Goal: Task Accomplishment & Management: Manage account settings

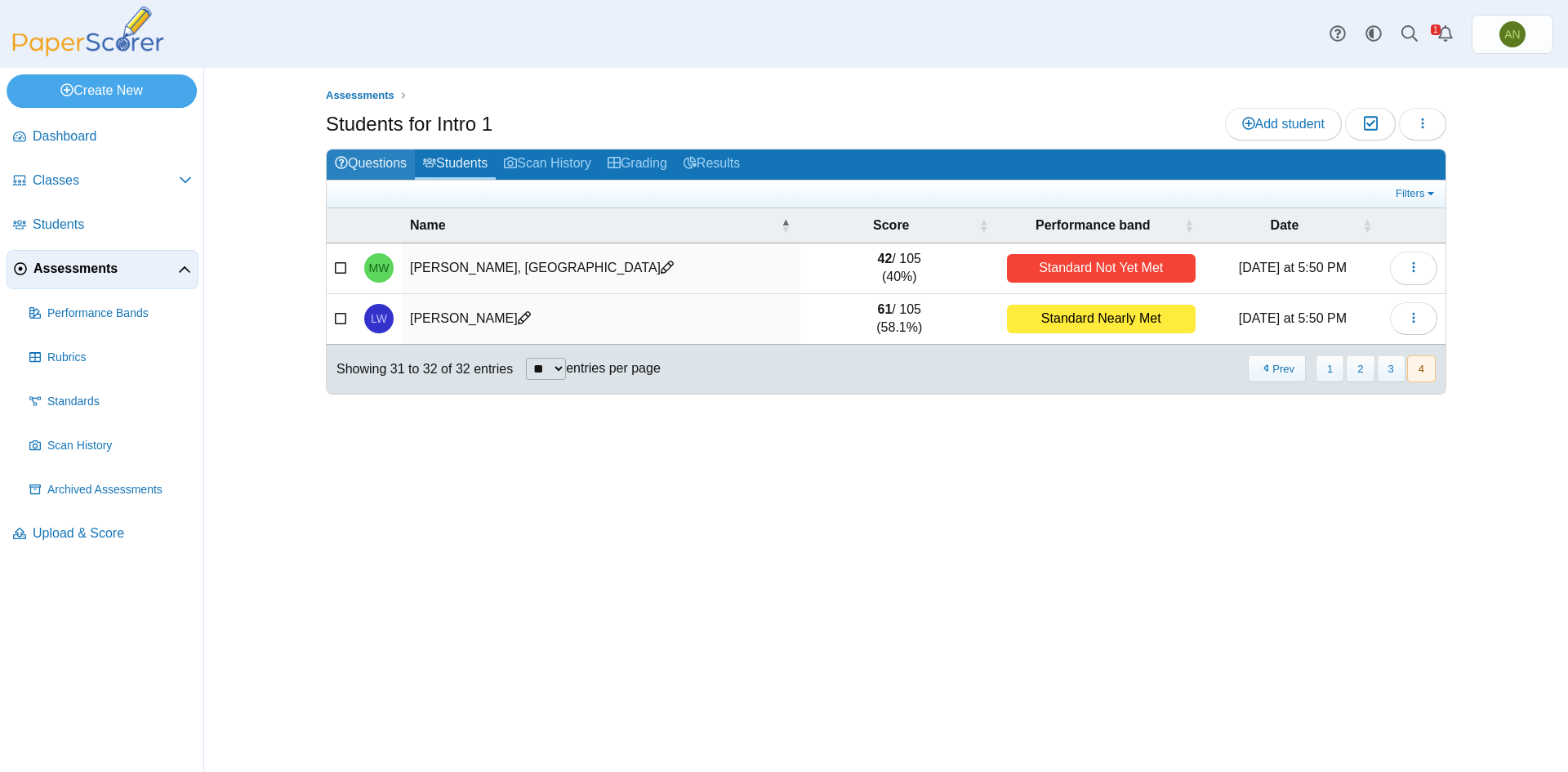
click at [371, 159] on link "Questions" at bounding box center [370, 165] width 88 height 30
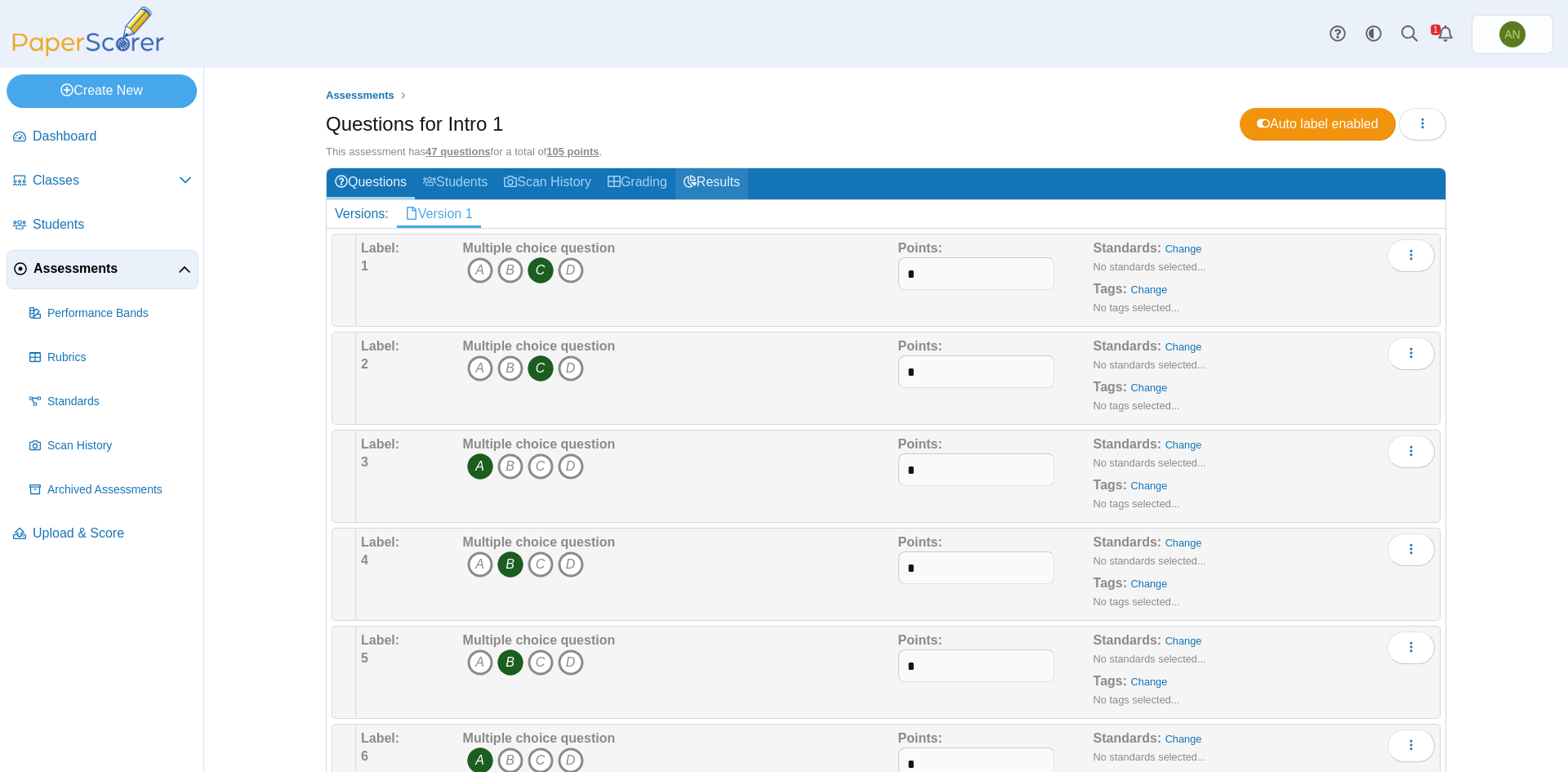
click at [709, 188] on link "Results" at bounding box center [712, 183] width 73 height 30
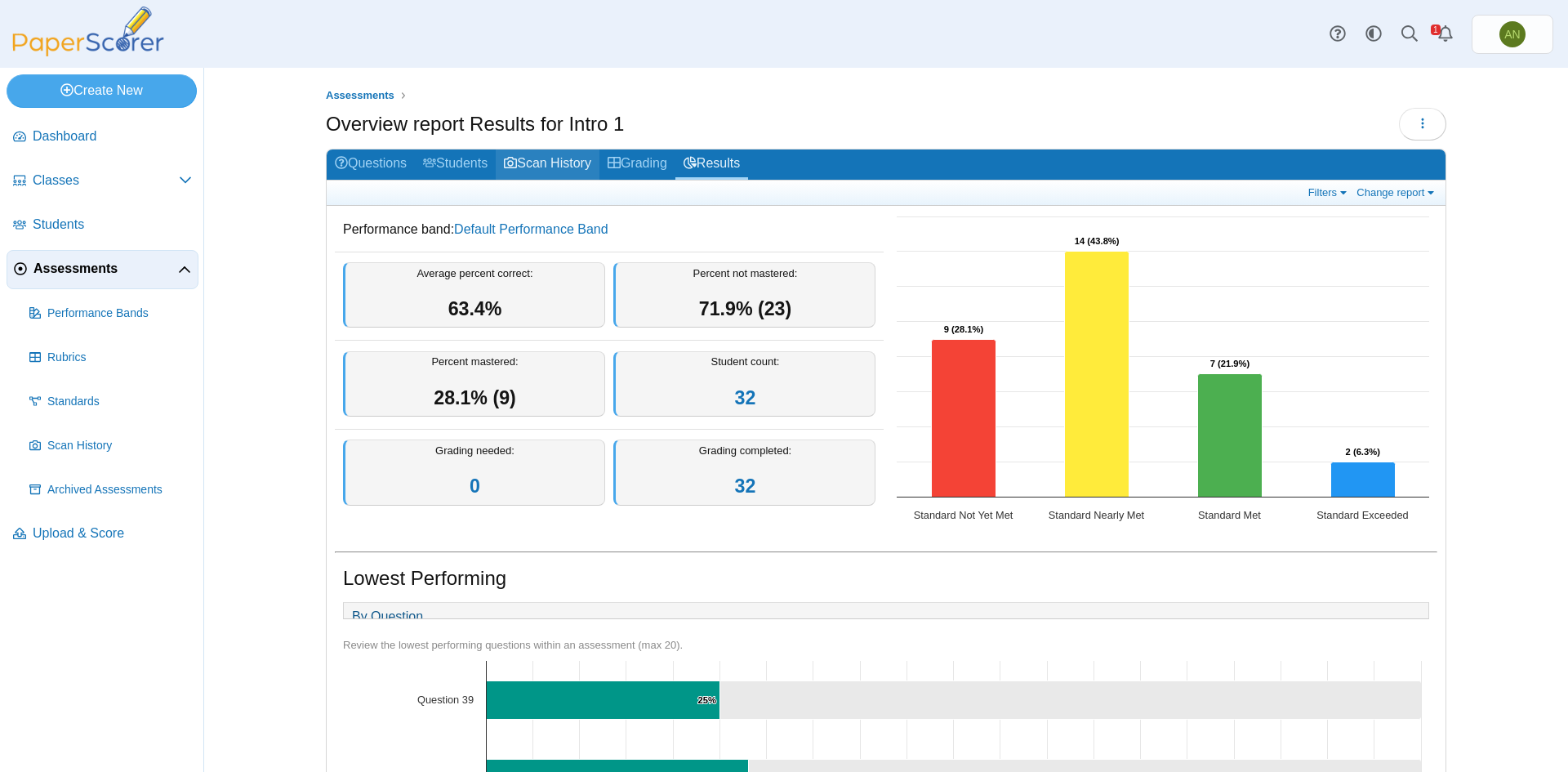
click at [546, 167] on link "Scan History" at bounding box center [547, 165] width 104 height 30
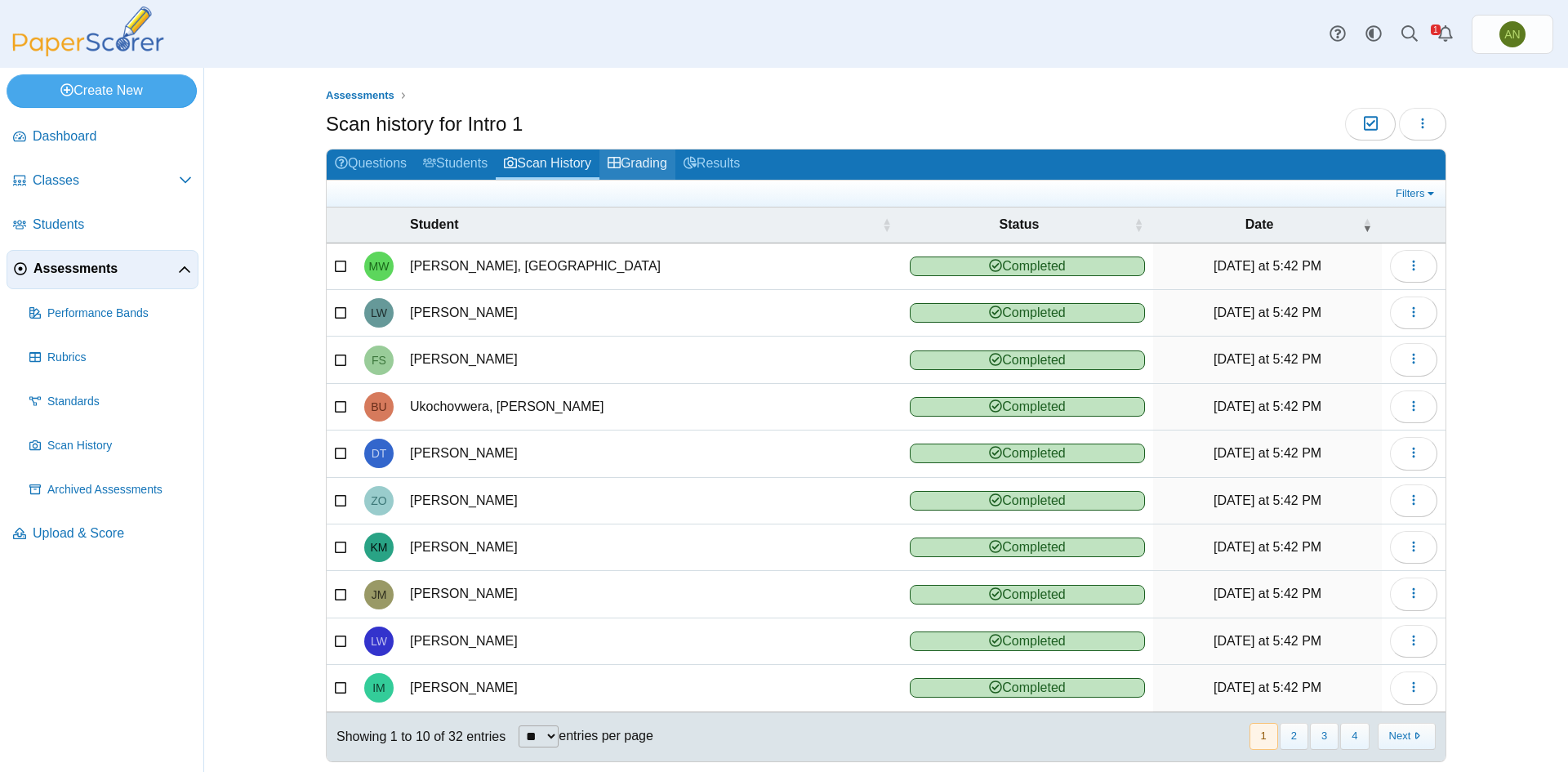
click at [653, 167] on link "Grading" at bounding box center [637, 165] width 76 height 30
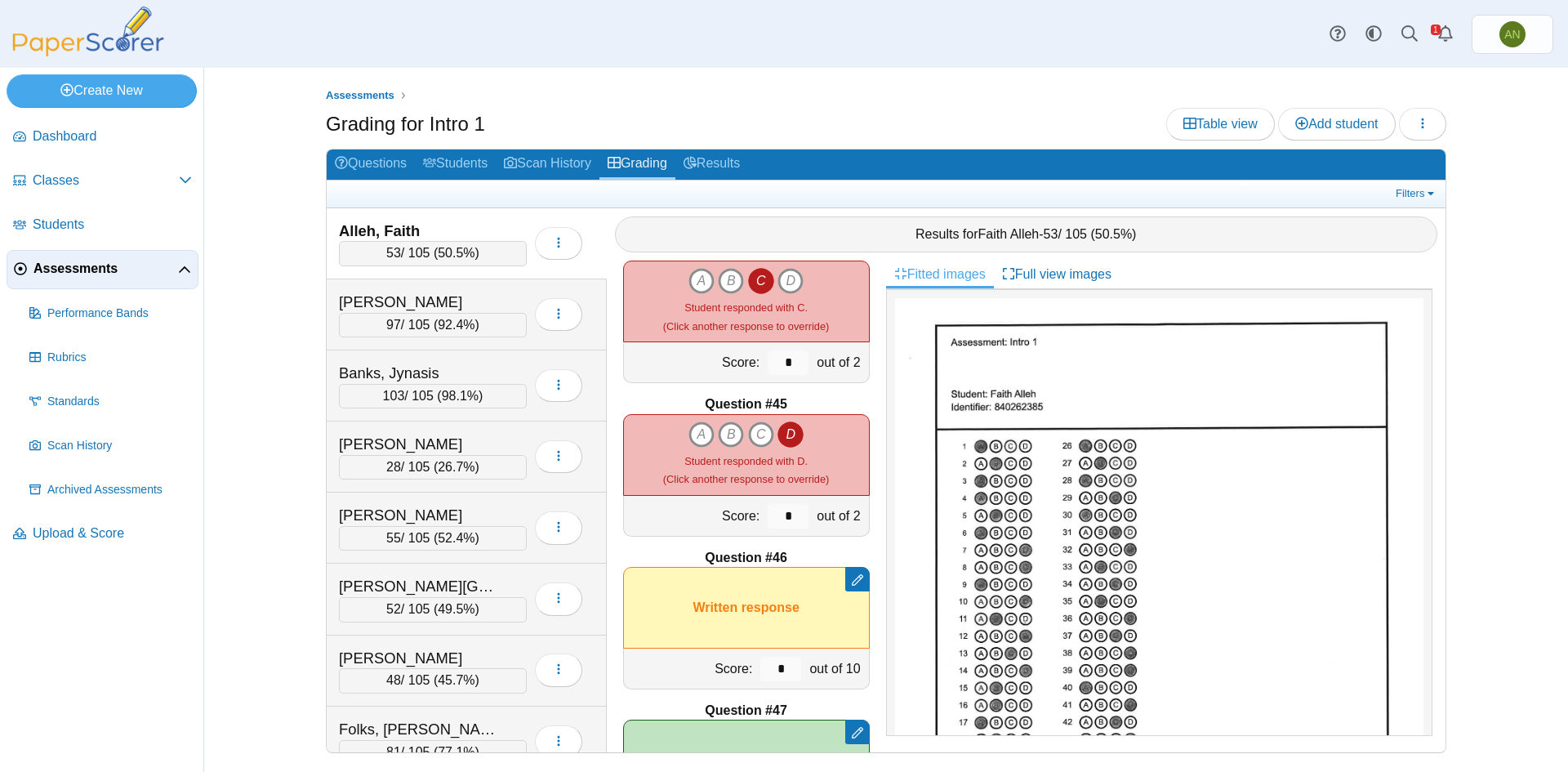
scroll to position [6737, 0]
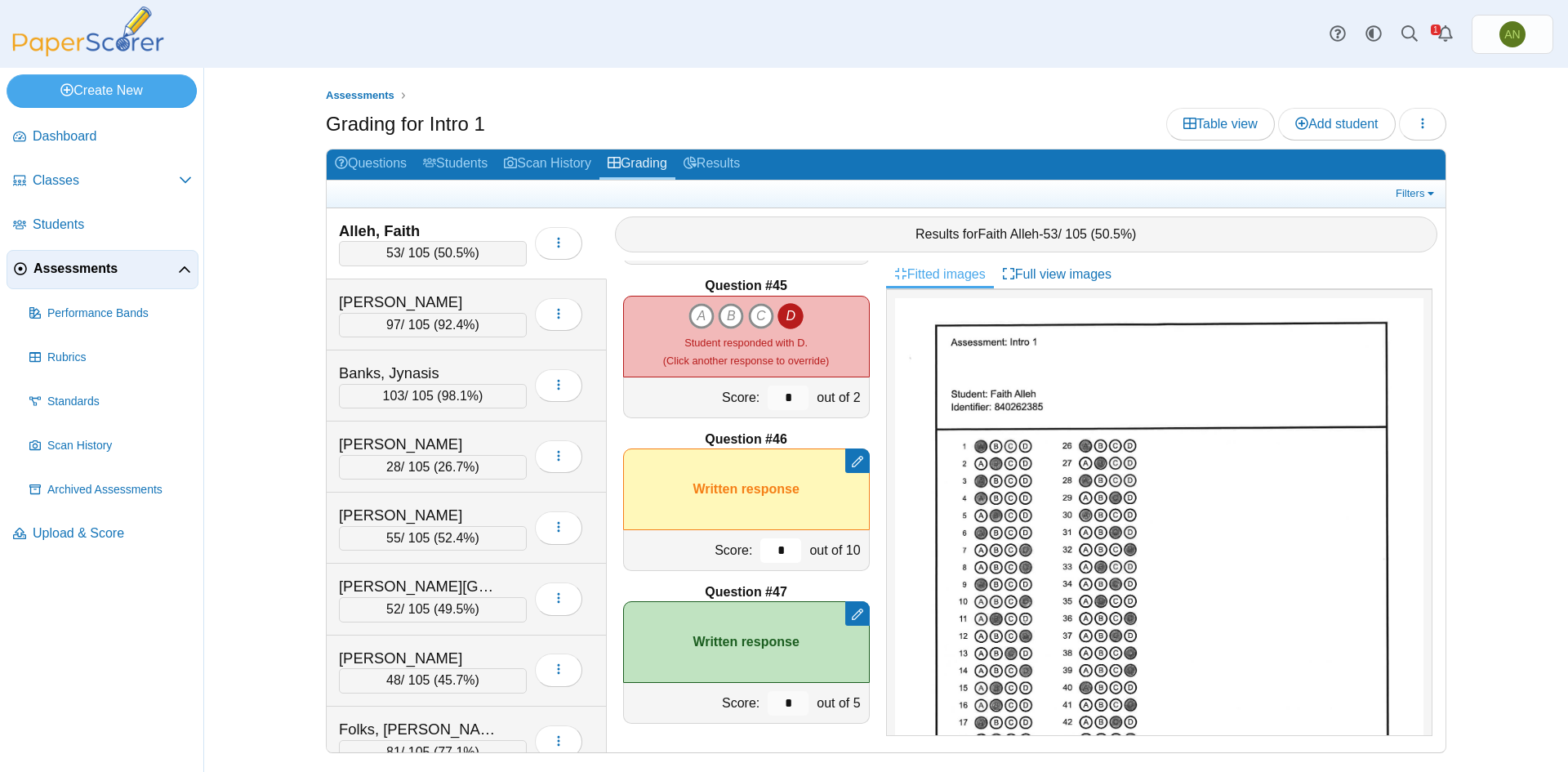
click at [774, 551] on input "*" at bounding box center [780, 551] width 41 height 25
click at [529, 296] on div "Loading…" at bounding box center [554, 314] width 55 height 45
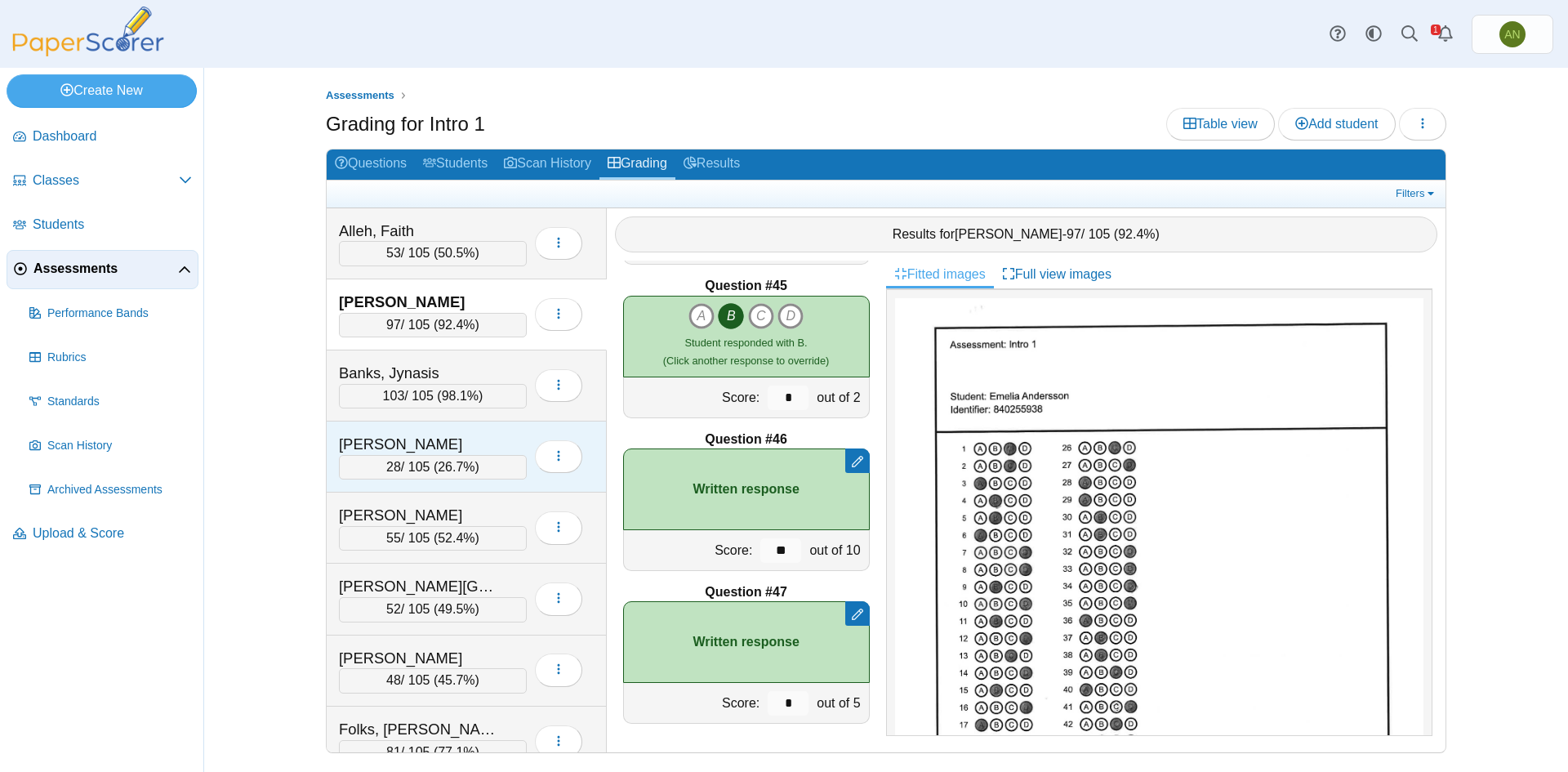
click at [453, 443] on div "Banks, Kyla" at bounding box center [421, 444] width 164 height 21
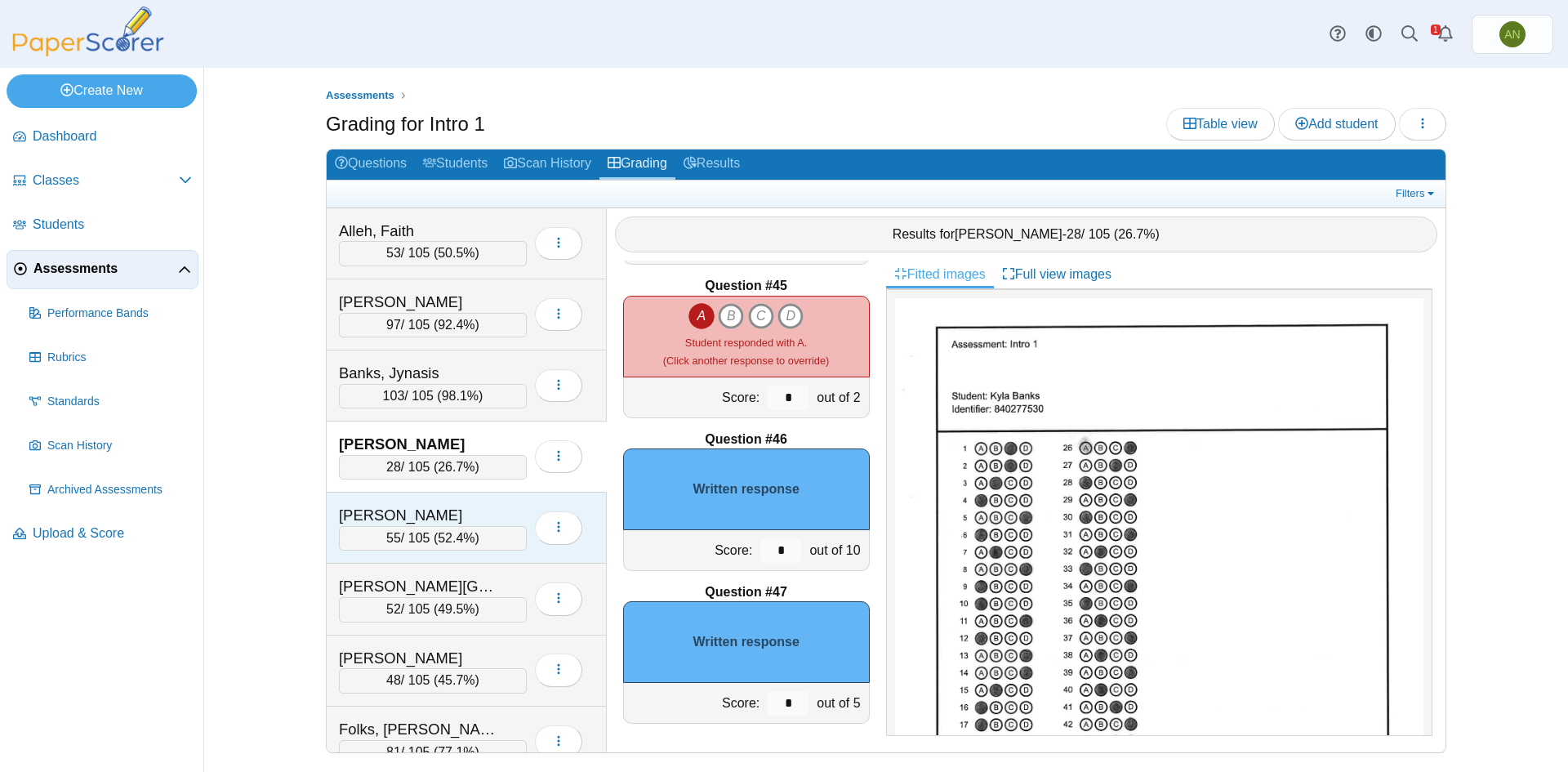
click at [481, 509] on div "Bowden, Jasmine" at bounding box center [421, 516] width 164 height 21
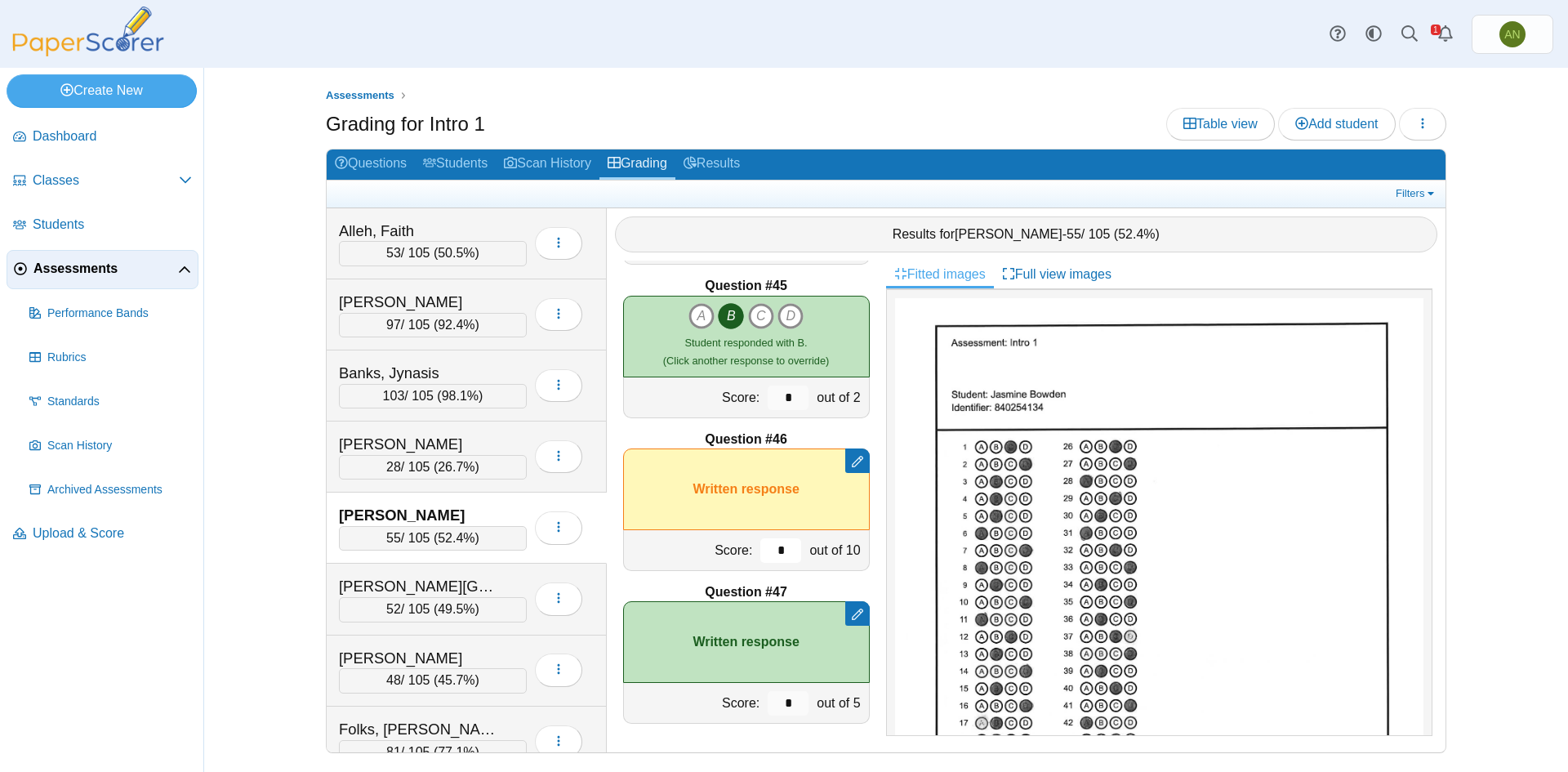
click at [775, 546] on input "*" at bounding box center [780, 551] width 41 height 25
type input "*"
click at [476, 588] on div "Burns, Jordan" at bounding box center [421, 587] width 164 height 21
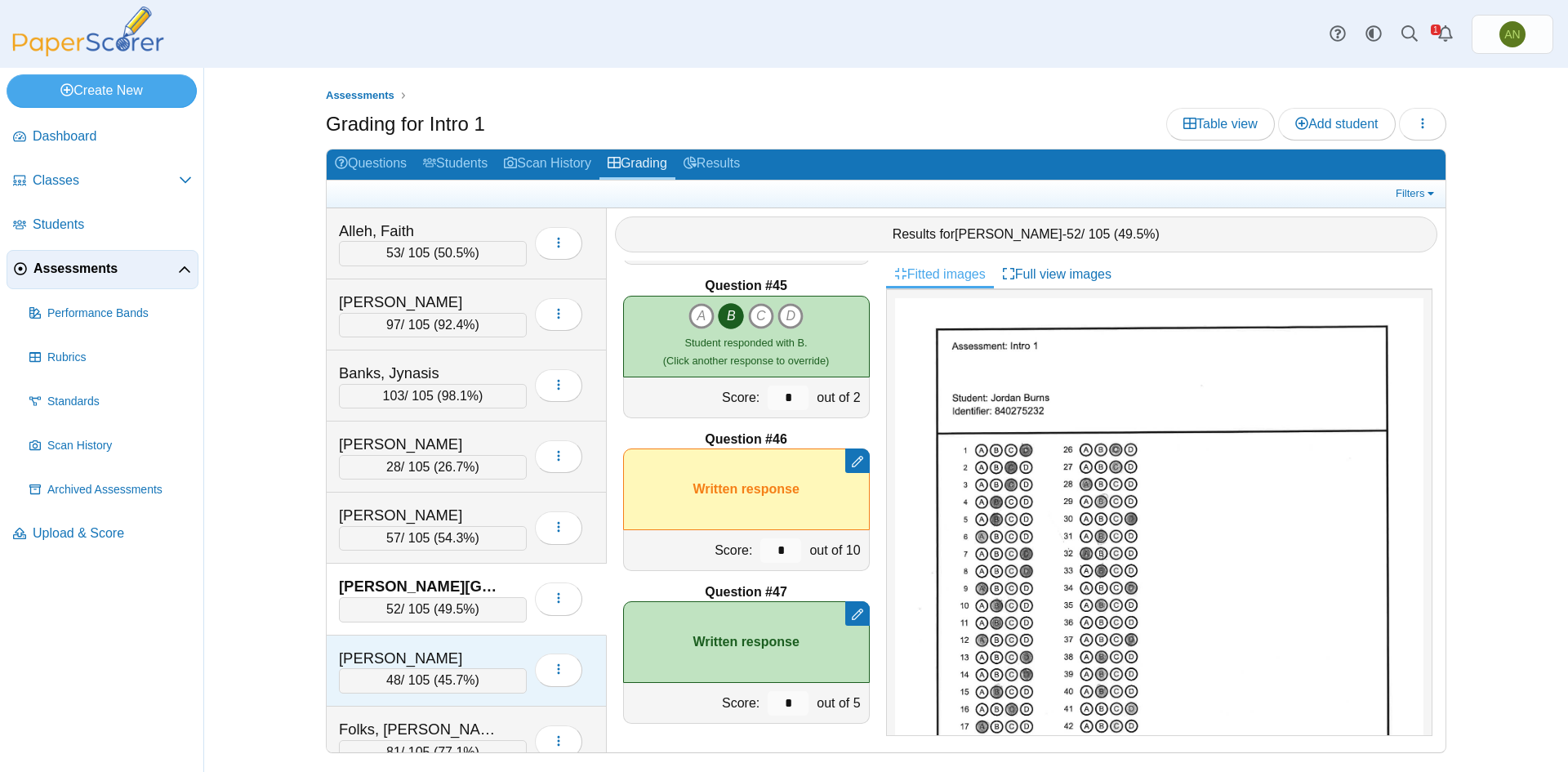
click at [509, 651] on div "Cuadra, Miguel" at bounding box center [432, 659] width 188 height 21
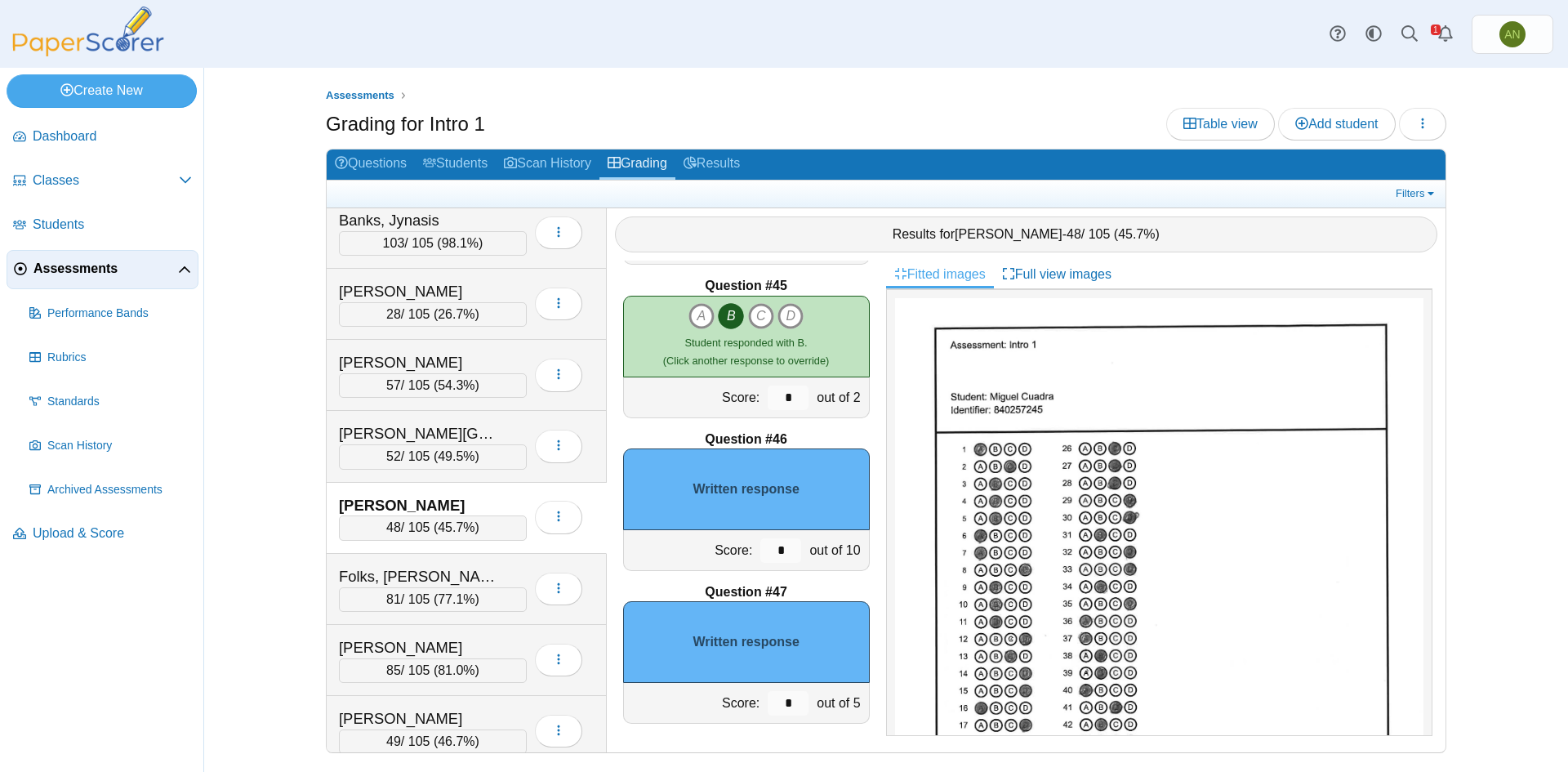
scroll to position [164, 0]
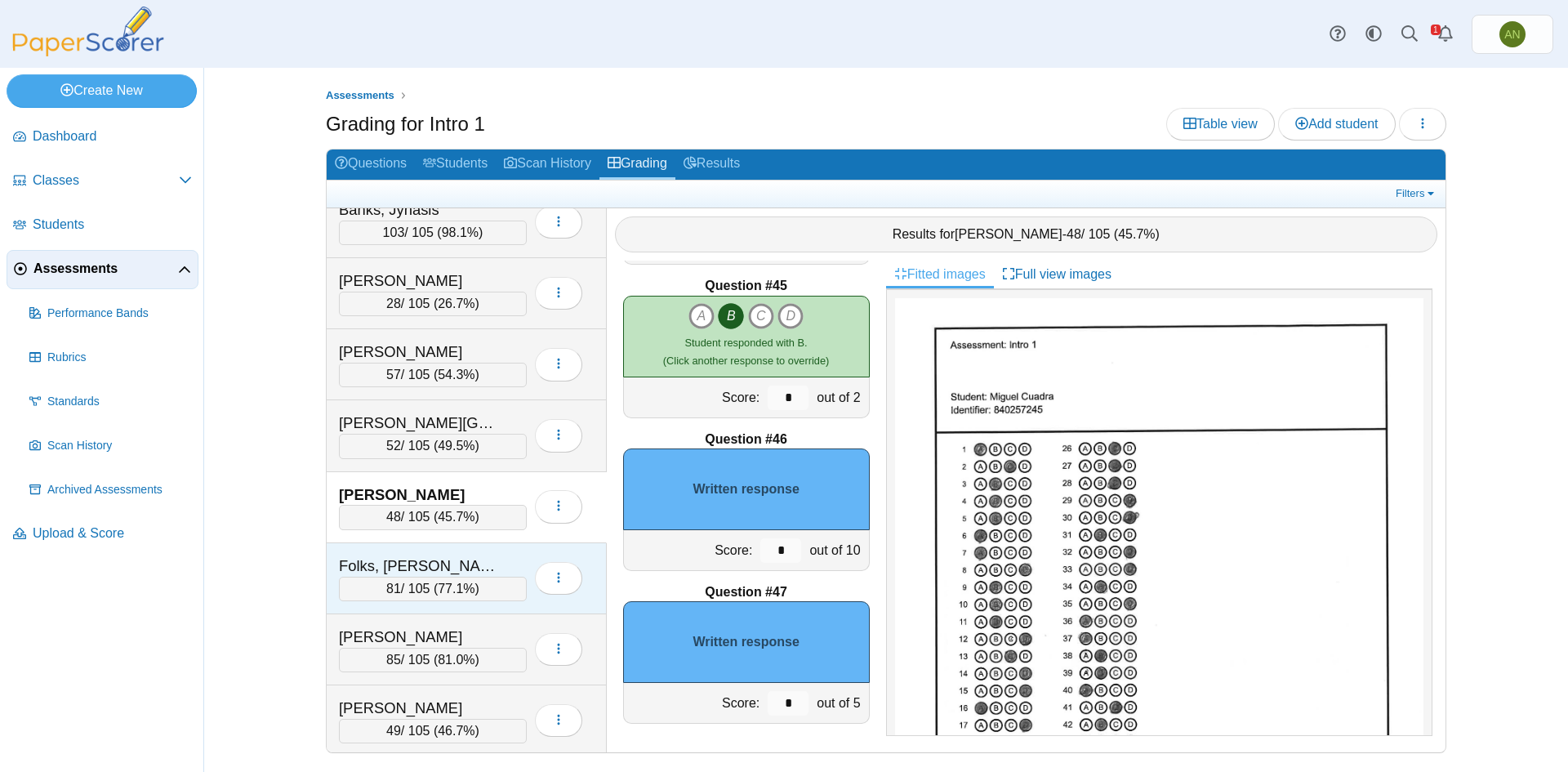
click at [501, 560] on div "Folks, Audrey" at bounding box center [421, 566] width 164 height 21
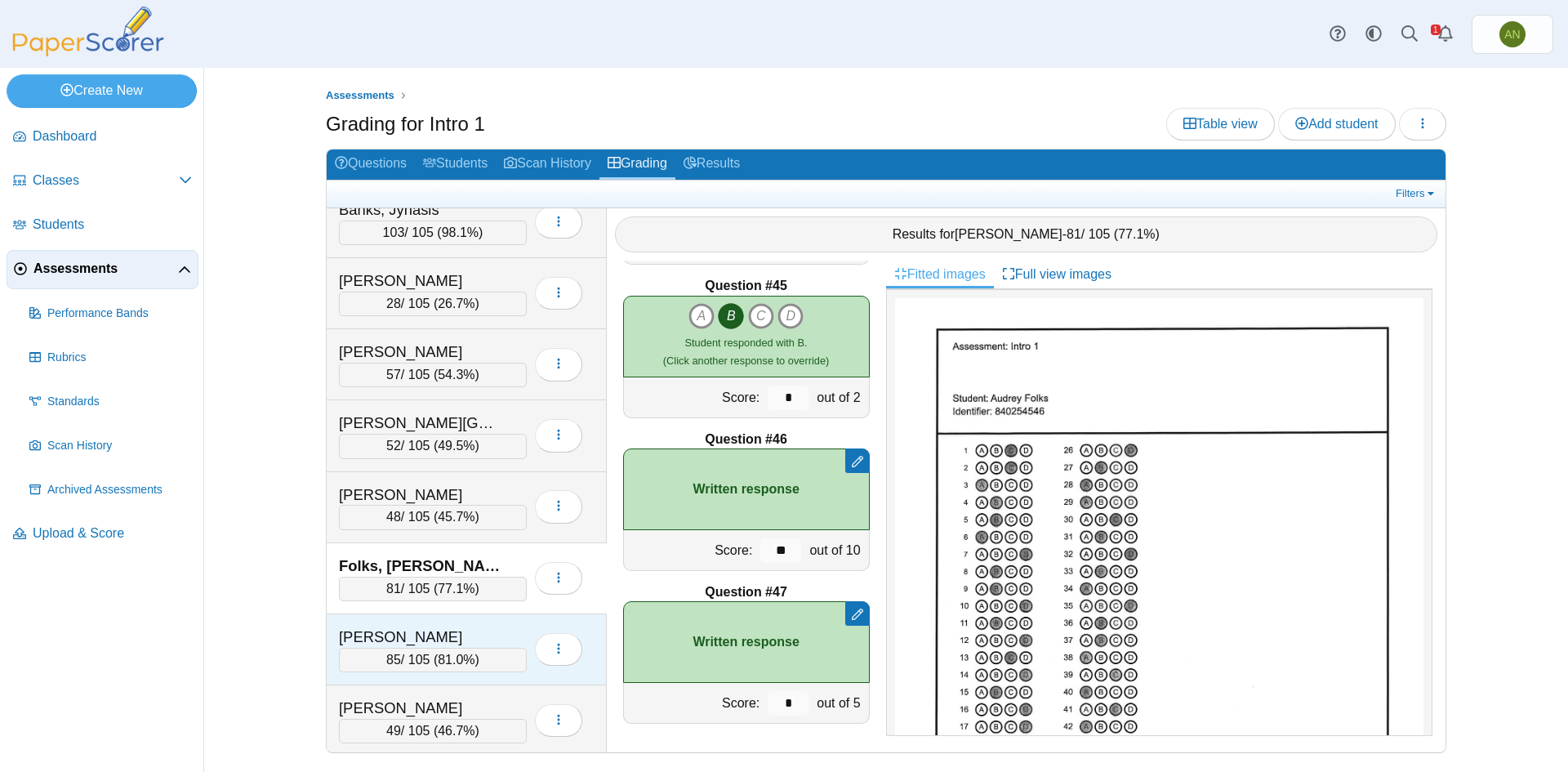
click at [502, 627] on div "Forgit, Rachel" at bounding box center [432, 638] width 188 height 21
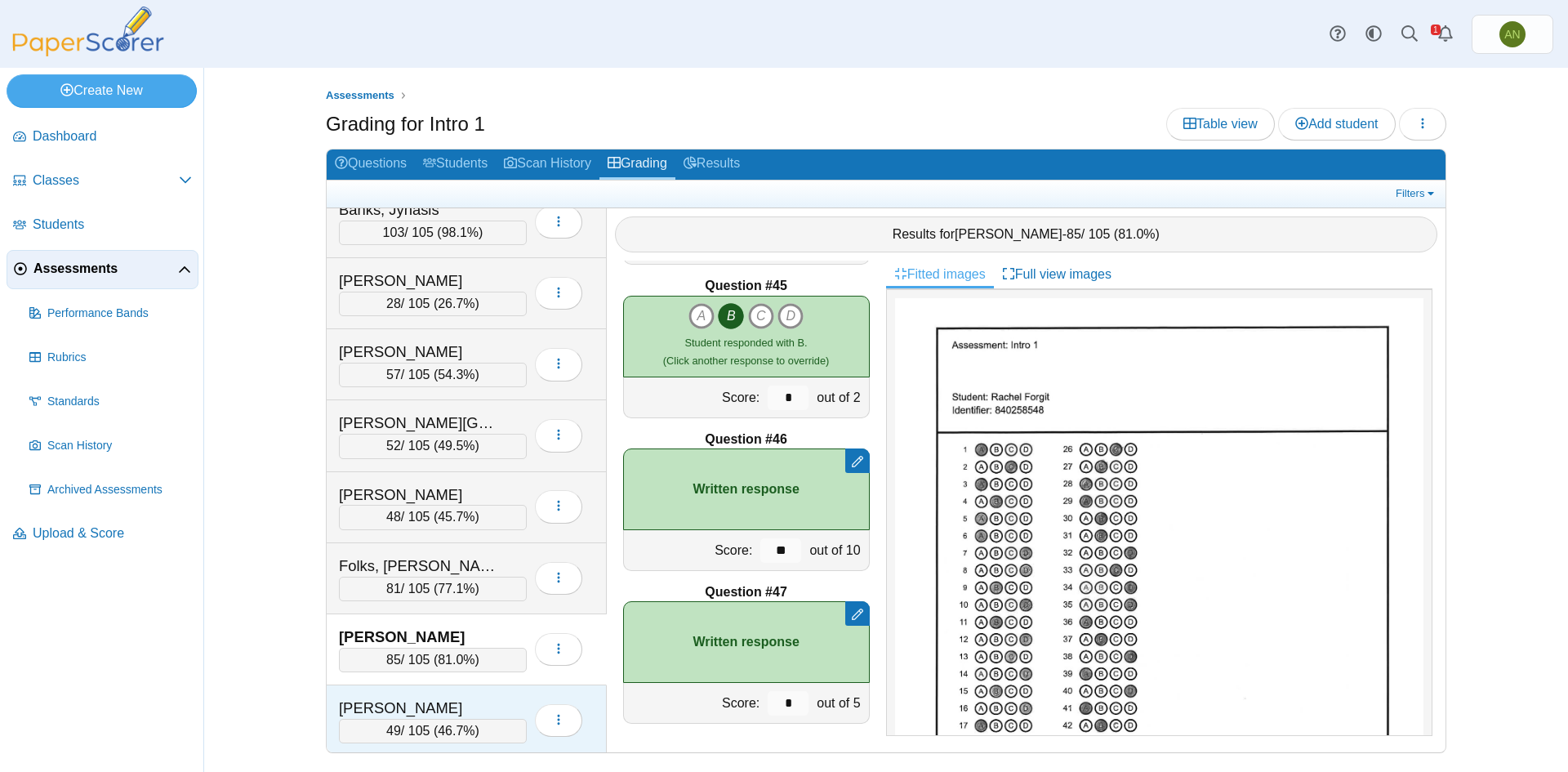
click at [501, 706] on div "Gaudet, Christopher" at bounding box center [421, 709] width 164 height 21
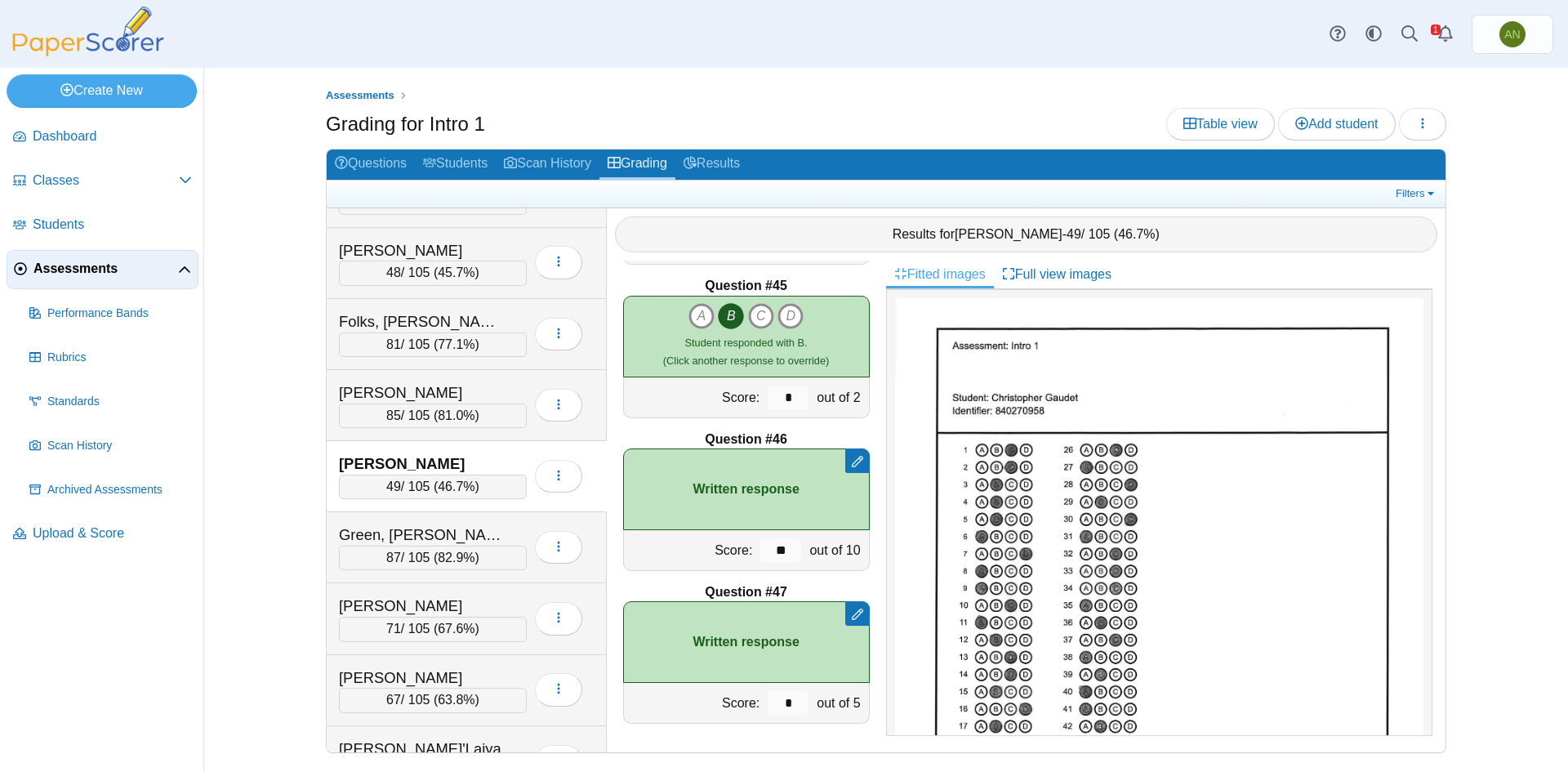
scroll to position [409, 0]
click at [491, 528] on div "Green, Jaden" at bounding box center [421, 534] width 164 height 21
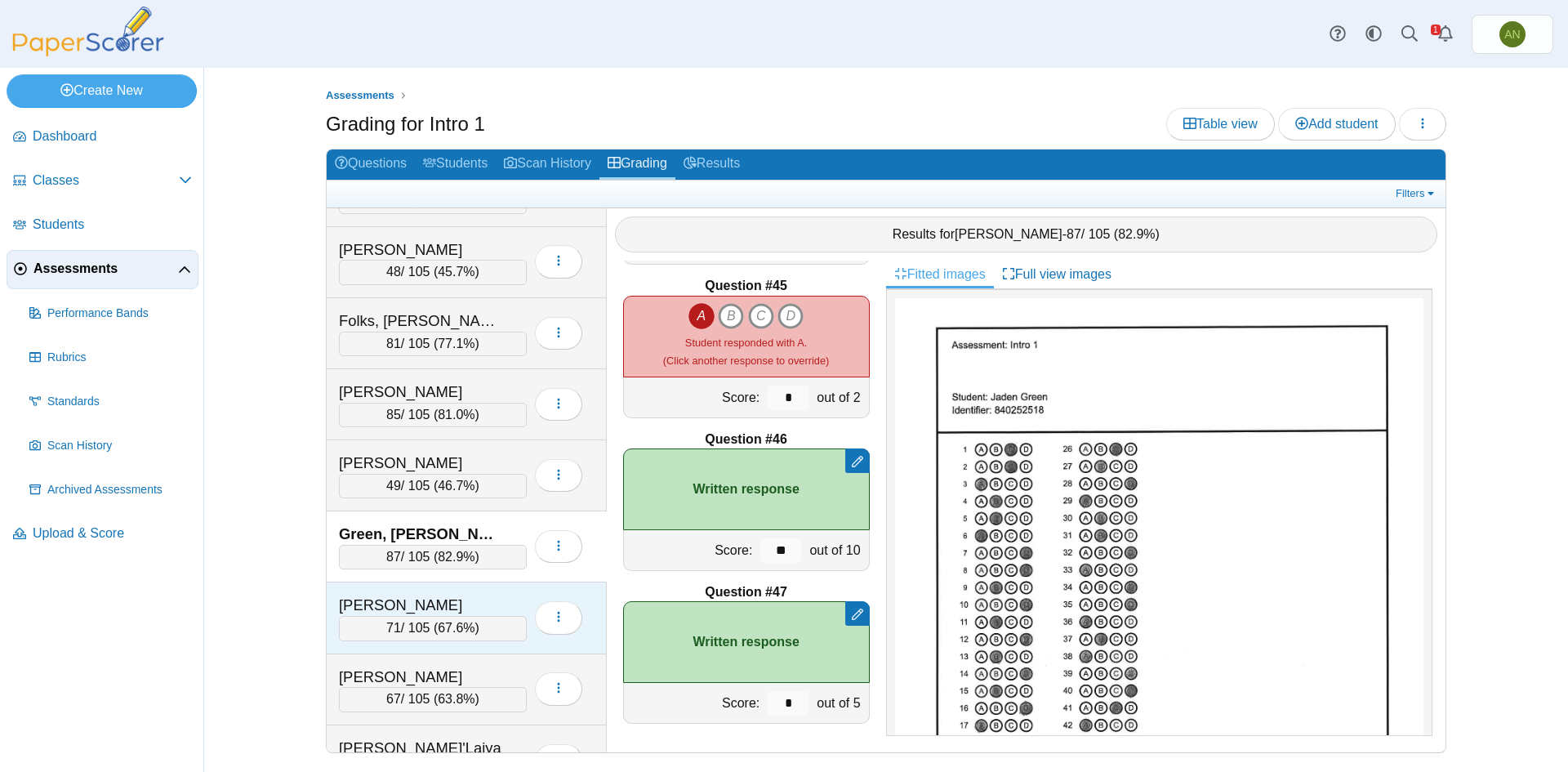
click at [496, 593] on div "Hardee, Ashton 71 / 105 ( 67.6% ) Loading…" at bounding box center [466, 618] width 280 height 71
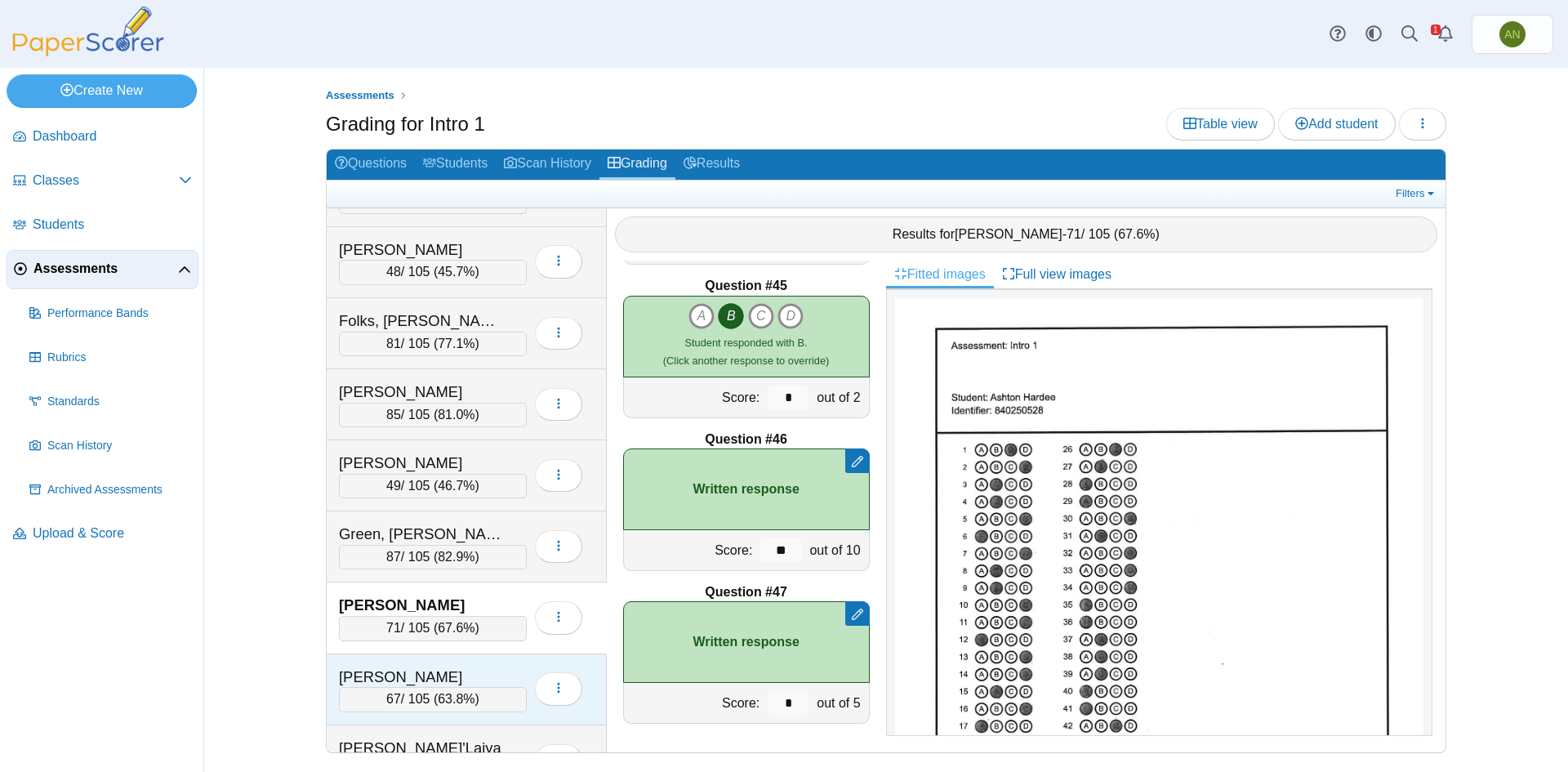
click at [512, 664] on div "Herrera-Garcia, Fernando 67 / 105 ( 63.8% )" at bounding box center [466, 690] width 280 height 71
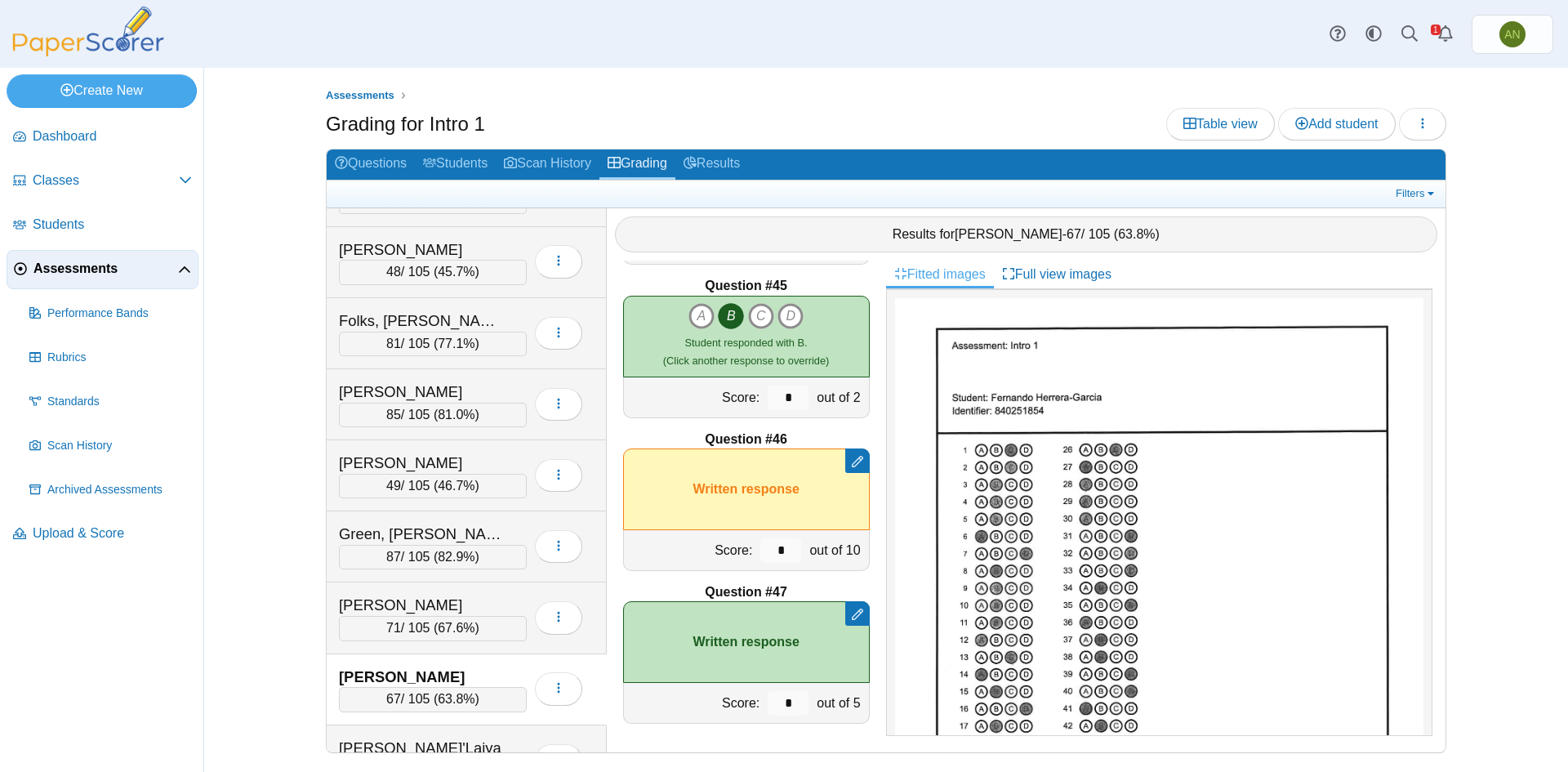
click at [512, 664] on div "Herrera-Garcia, Fernando 67 / 105 ( 63.8% )" at bounding box center [466, 690] width 280 height 71
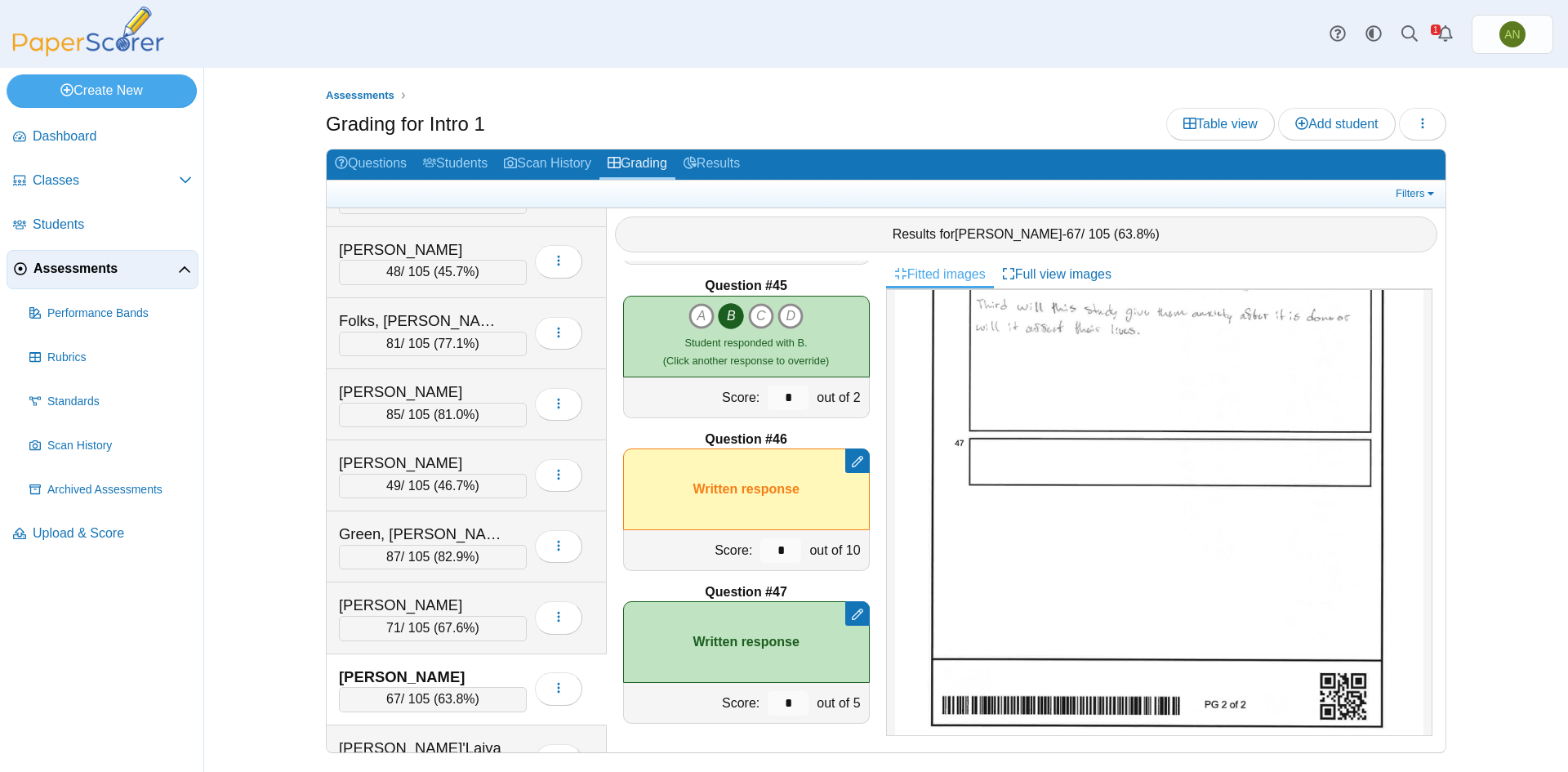
scroll to position [852, 0]
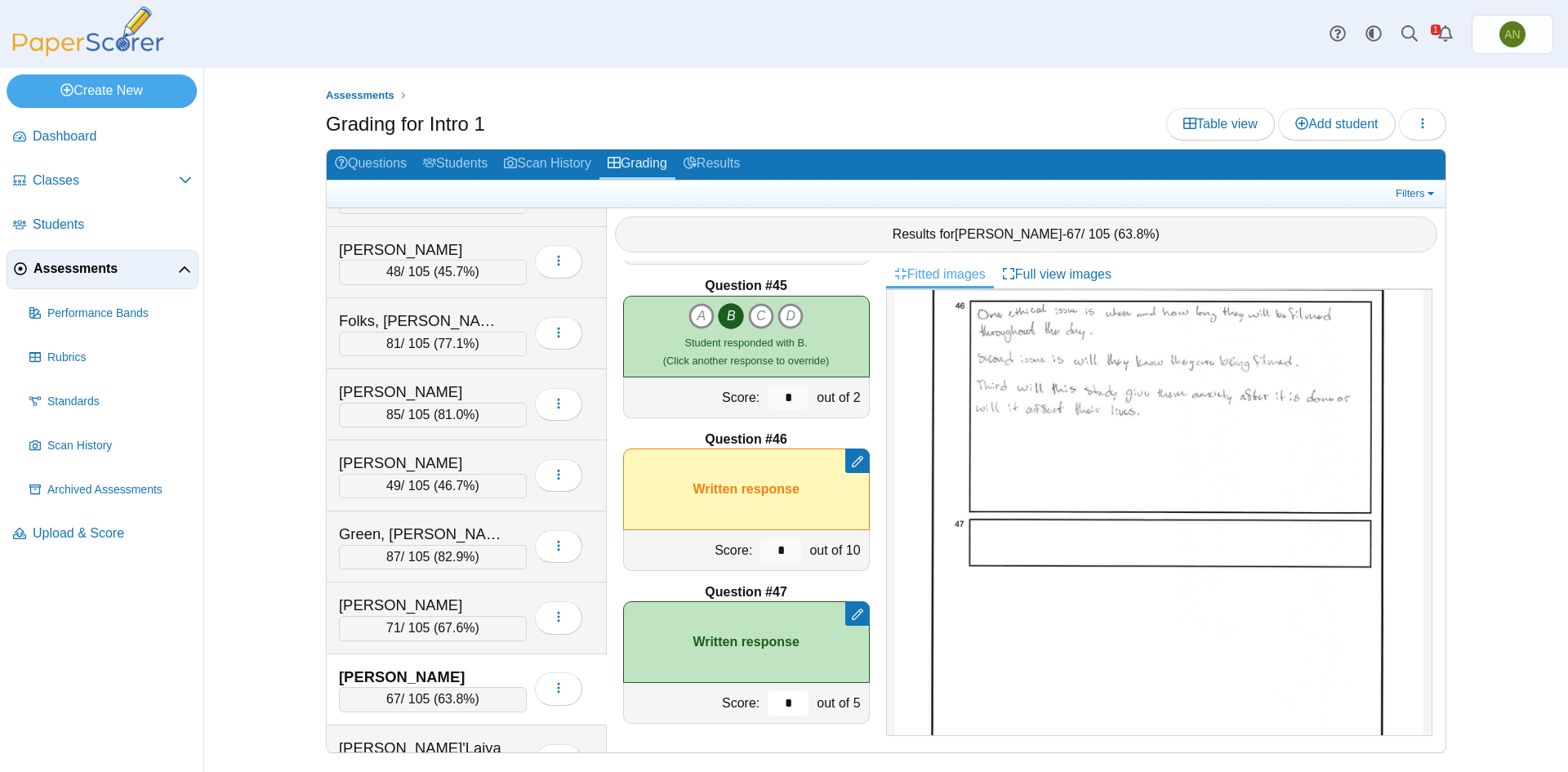
click at [783, 703] on input "*" at bounding box center [788, 703] width 41 height 25
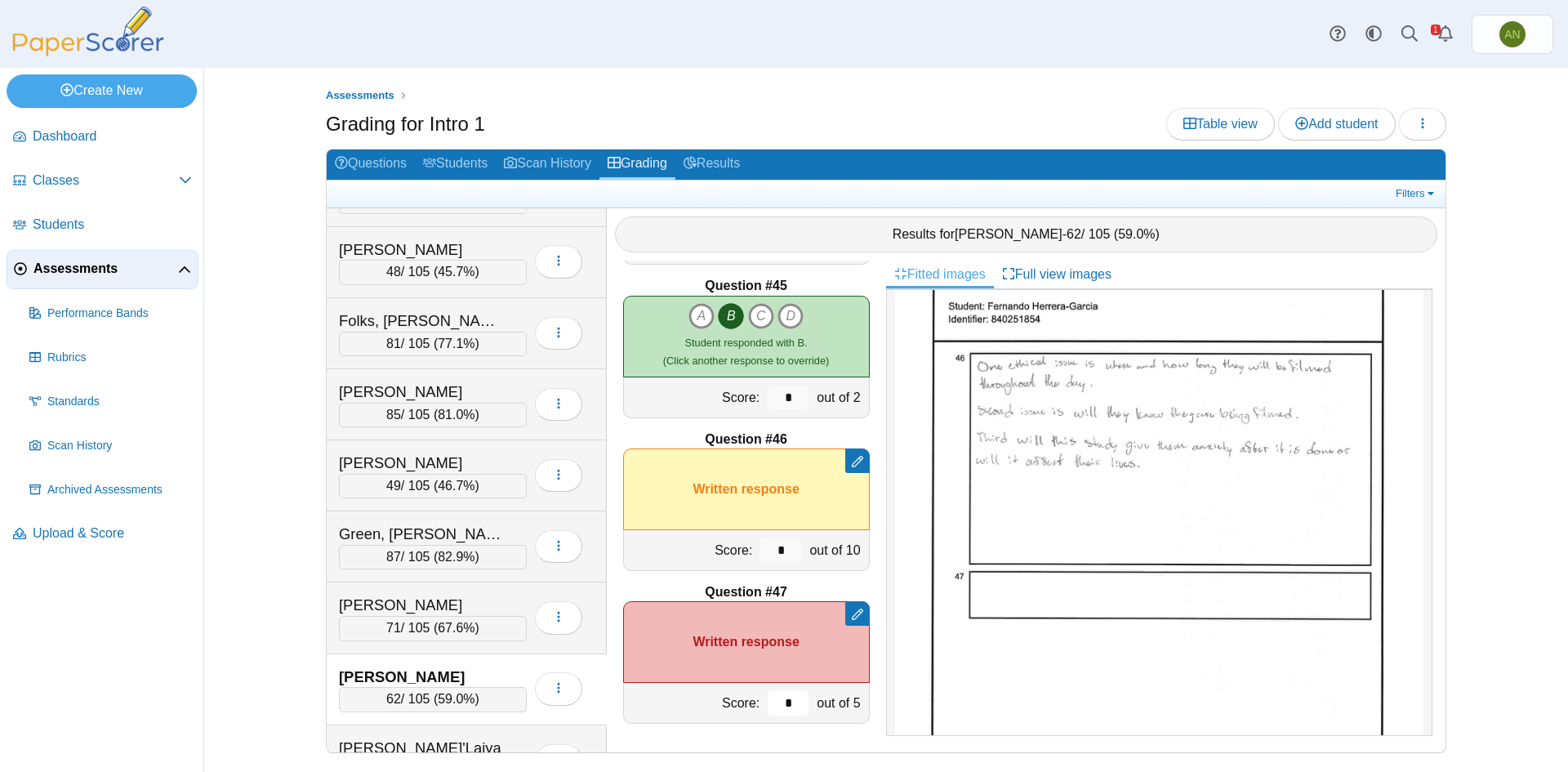
scroll to position [770, 0]
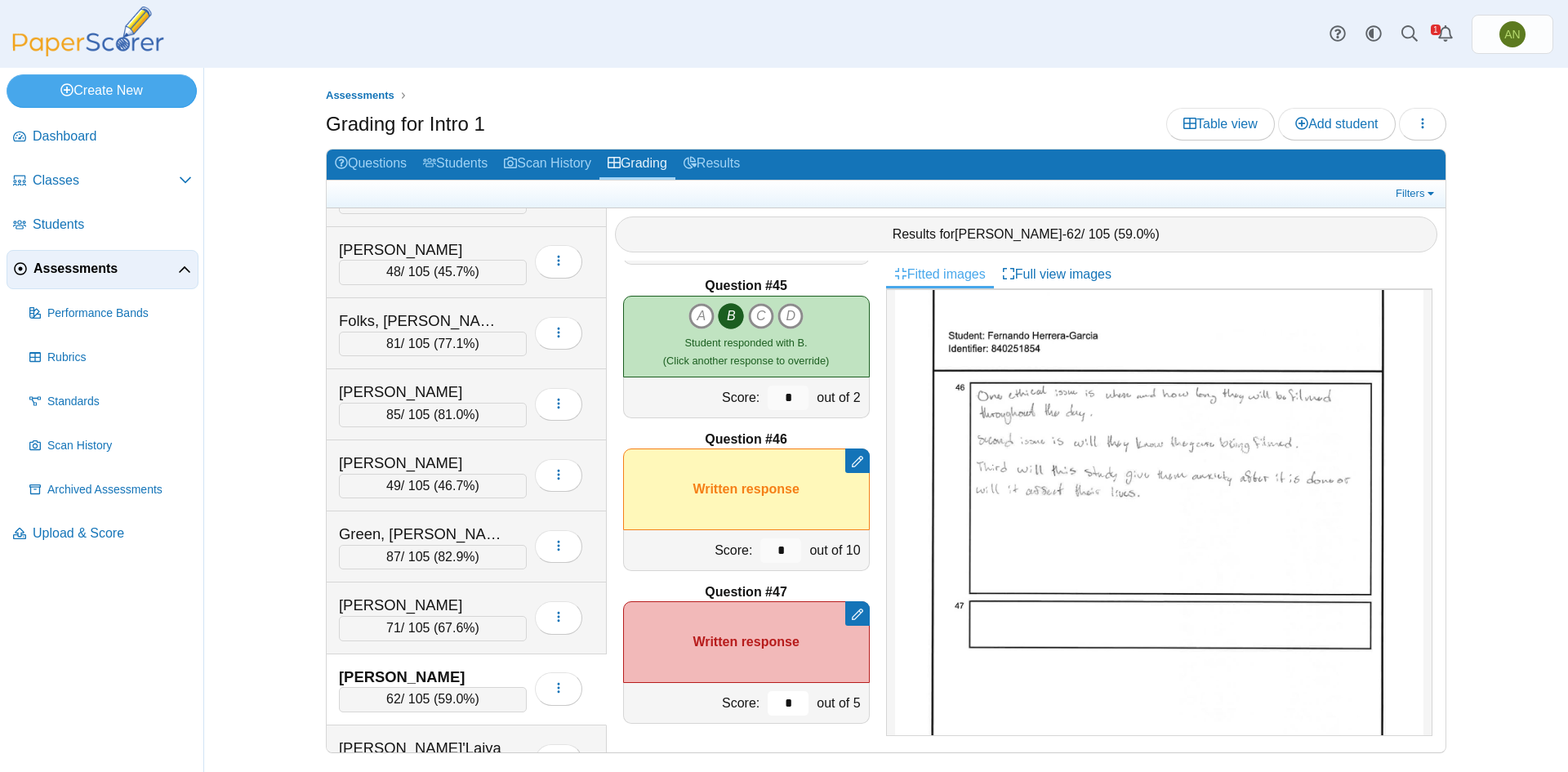
type input "*"
click at [779, 549] on input "*" at bounding box center [780, 551] width 41 height 25
type input "*"
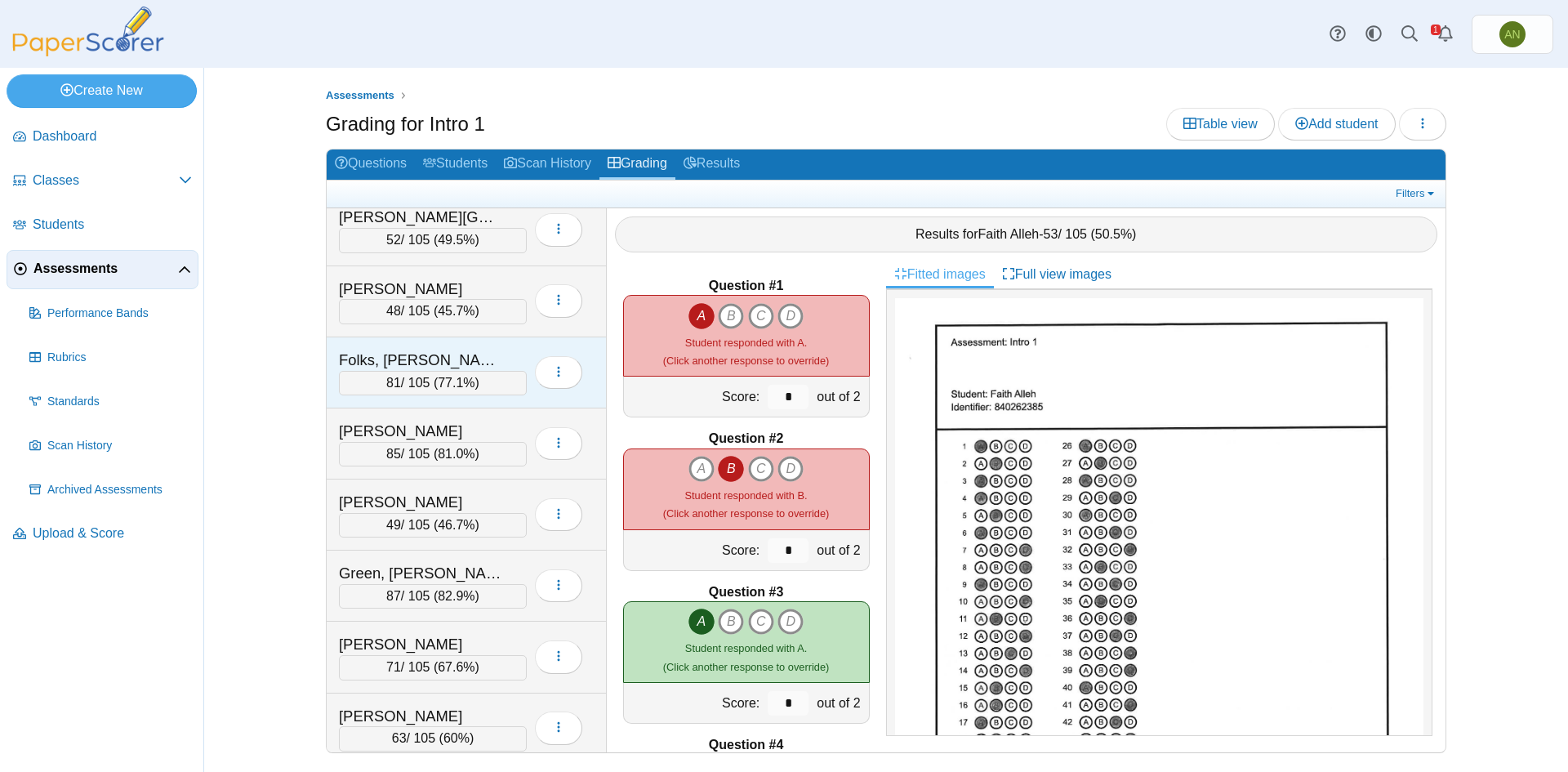
scroll to position [409, 0]
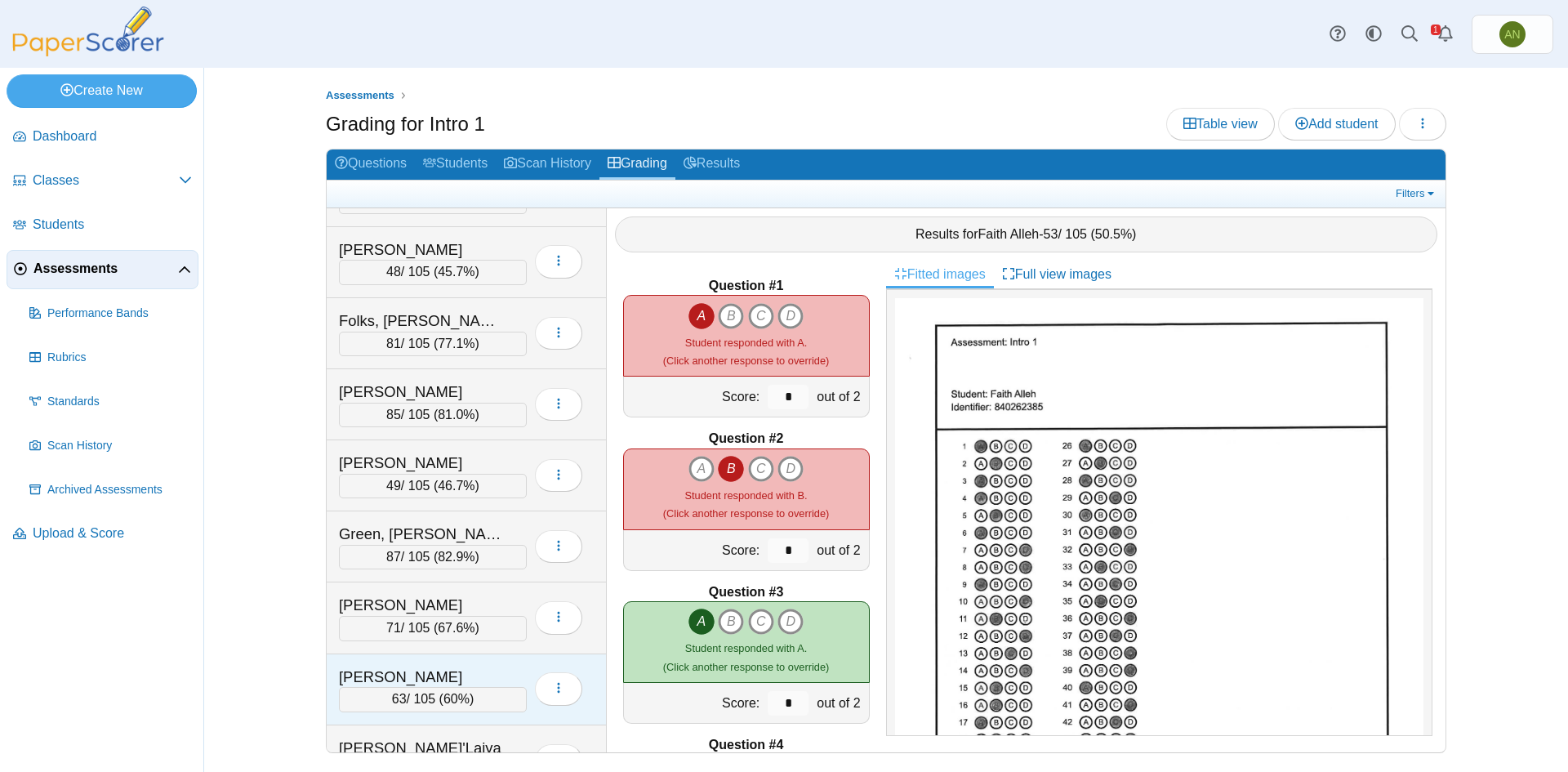
click at [486, 659] on div "[PERSON_NAME] 63 / 105 ( 60% )" at bounding box center [466, 690] width 280 height 71
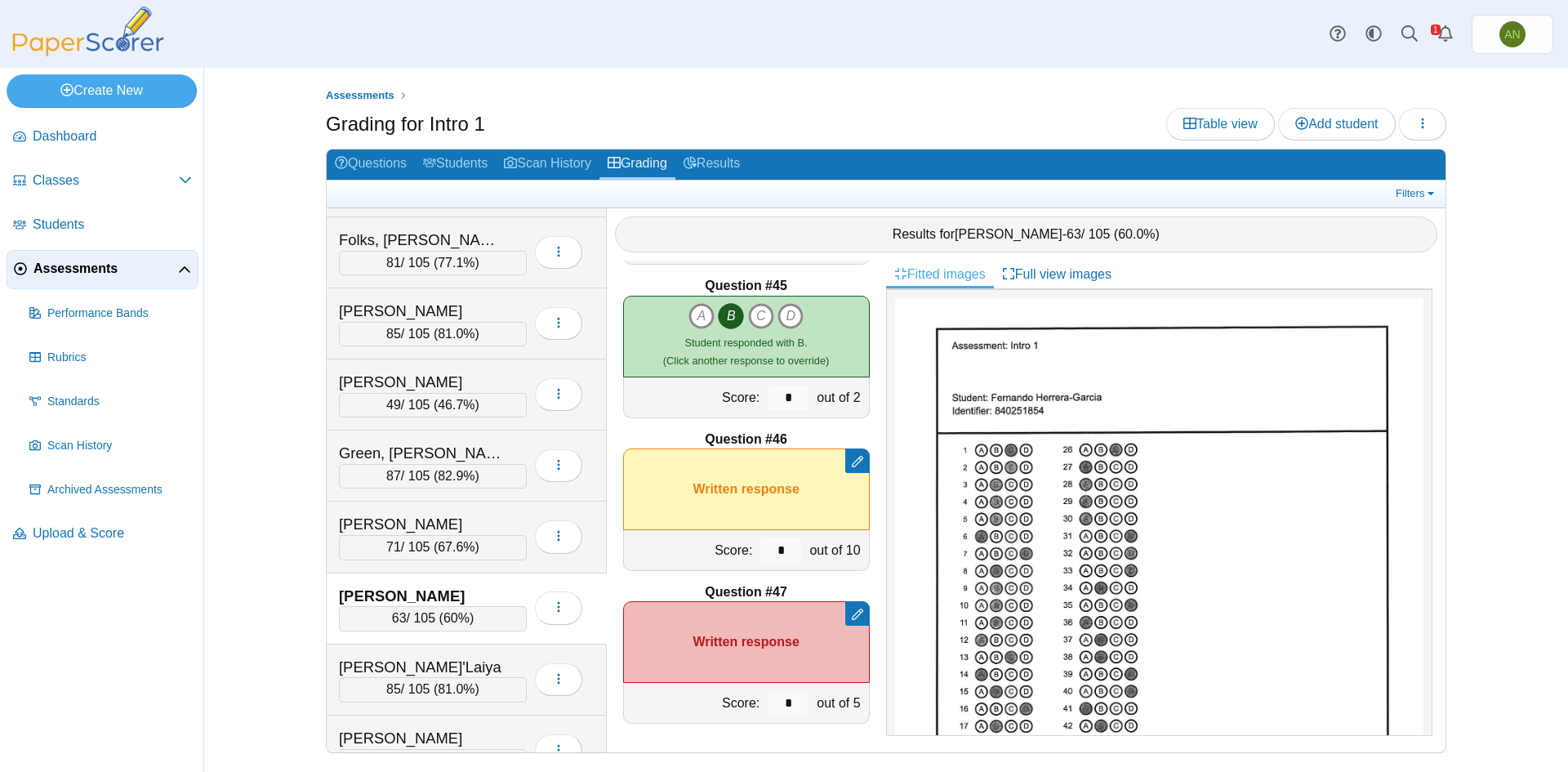
scroll to position [491, 0]
click at [482, 653] on div "Hill, Ja'Laiya 85 / 105 ( 81.0% ) Loading…" at bounding box center [466, 679] width 280 height 71
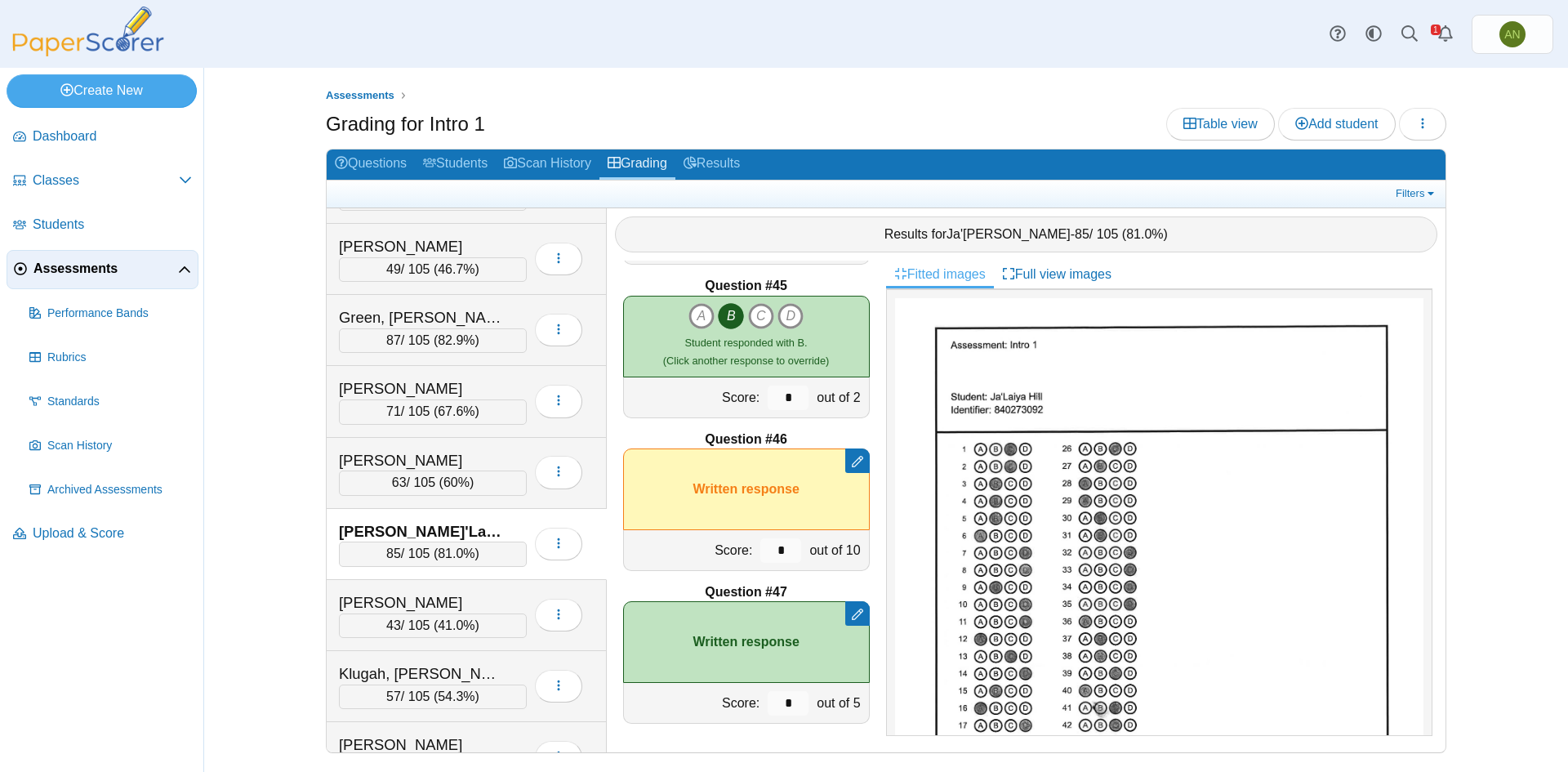
scroll to position [654, 0]
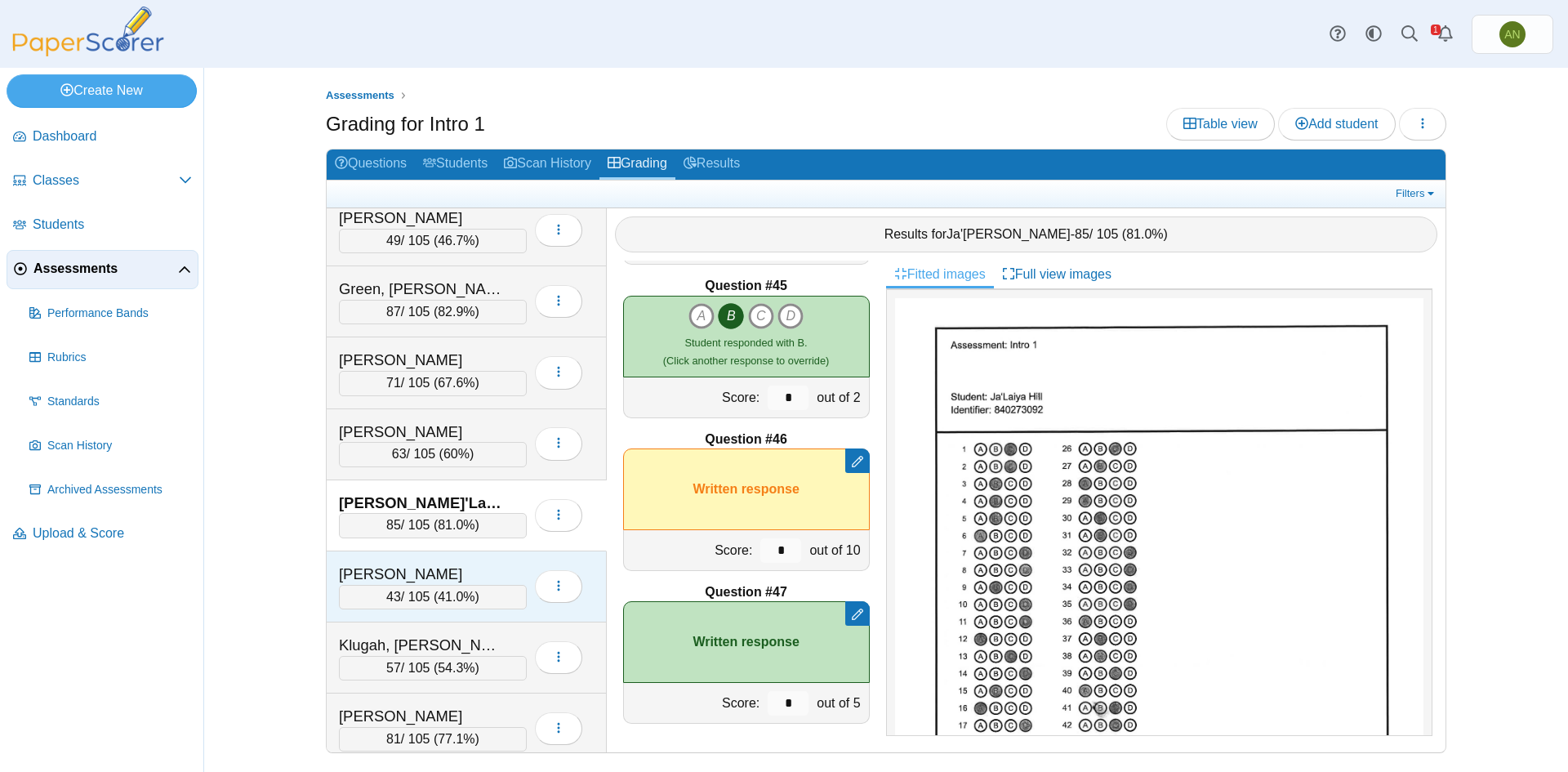
click at [497, 567] on div "Kerns, Katheryn" at bounding box center [421, 574] width 164 height 21
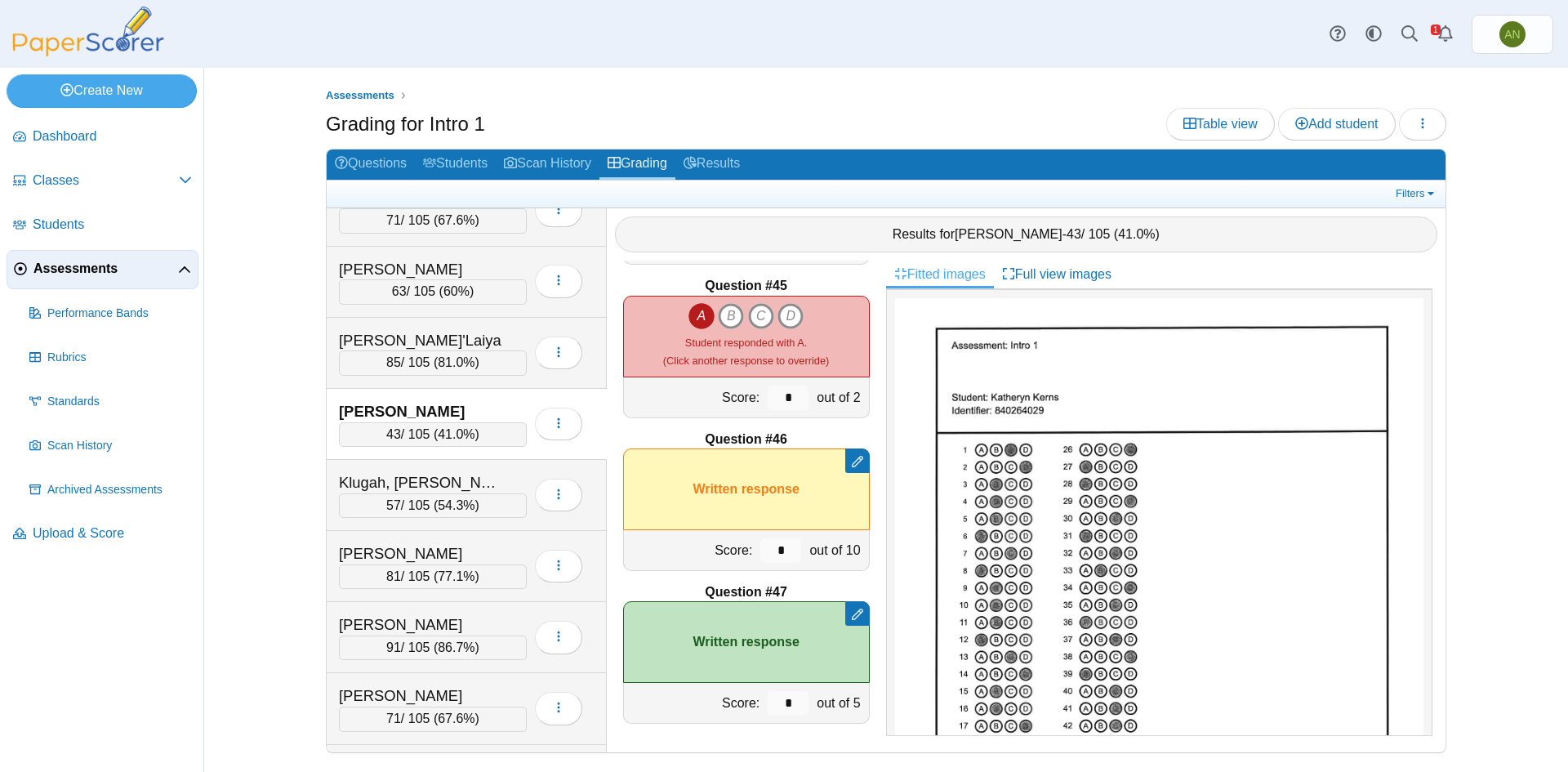
scroll to position [817, 0]
click at [495, 470] on div "Klugah, Thelma 57 / 105 ( 54.3% ) Loading…" at bounding box center [466, 495] width 280 height 71
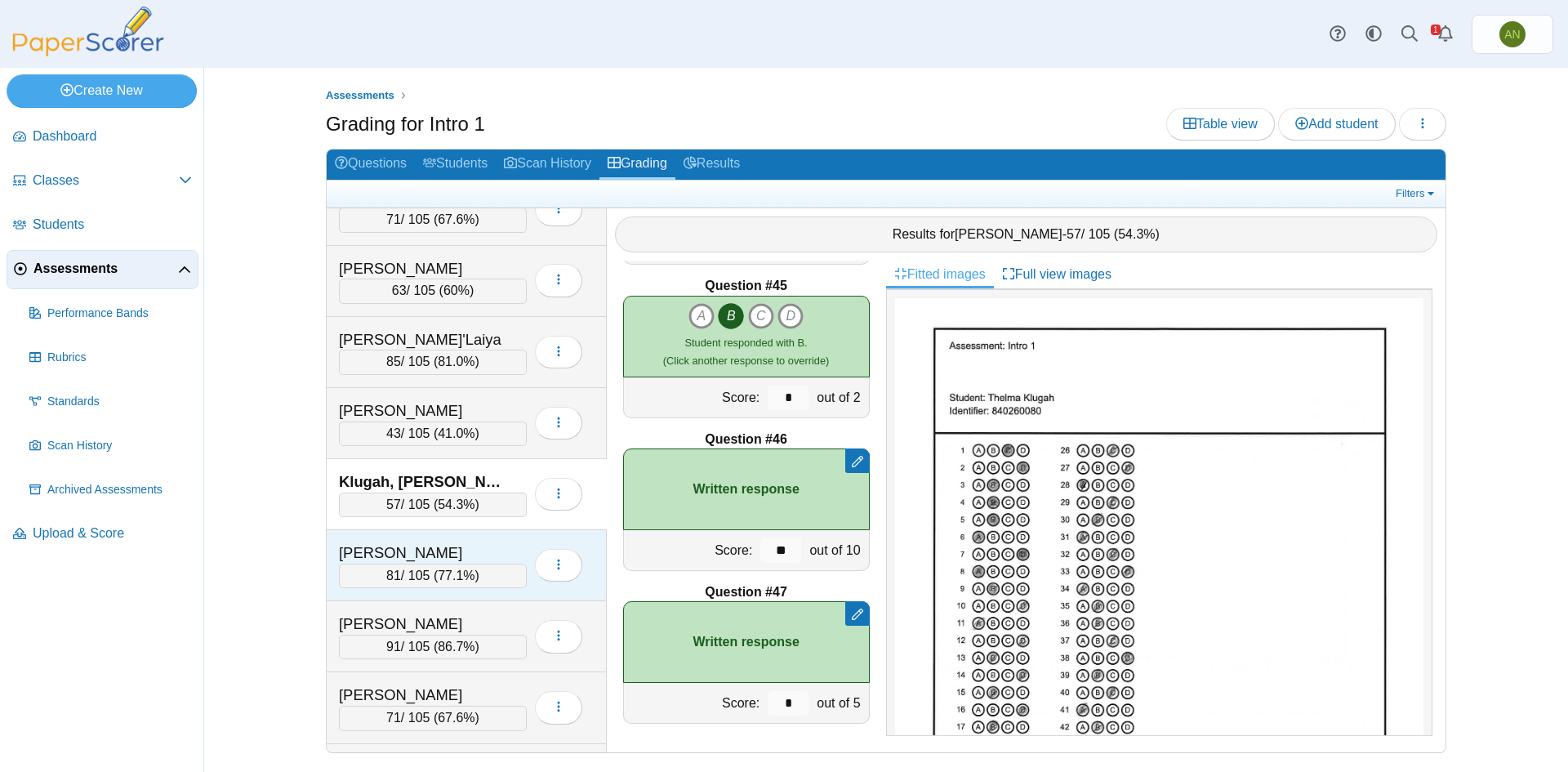
click at [480, 549] on div "Madoroba, Ivana" at bounding box center [421, 553] width 164 height 21
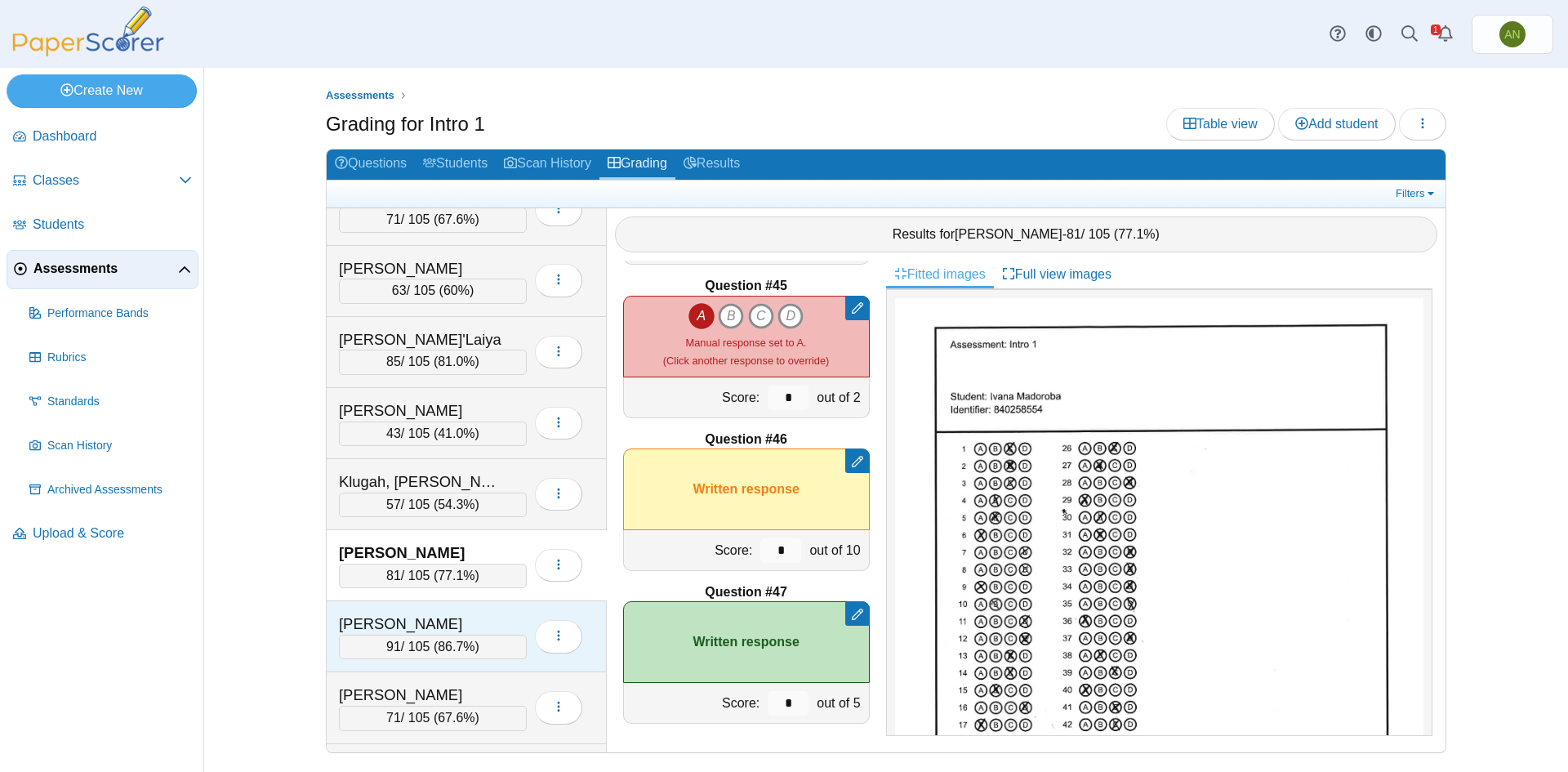
click at [518, 609] on div "Mankatah, Vanessa 91 / 105 ( 86.7% ) Loading…" at bounding box center [466, 637] width 280 height 71
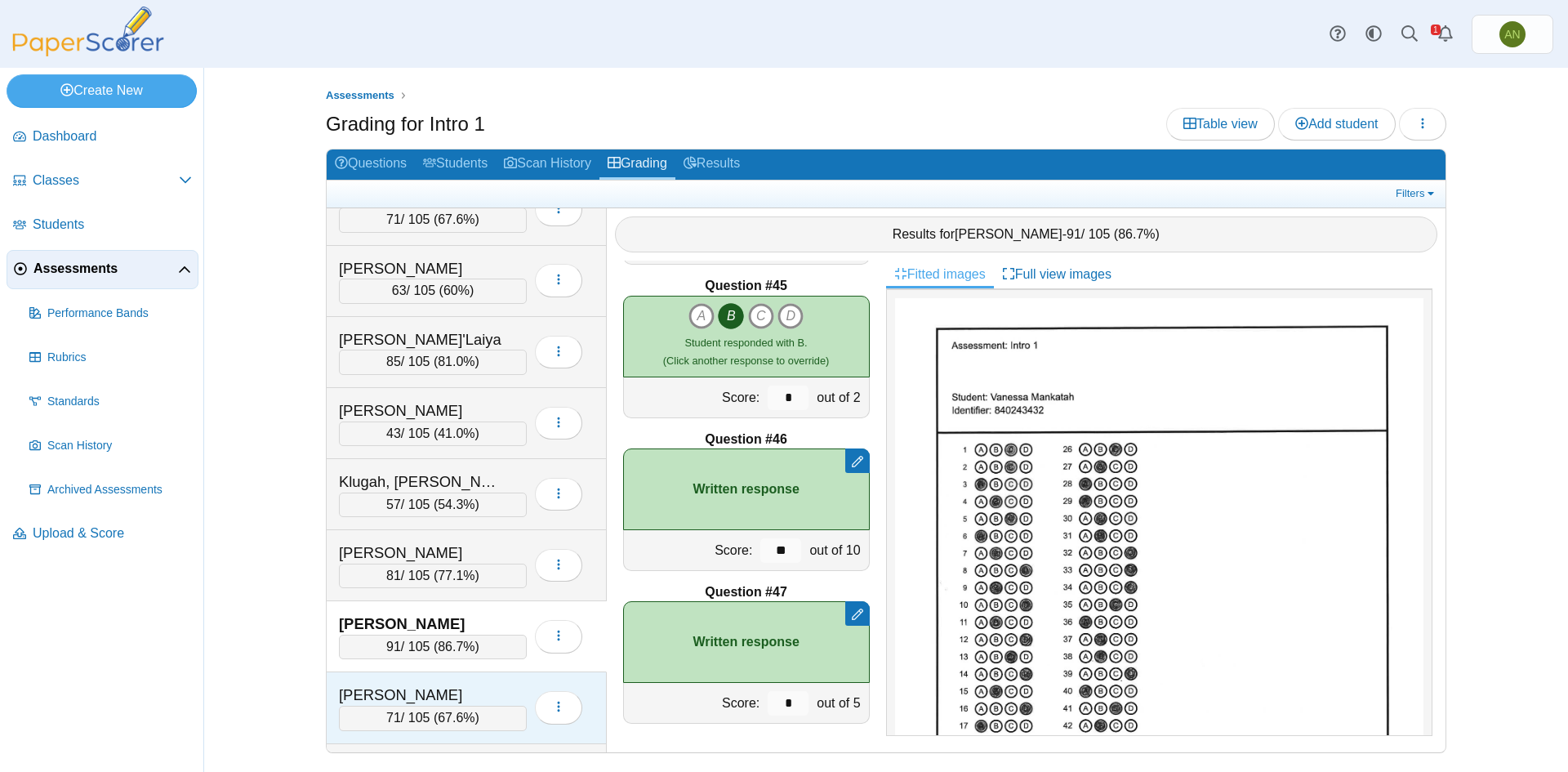
click at [489, 699] on div "Mclaurin, Joie" at bounding box center [421, 695] width 164 height 21
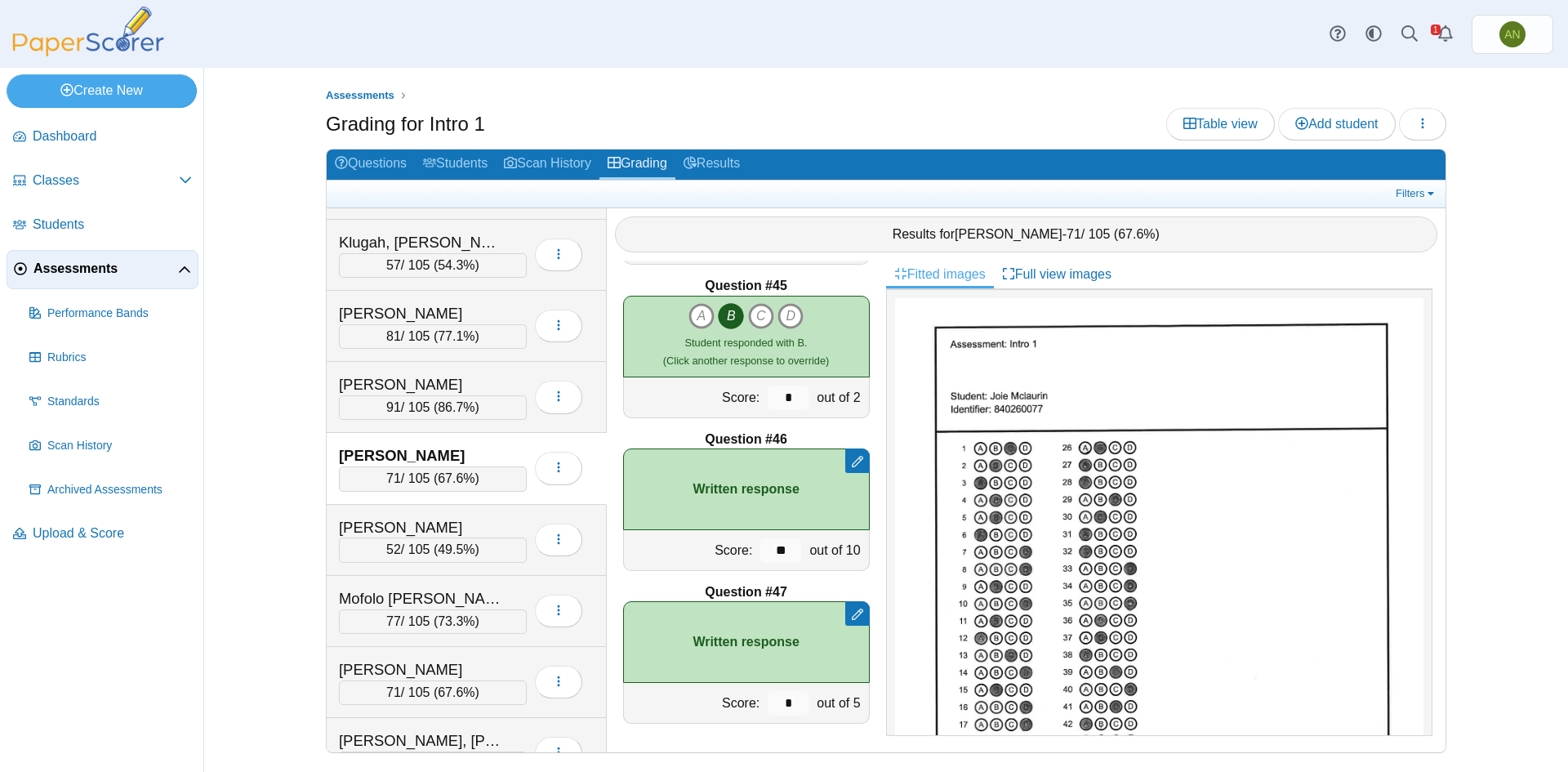
scroll to position [1062, 0]
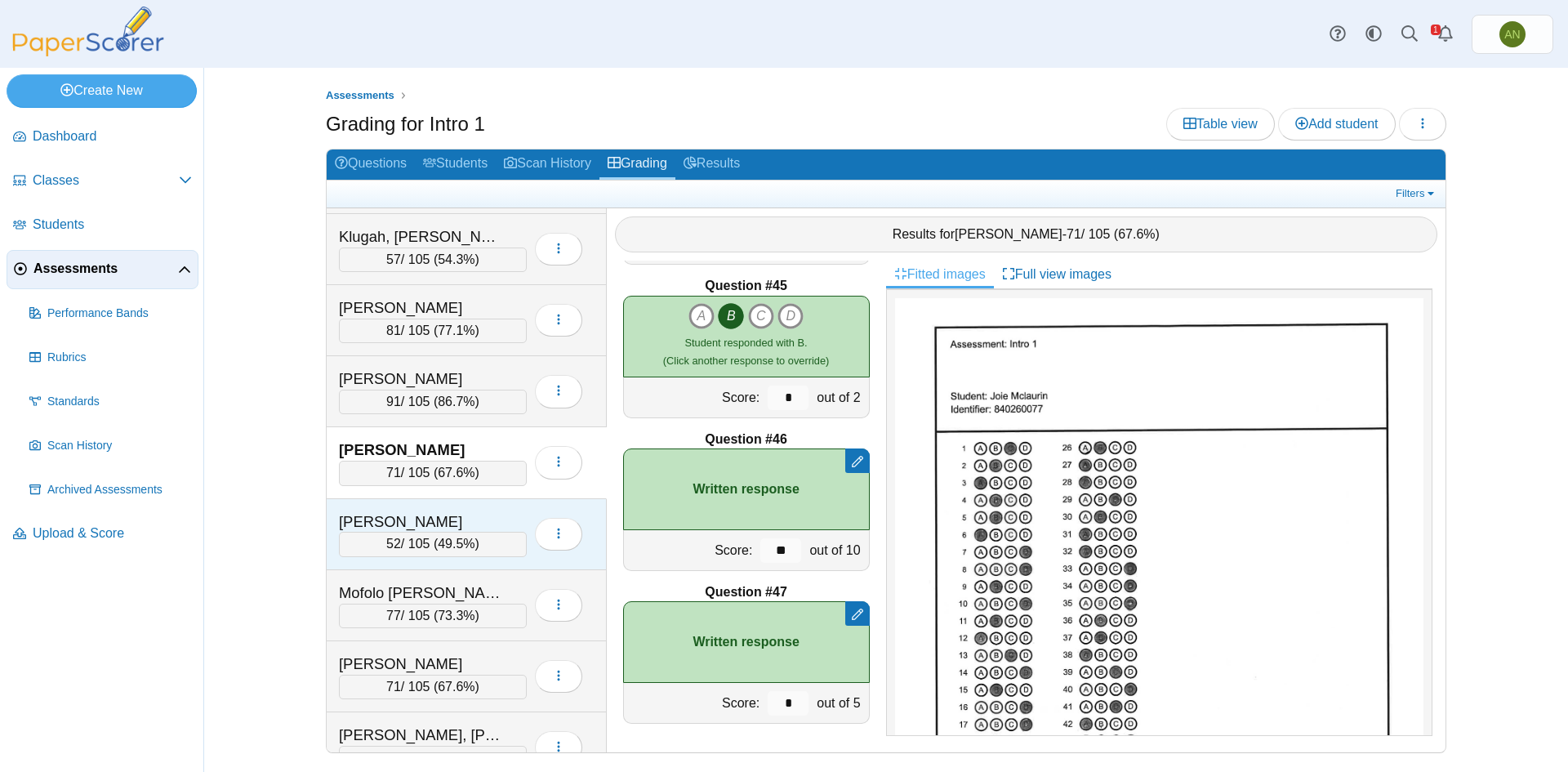
click at [502, 522] on div "Mitchell, Kayon" at bounding box center [432, 522] width 188 height 21
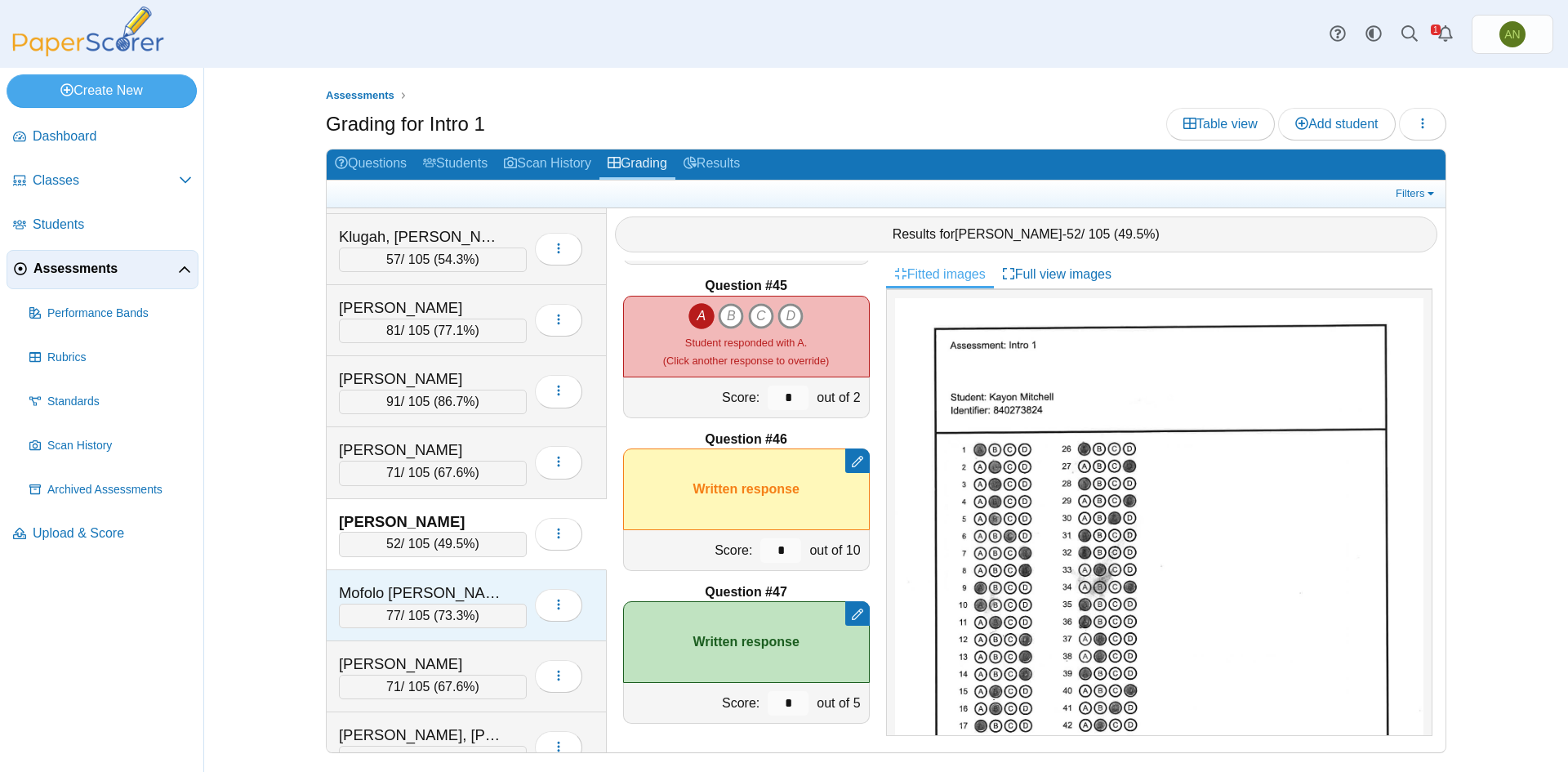
click at [505, 582] on div "Mofolo Phiri, Salim" at bounding box center [432, 593] width 188 height 21
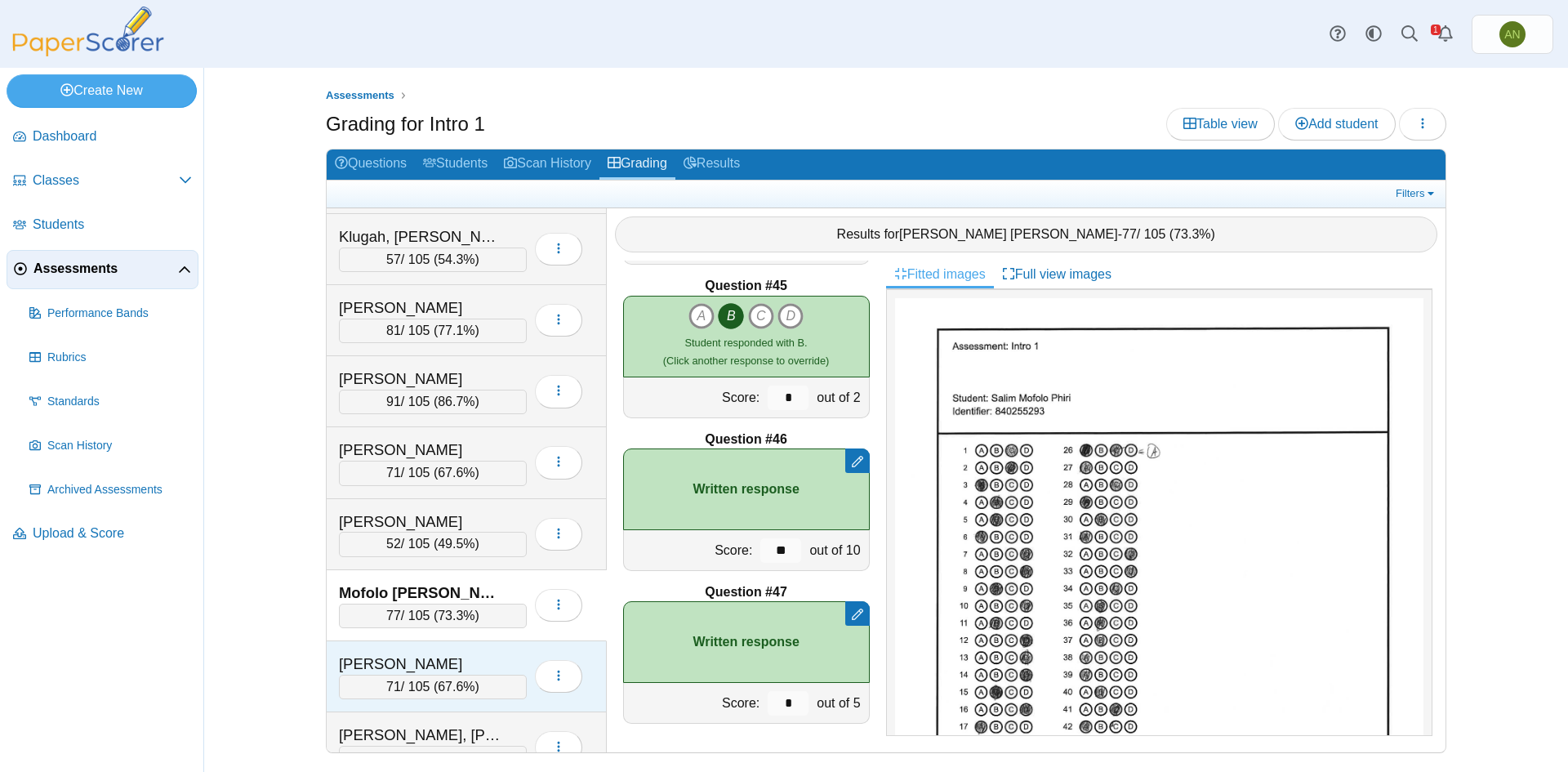
click at [486, 657] on div "Oxendine, Zoe" at bounding box center [421, 664] width 164 height 21
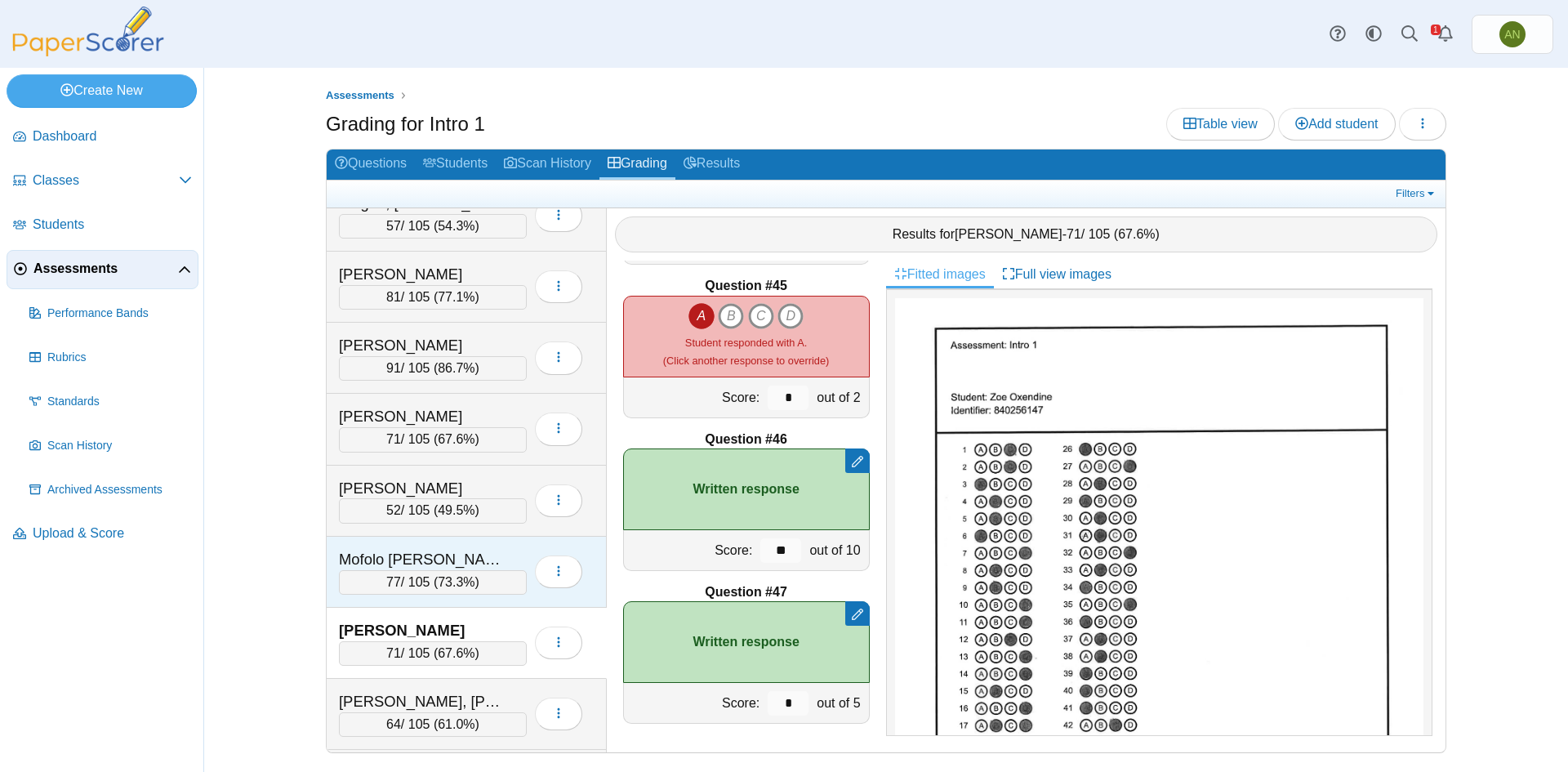
scroll to position [1144, 0]
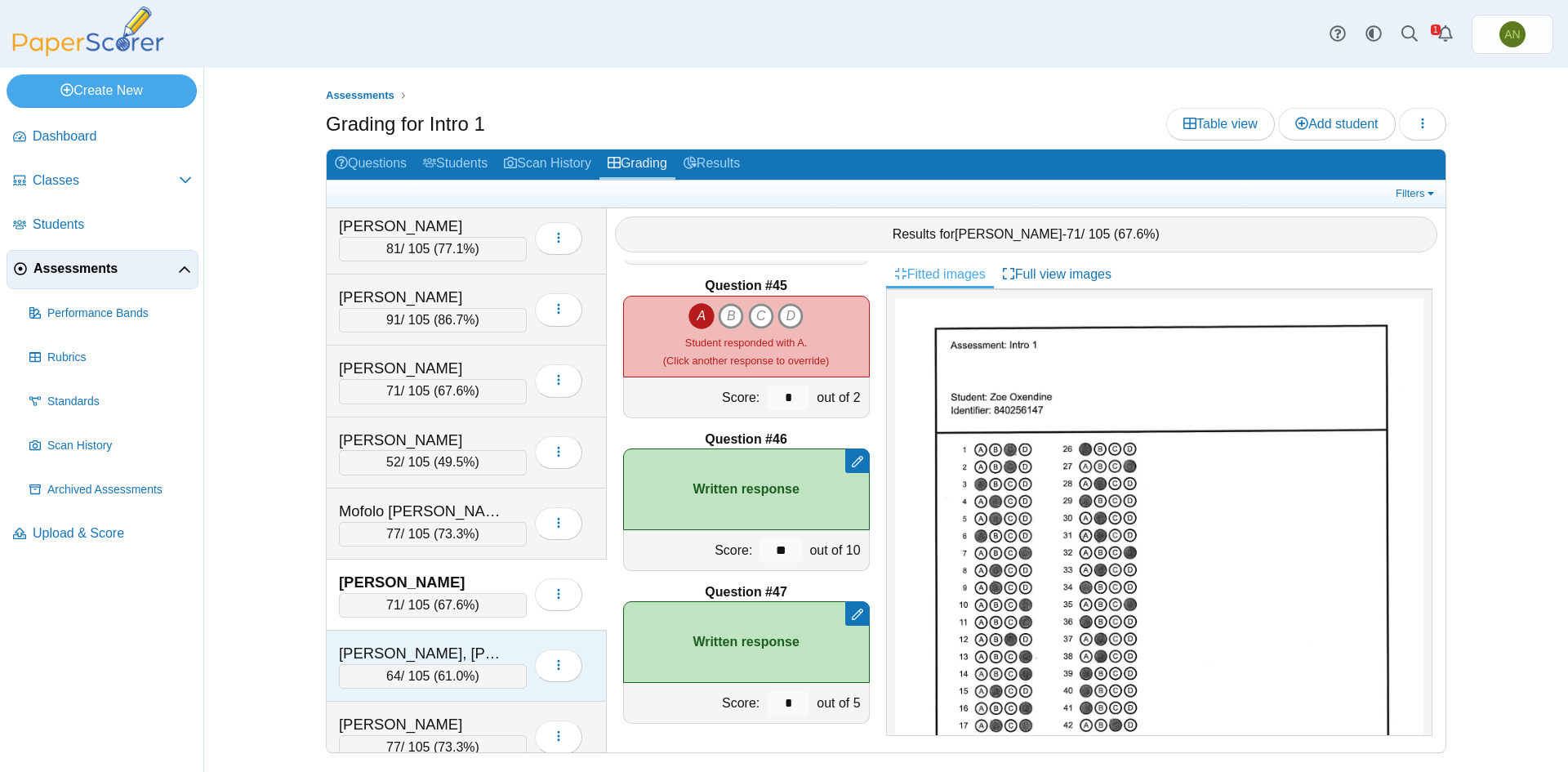
click at [493, 638] on div "Patrick, Cainan 64 / 105 ( 61.0% ) Loading…" at bounding box center [466, 666] width 280 height 71
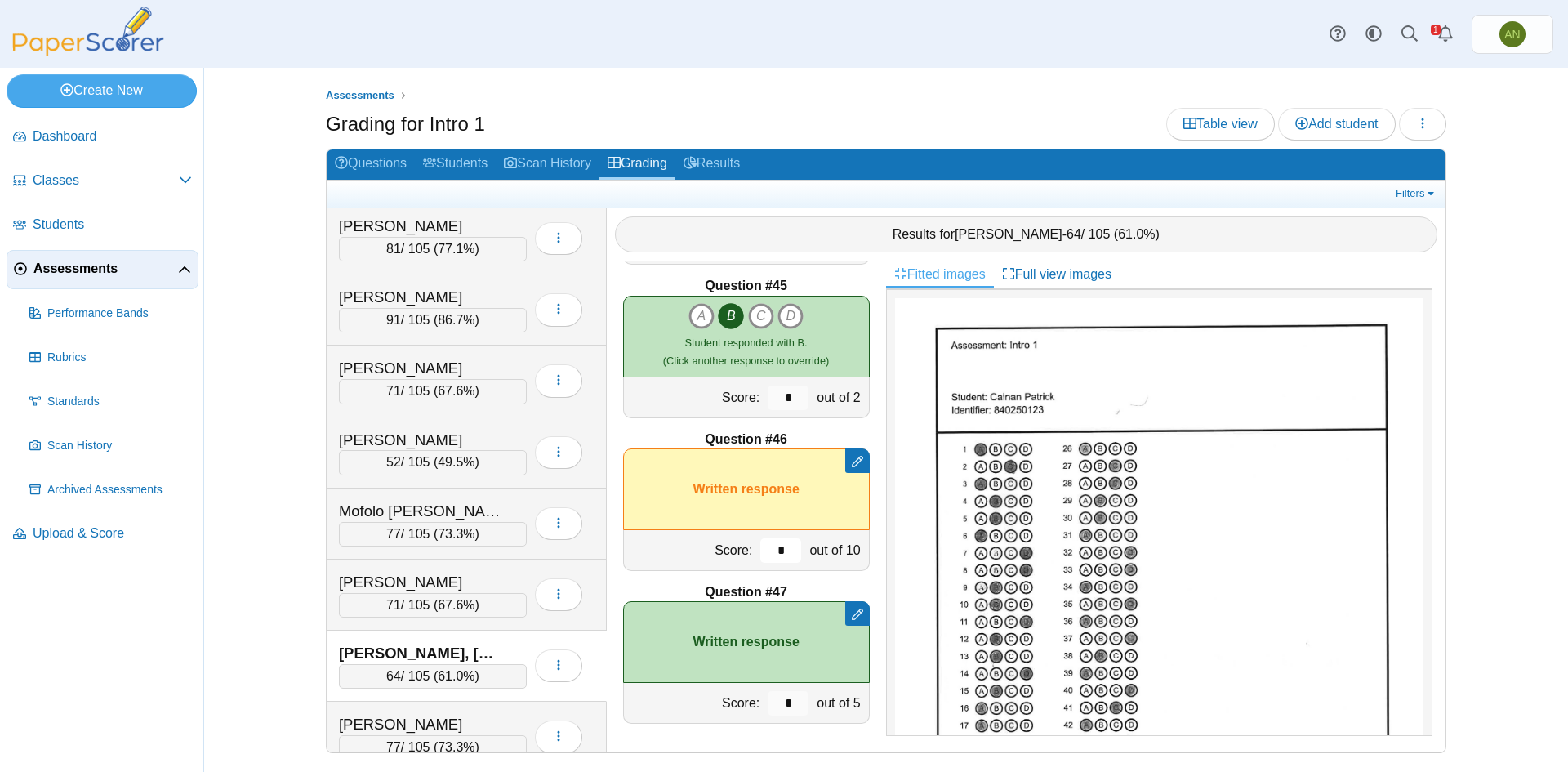
click at [779, 551] on input "*" at bounding box center [780, 551] width 41 height 25
type input "*"
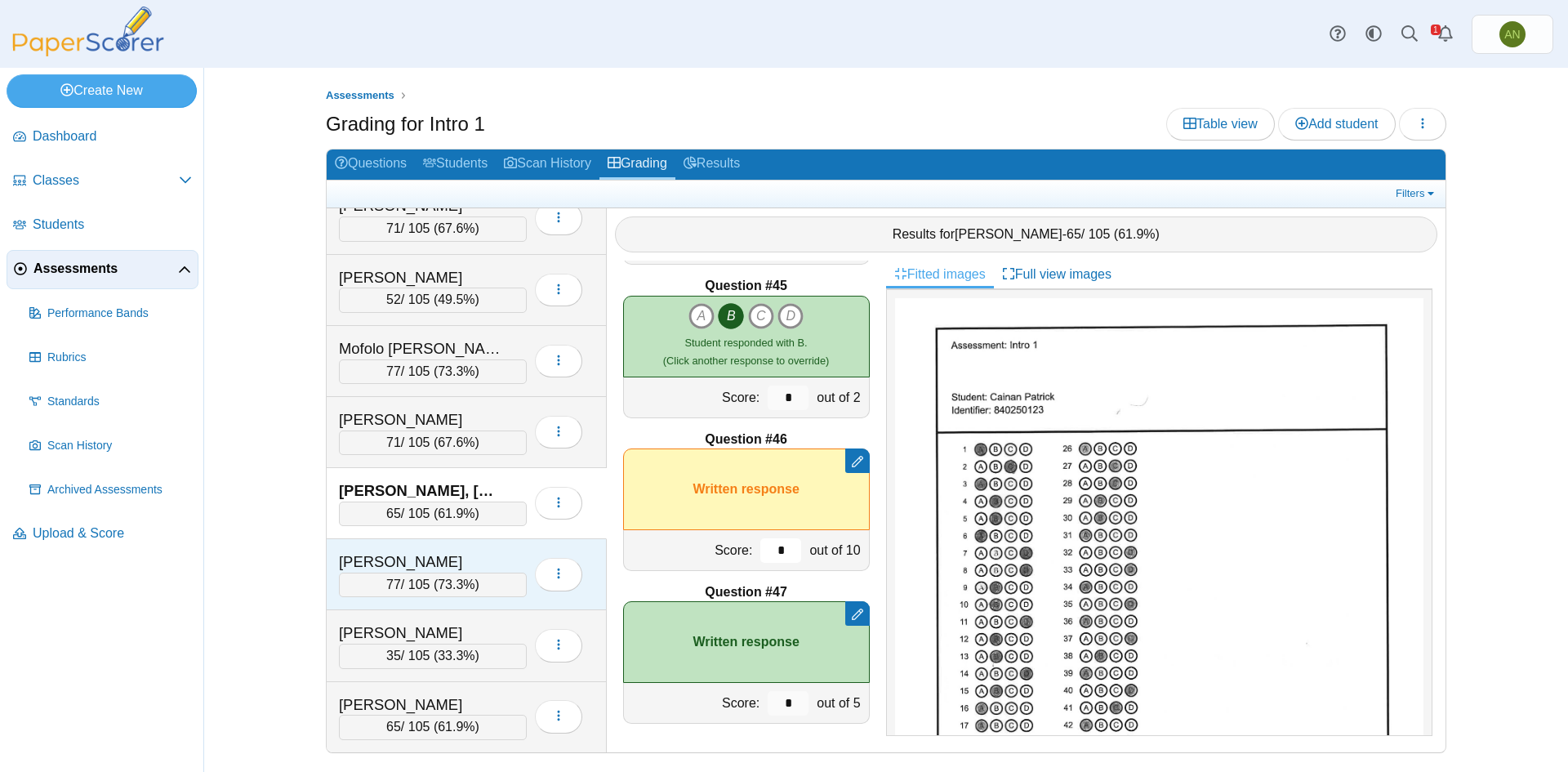
scroll to position [1307, 0]
click at [465, 551] on div "Rushing, Trey" at bounding box center [421, 561] width 164 height 21
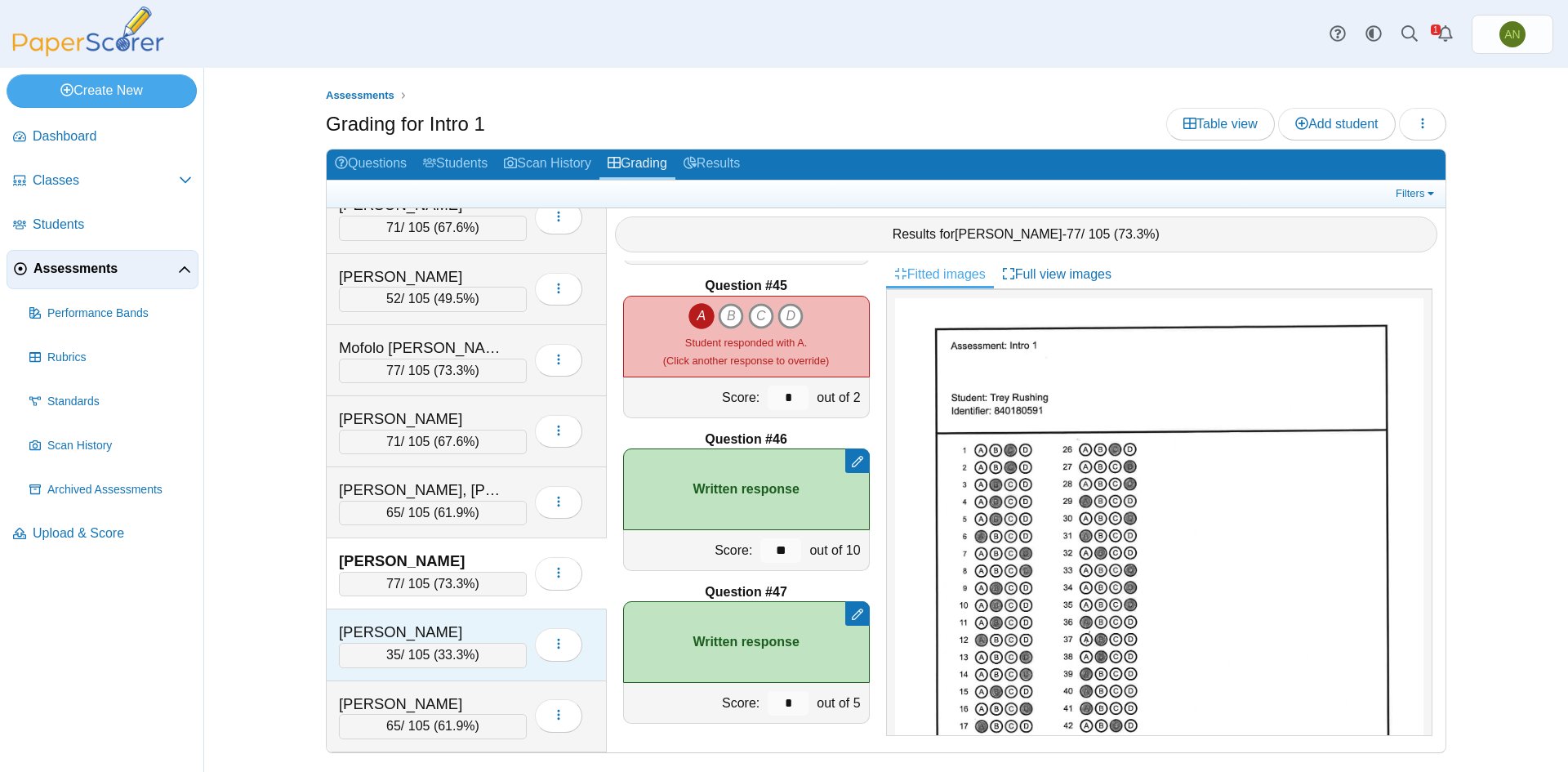
click at [521, 625] on div "Seliga, Kenzi" at bounding box center [432, 632] width 188 height 21
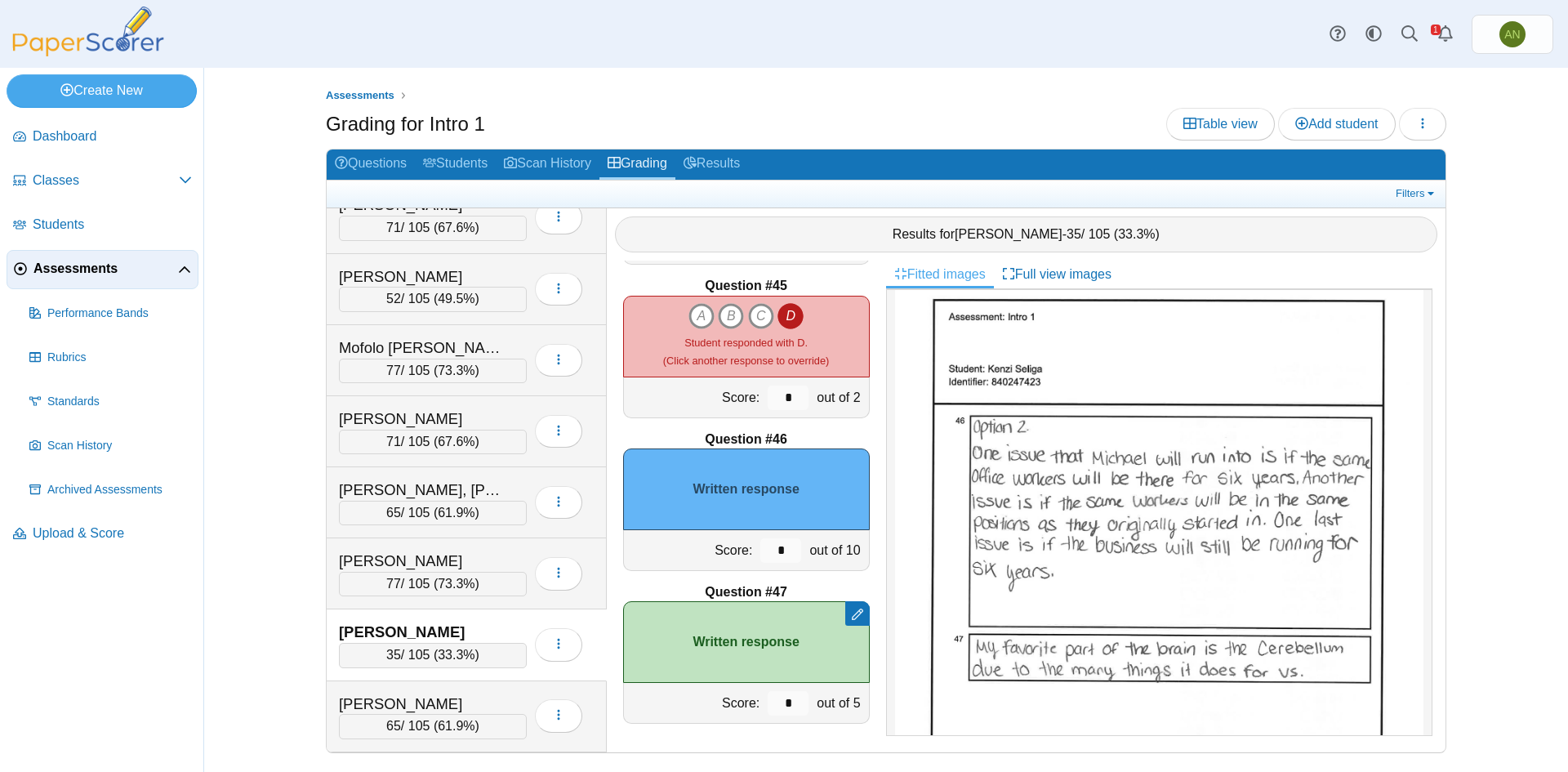
scroll to position [1389, 0]
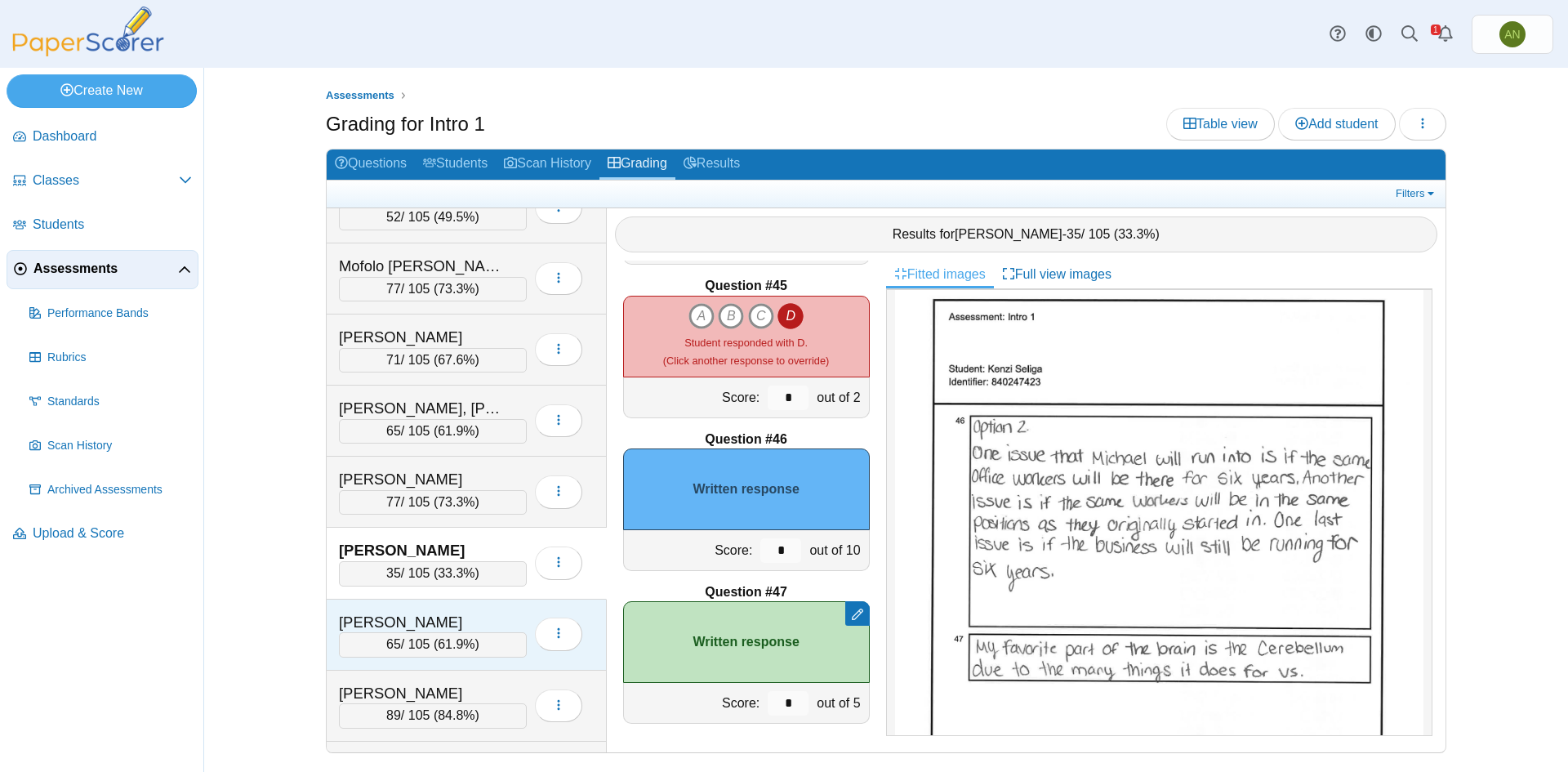
click at [489, 614] on div "Sellars, Fredrick" at bounding box center [421, 622] width 164 height 21
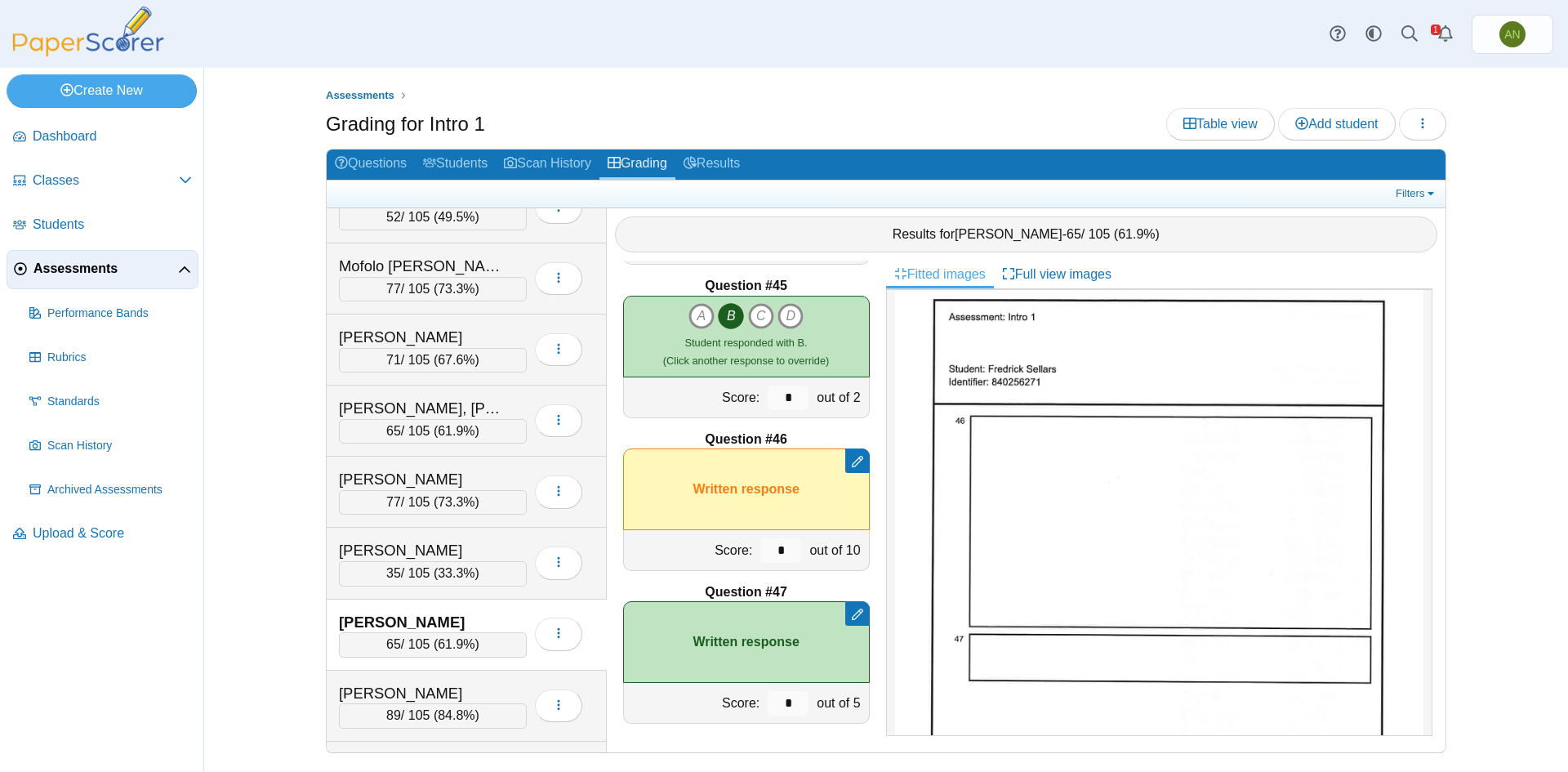
scroll to position [0, 0]
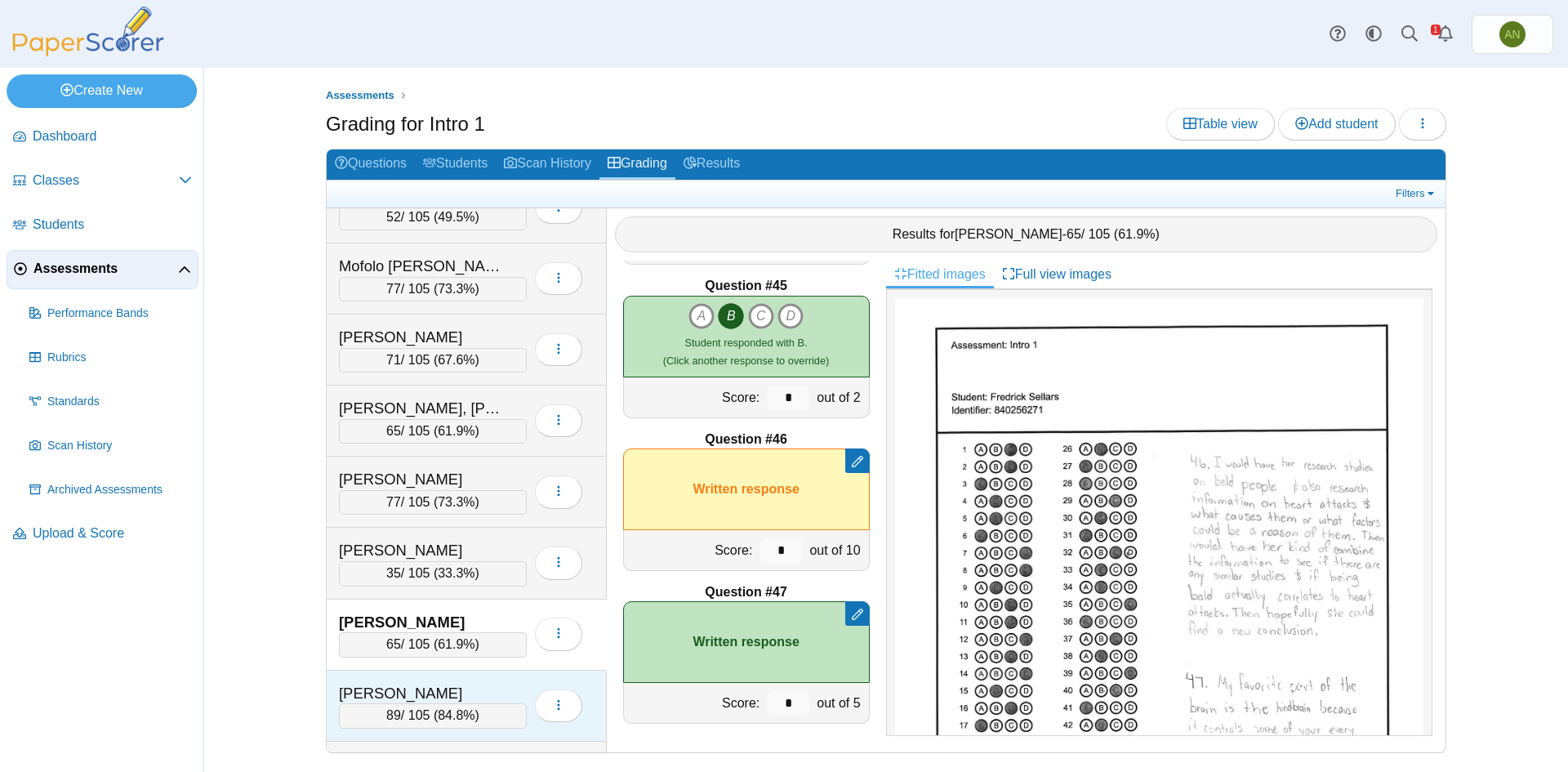
click at [464, 687] on div "Sikder, Ibrahim" at bounding box center [421, 694] width 164 height 21
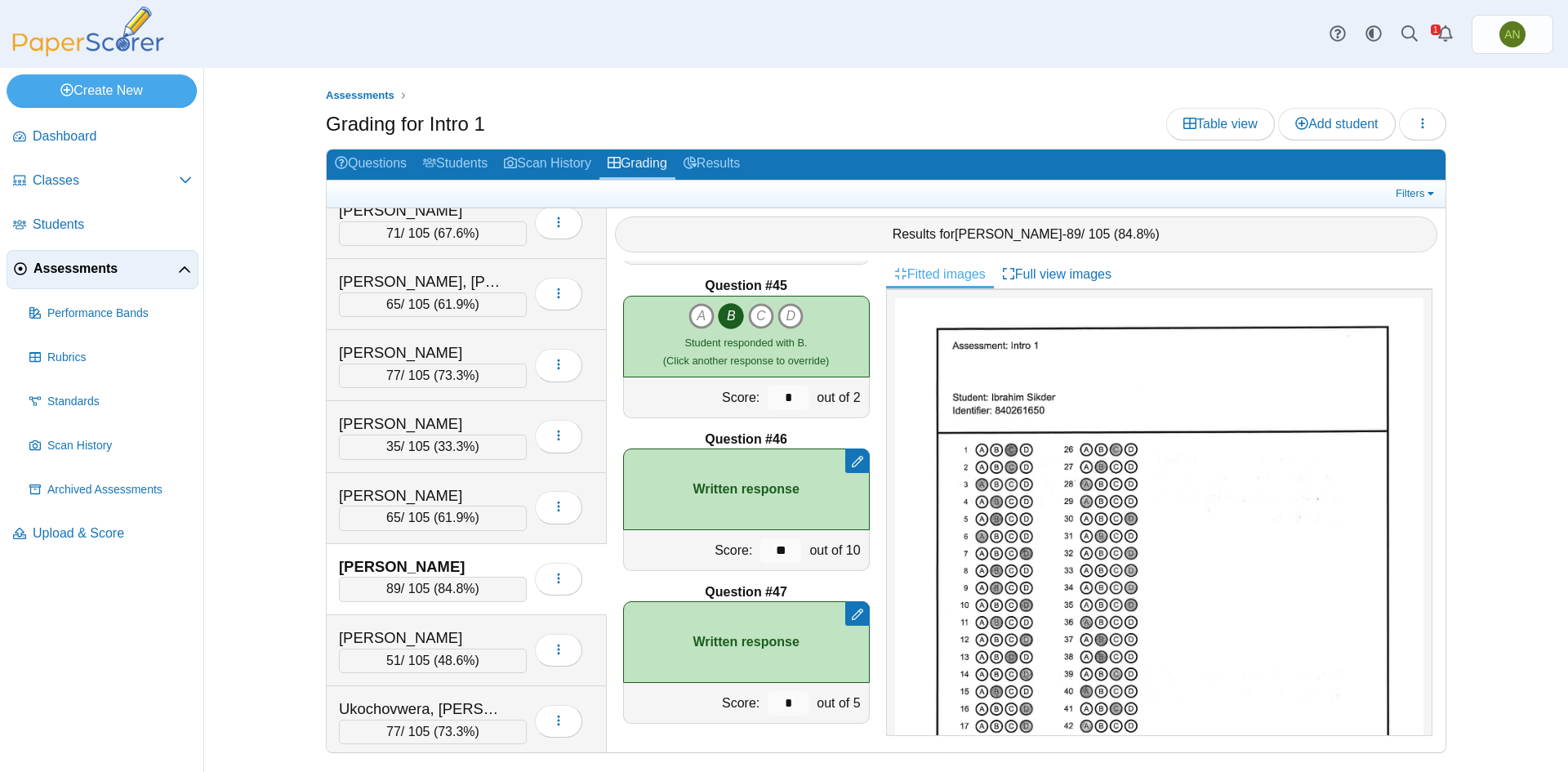
scroll to position [1634, 0]
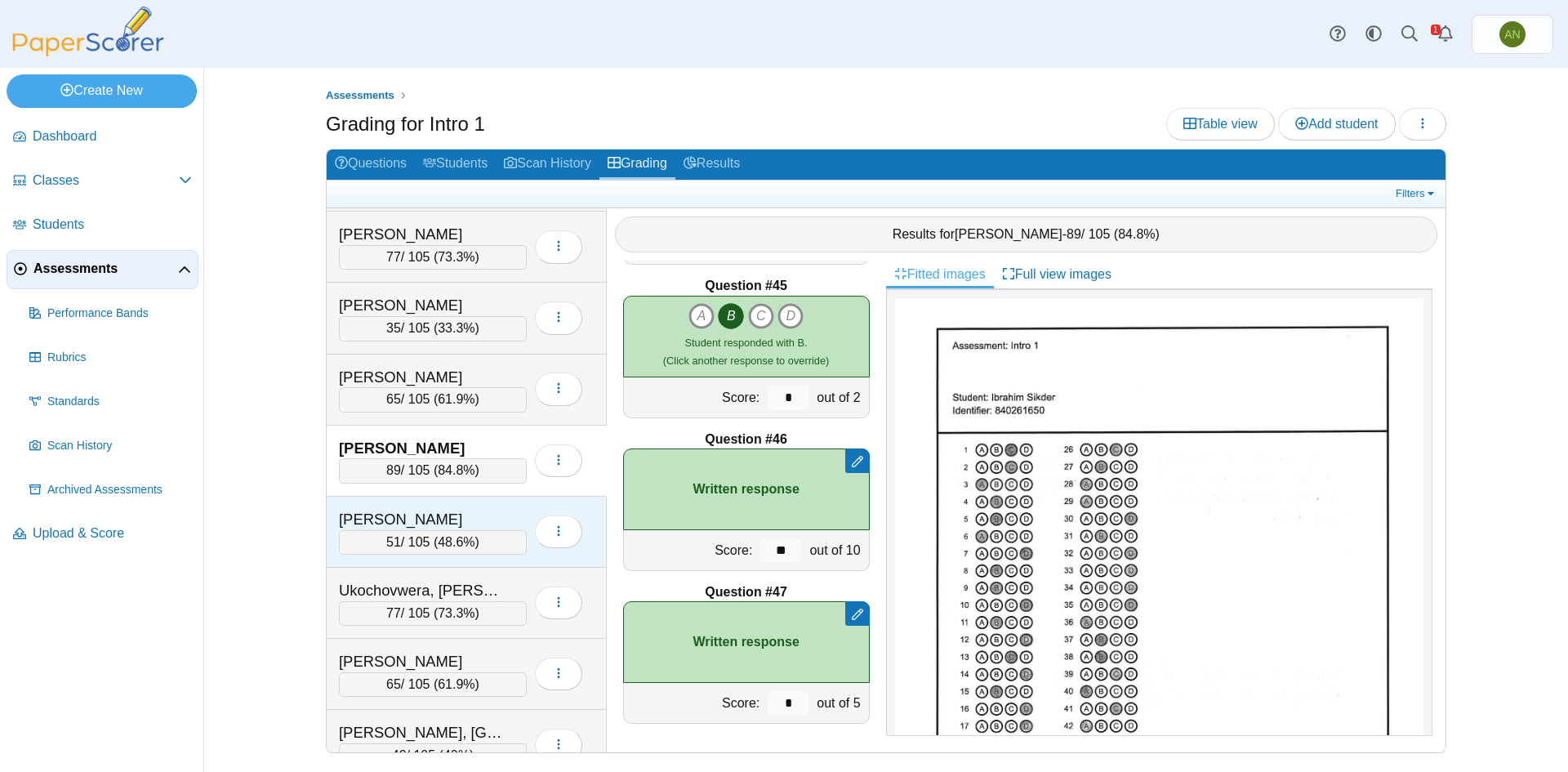
click at [505, 509] on div "Torres-Cintron, Dariel" at bounding box center [432, 520] width 188 height 21
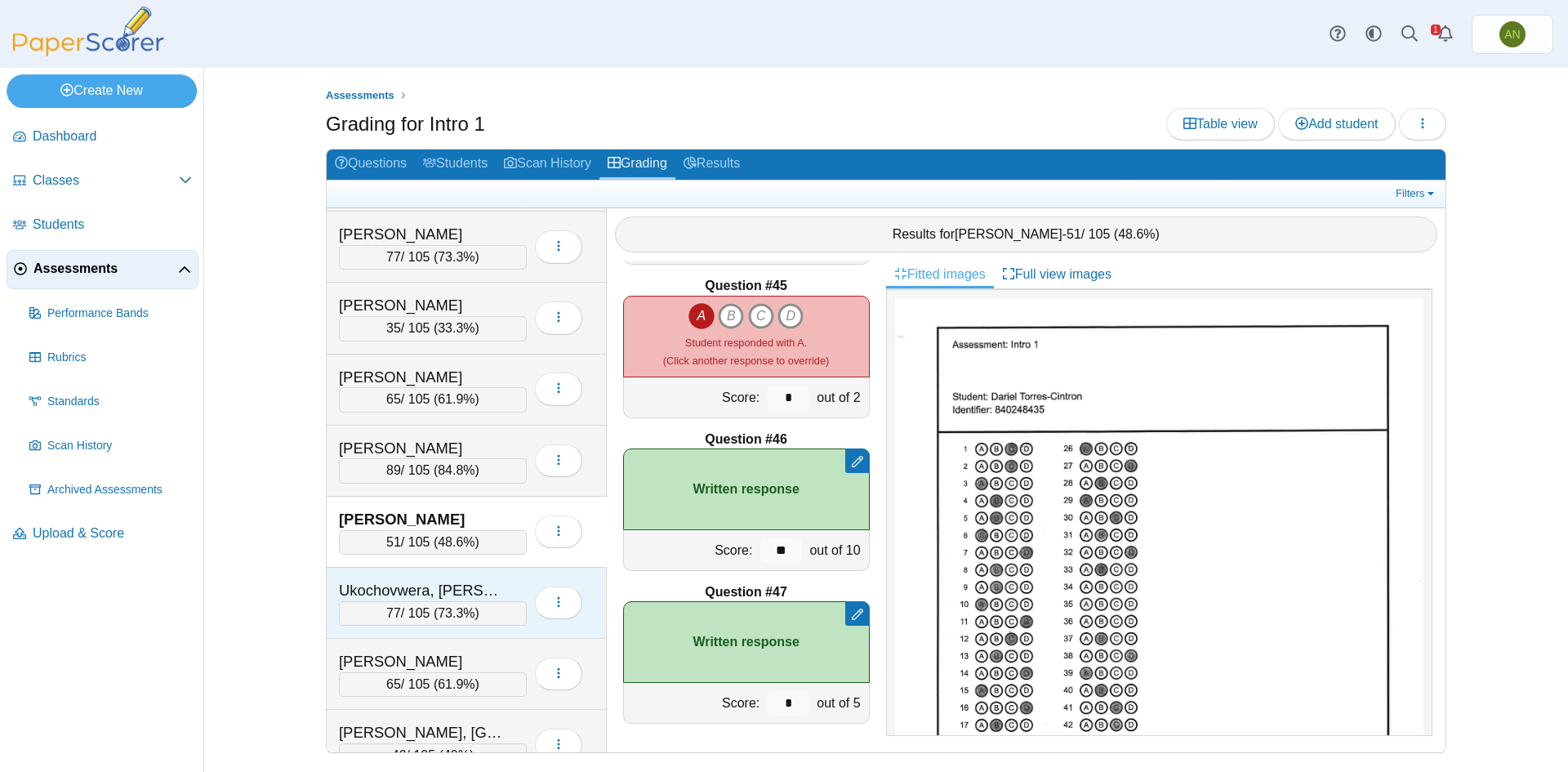
click at [521, 579] on div "Ukochovwera, Bradsen 77 / 105 ( 73.3% ) Loading…" at bounding box center [466, 604] width 280 height 71
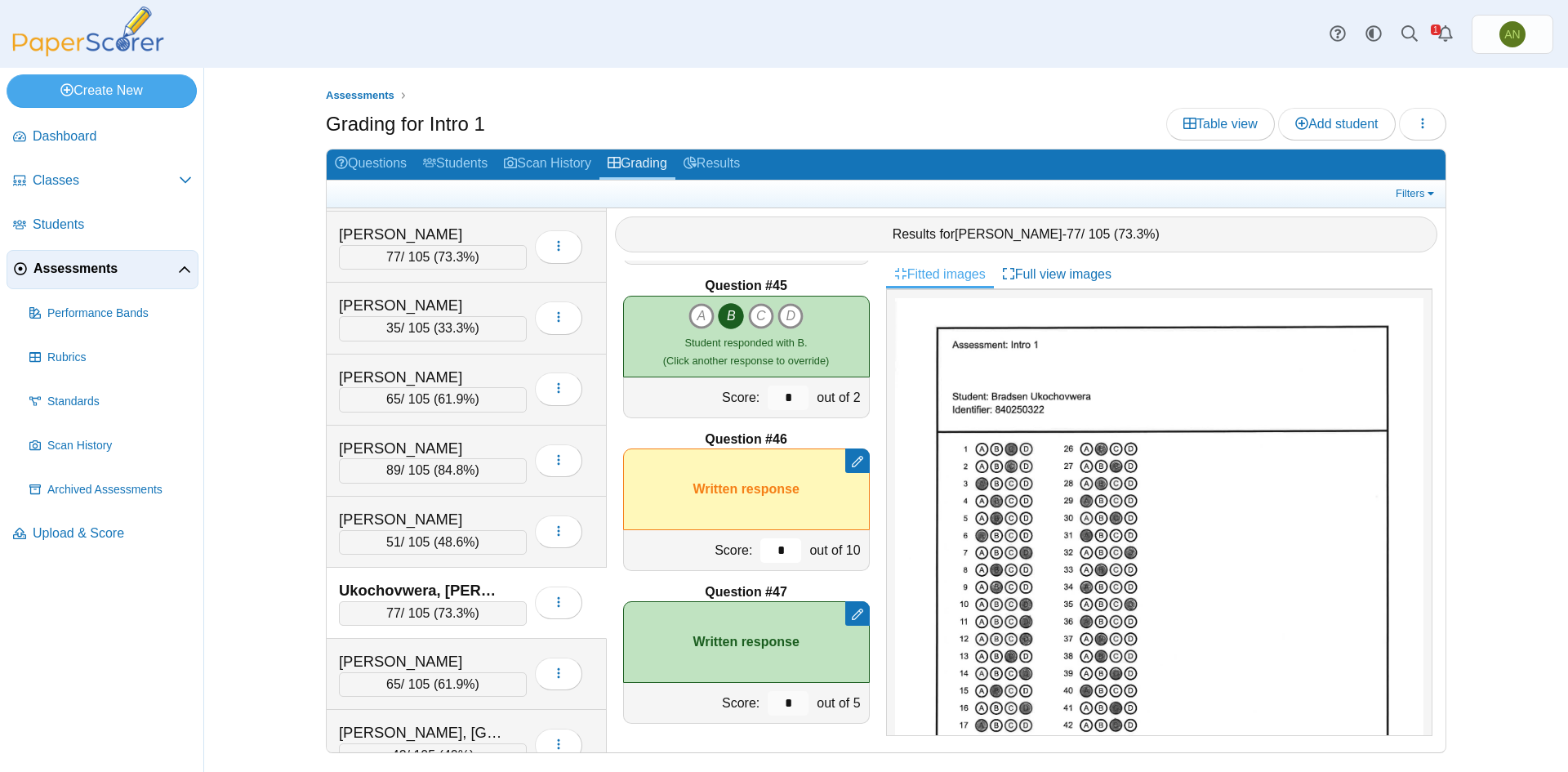
click at [774, 551] on input "*" at bounding box center [780, 551] width 41 height 25
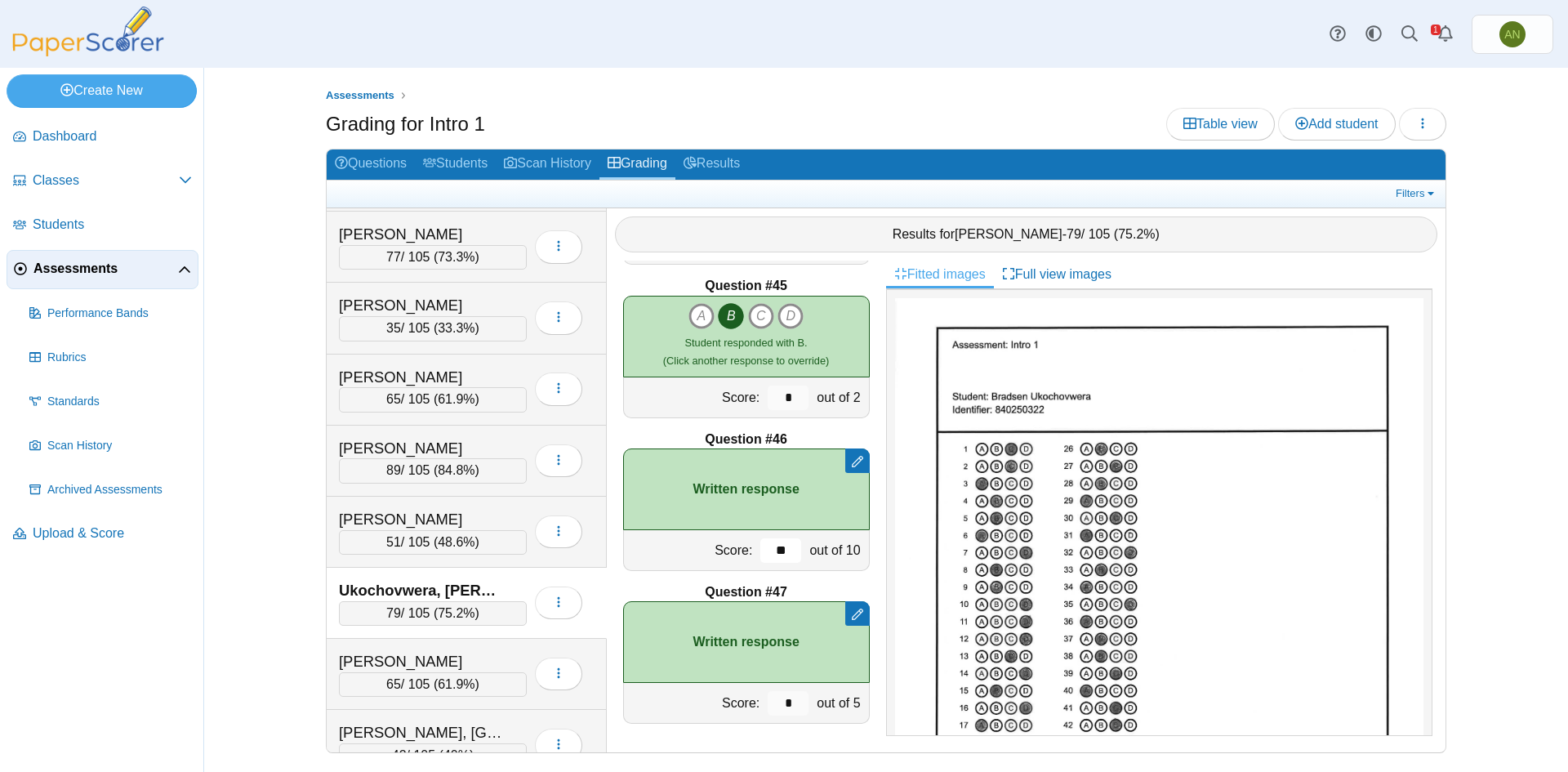
type input "**"
click at [489, 655] on div "Watts, Levi" at bounding box center [421, 662] width 164 height 21
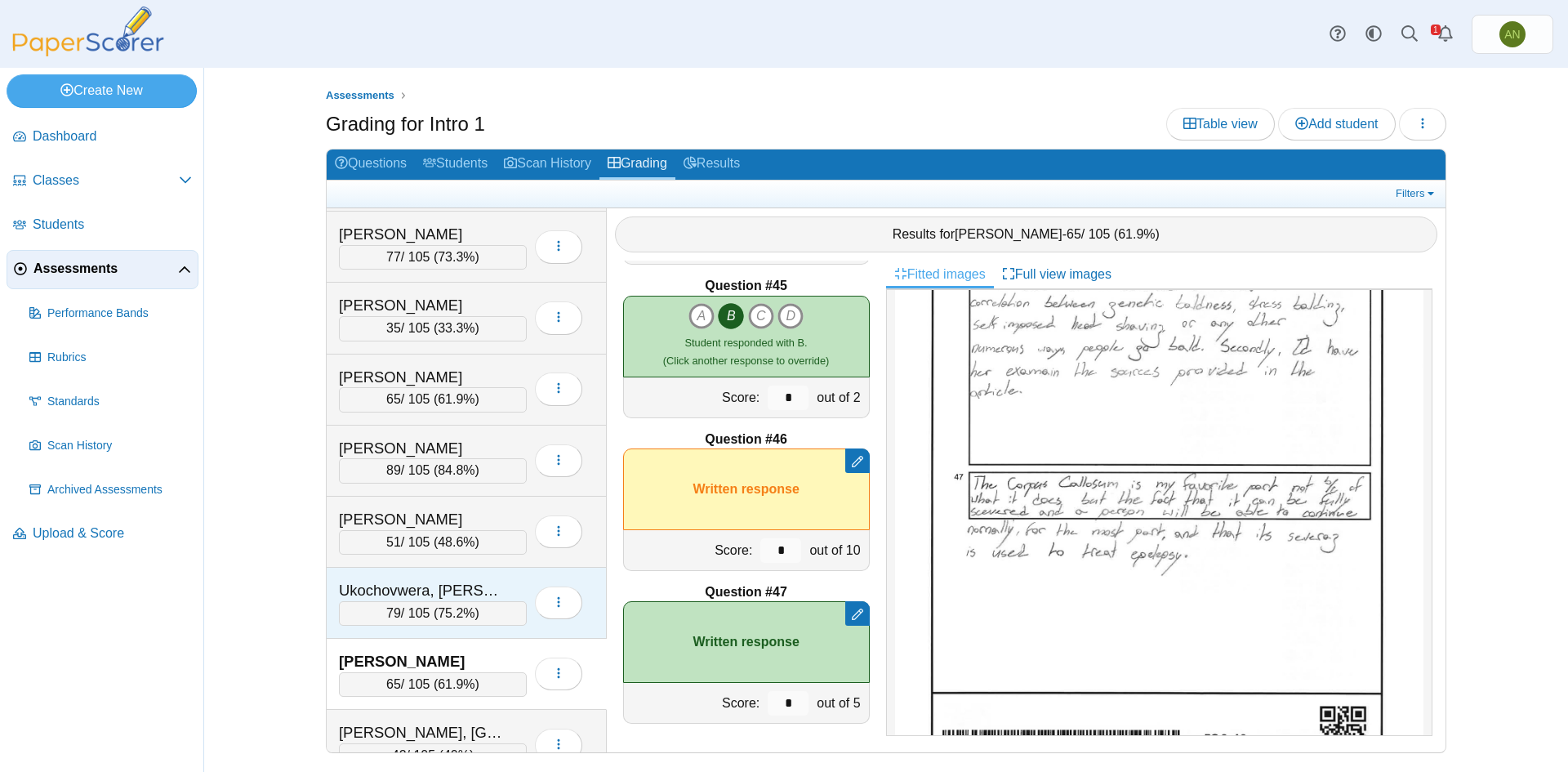
scroll to position [1716, 0]
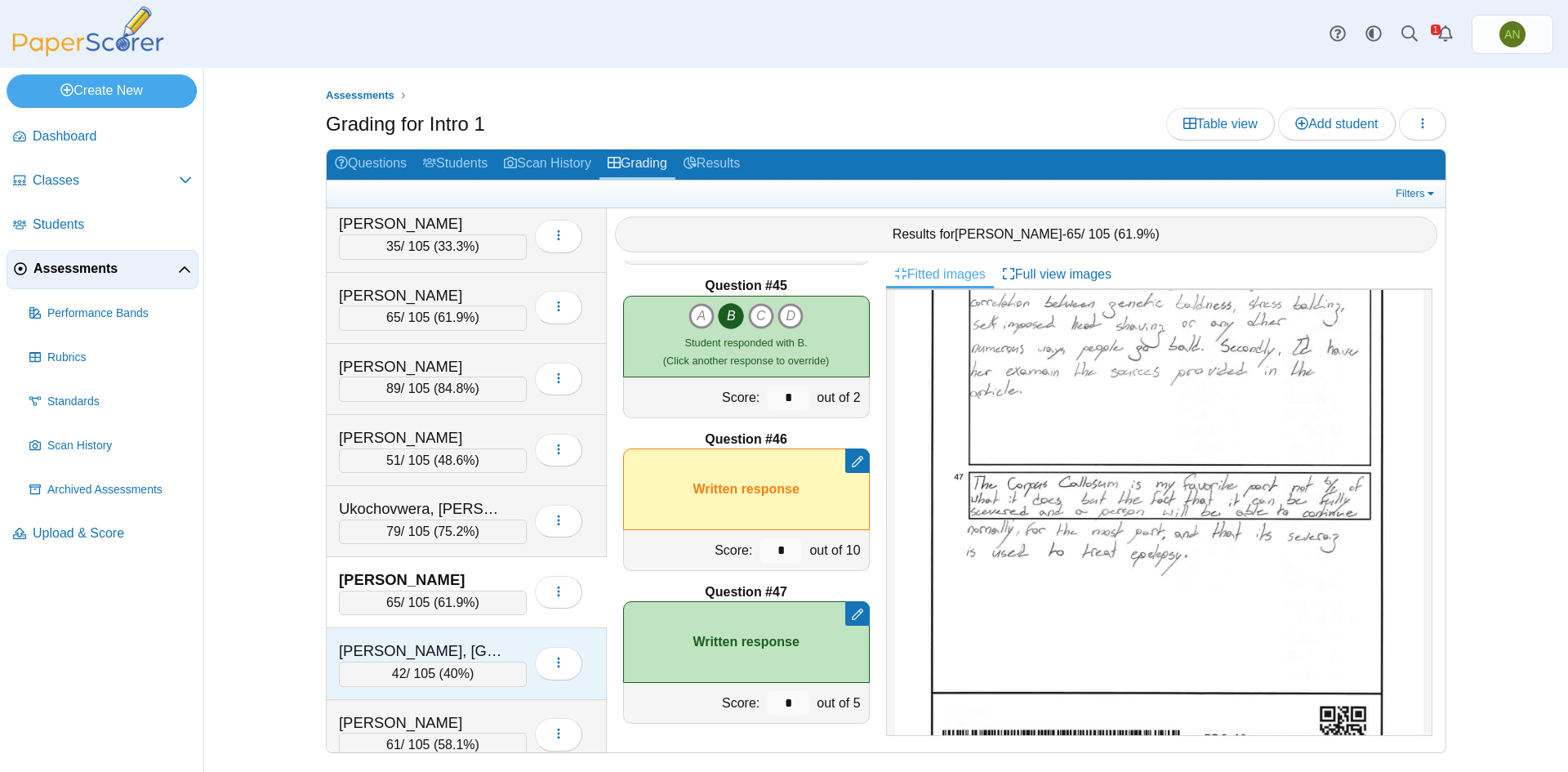
click at [481, 654] on div "Willoughby, Madison" at bounding box center [421, 651] width 164 height 21
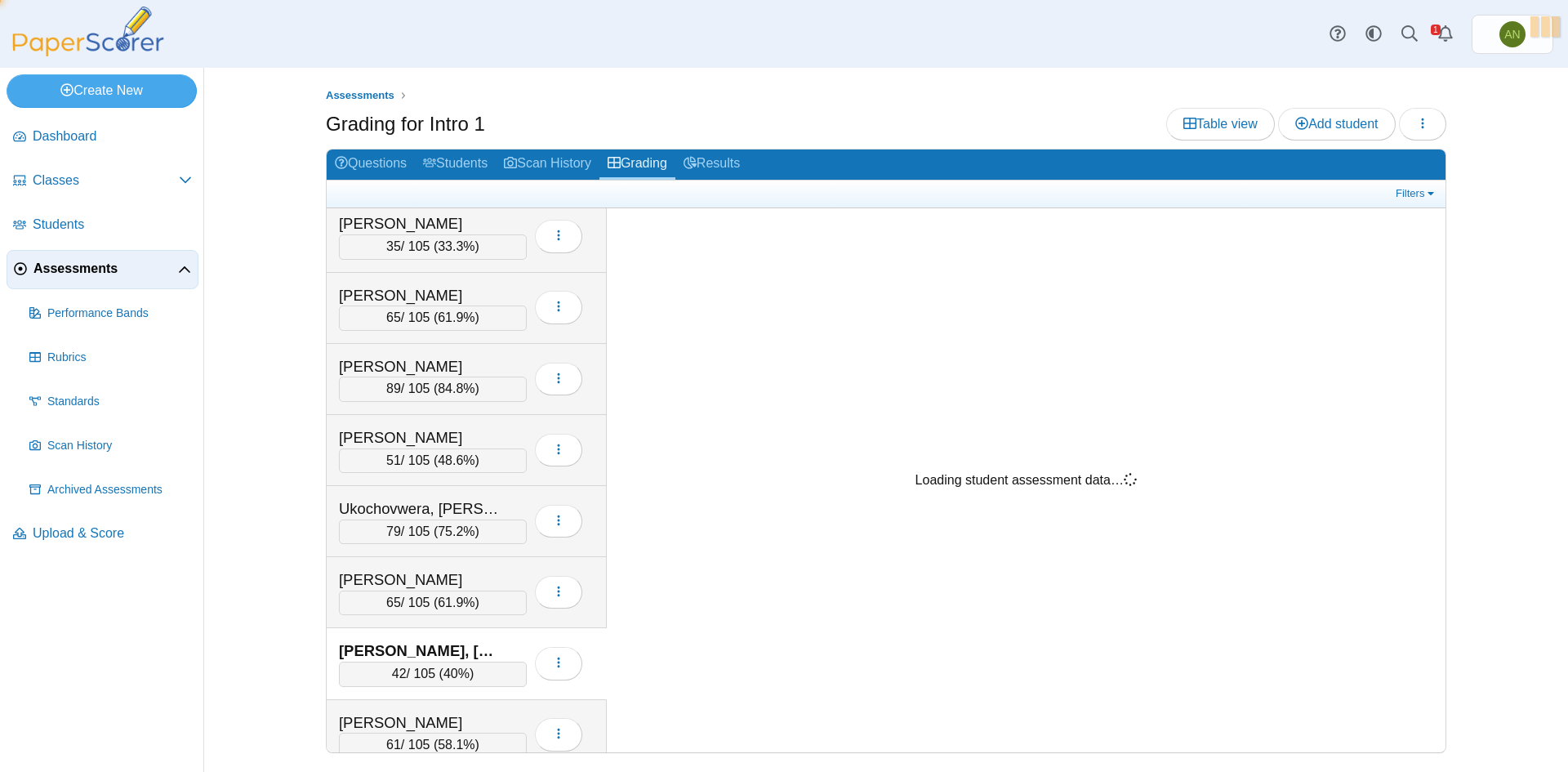
scroll to position [0, 0]
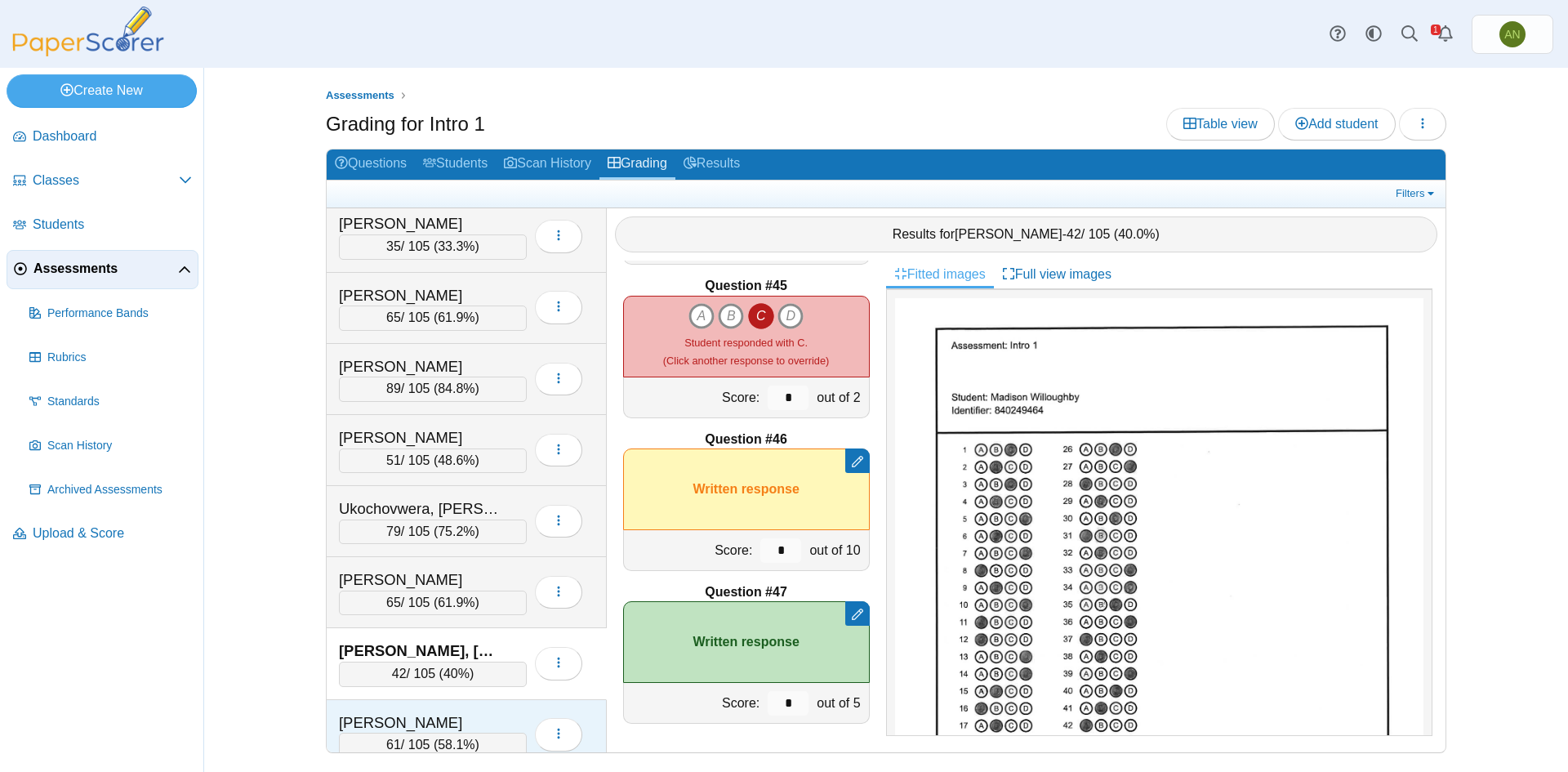
click at [496, 718] on div "Wright, Lorenzo" at bounding box center [421, 723] width 164 height 21
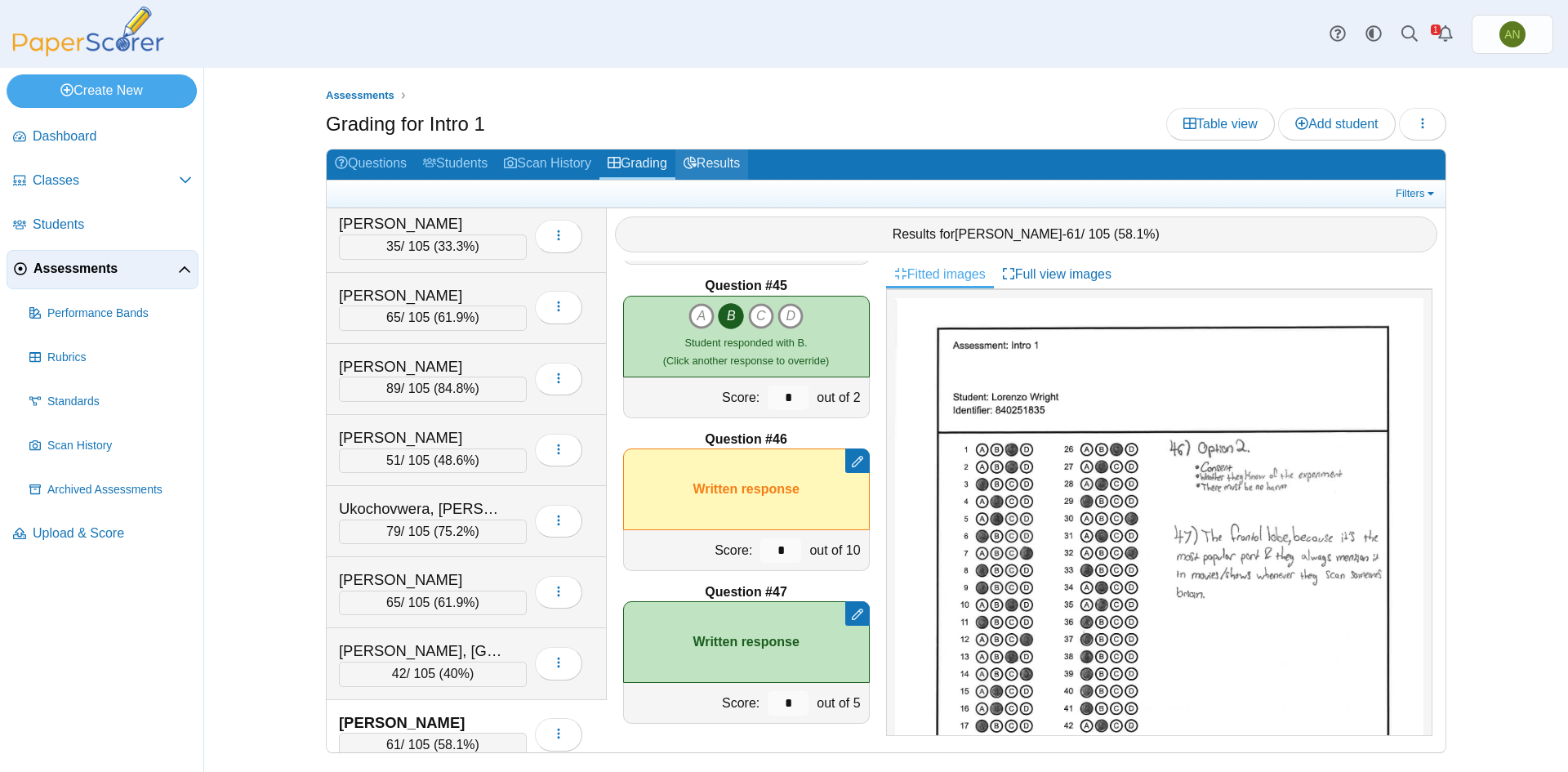
click at [713, 154] on link "Results" at bounding box center [712, 165] width 73 height 30
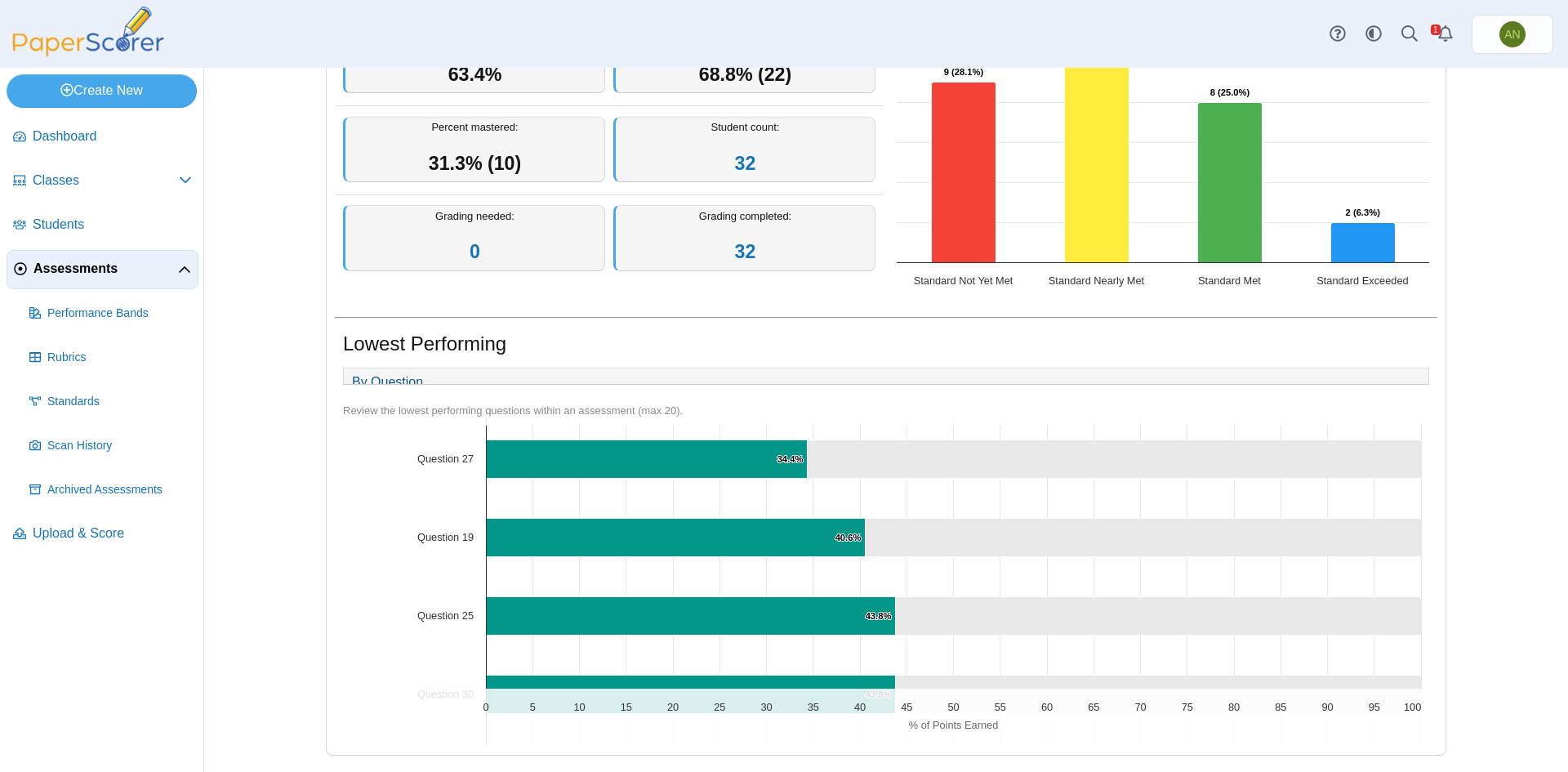
scroll to position [82, 0]
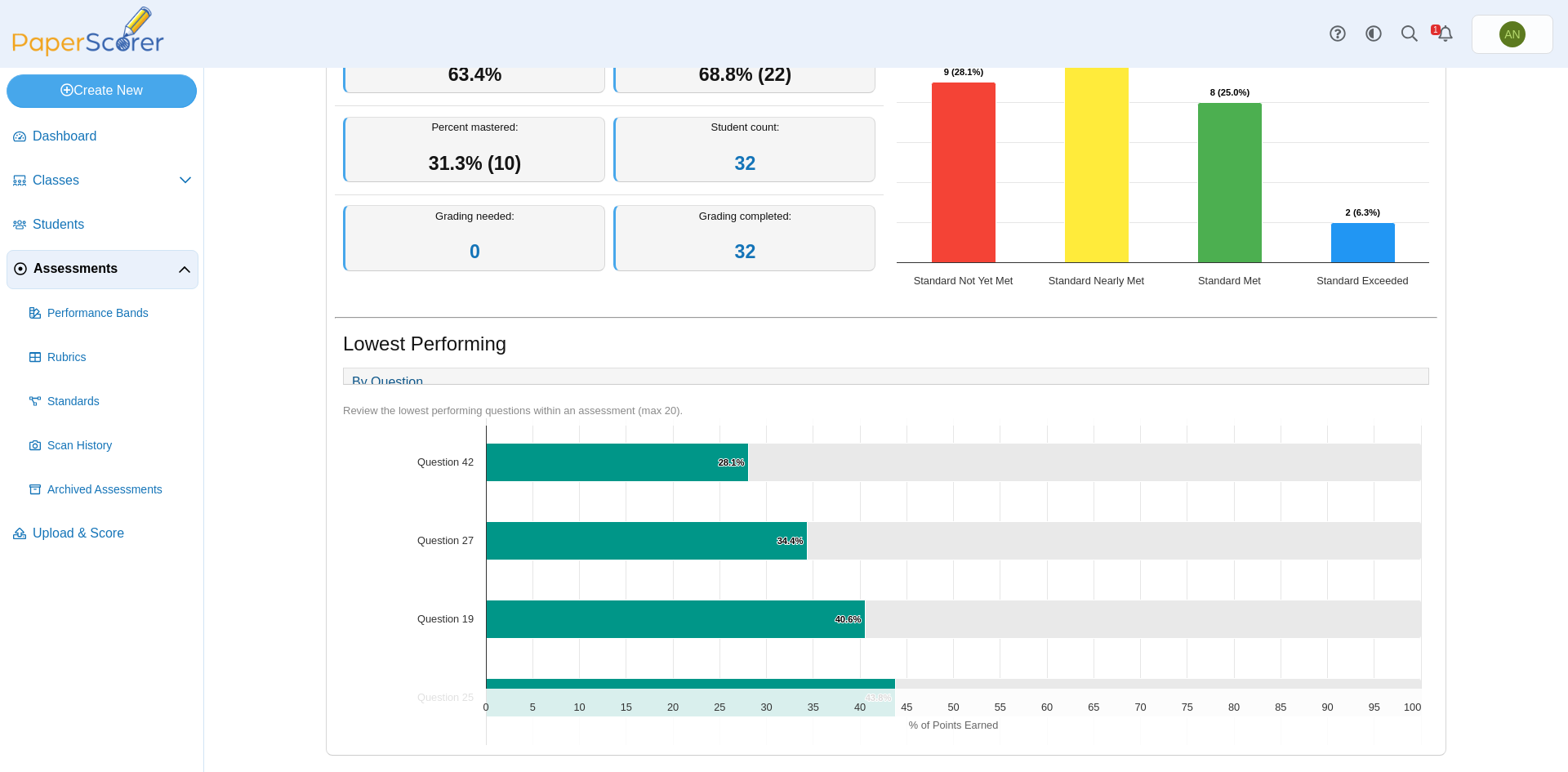
click at [1544, 211] on div "Assessments Overview report Results for Intro 1 Loading… 0" at bounding box center [885, 419] width 1363 height 704
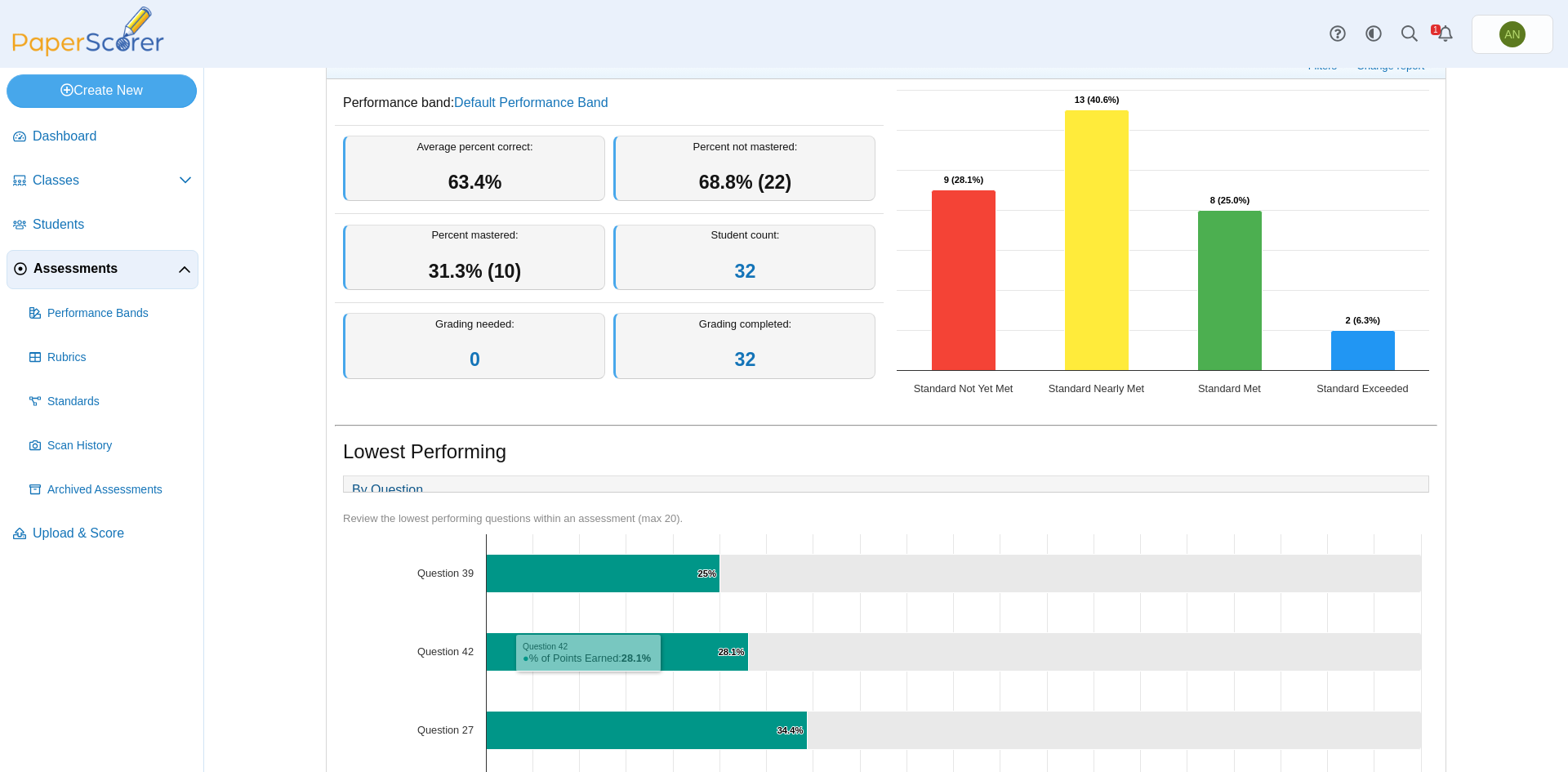
scroll to position [0, 0]
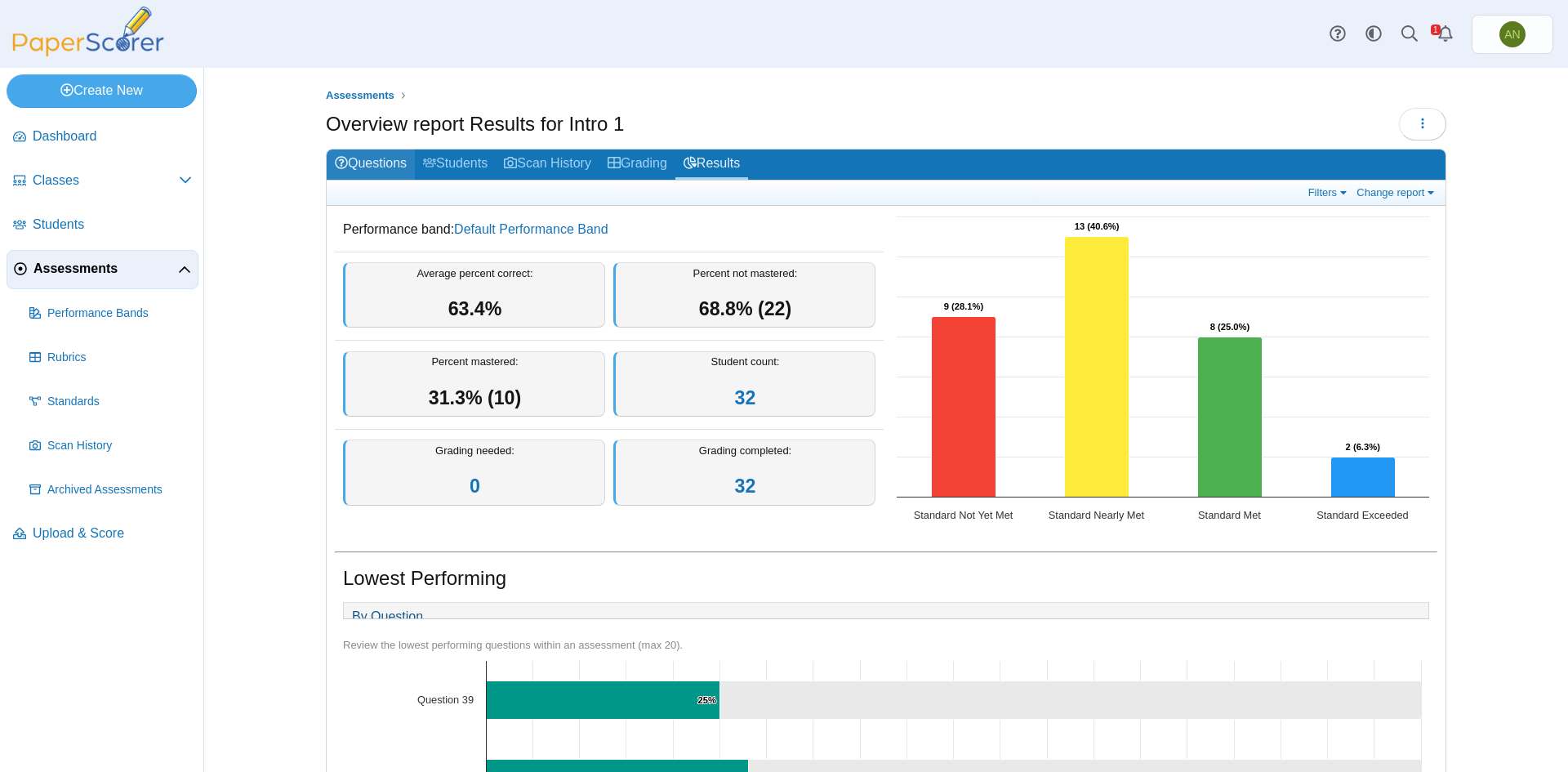
click at [376, 164] on link "Questions" at bounding box center [370, 165] width 88 height 30
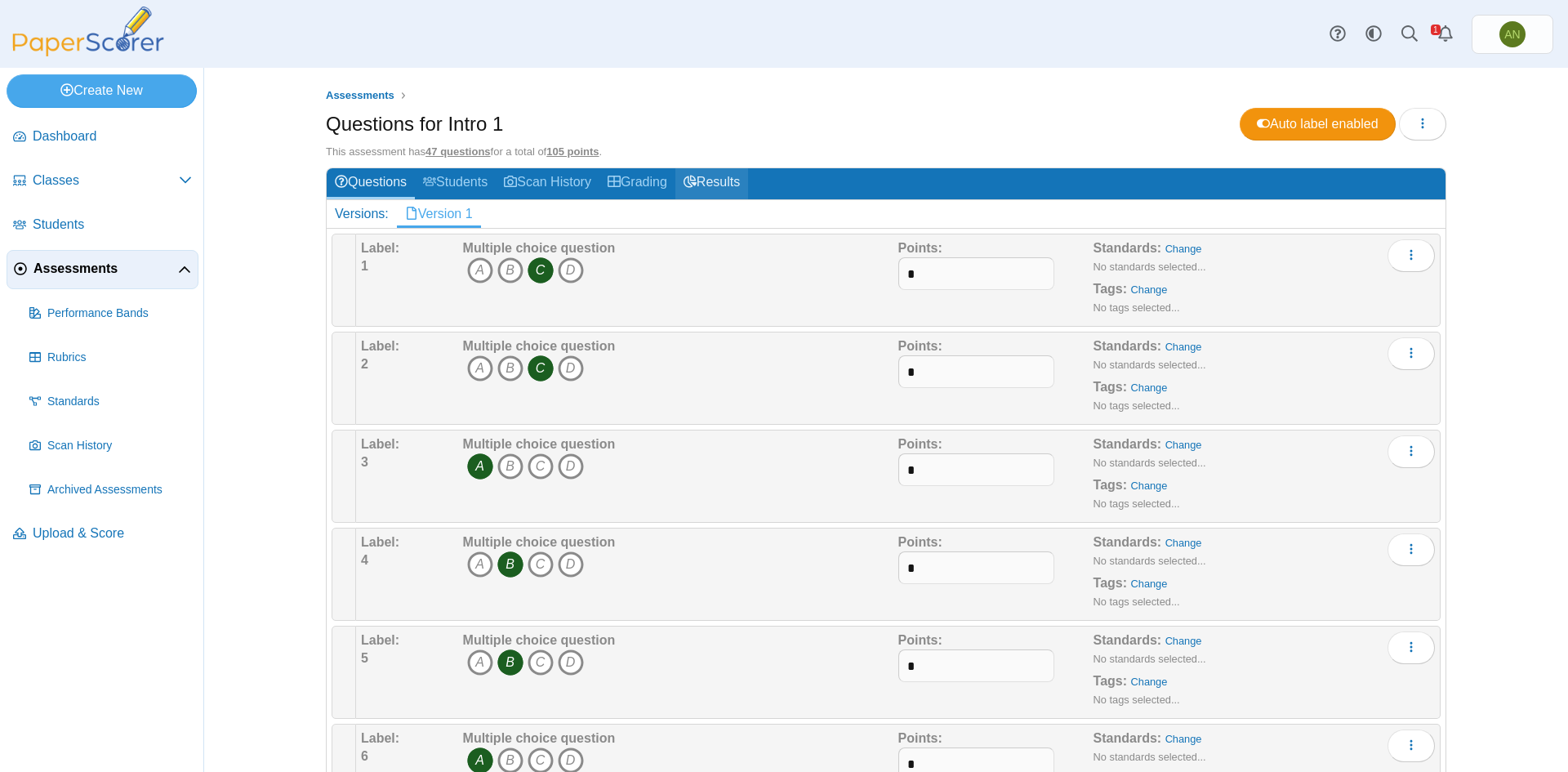
click at [730, 183] on link "Results" at bounding box center [712, 183] width 73 height 30
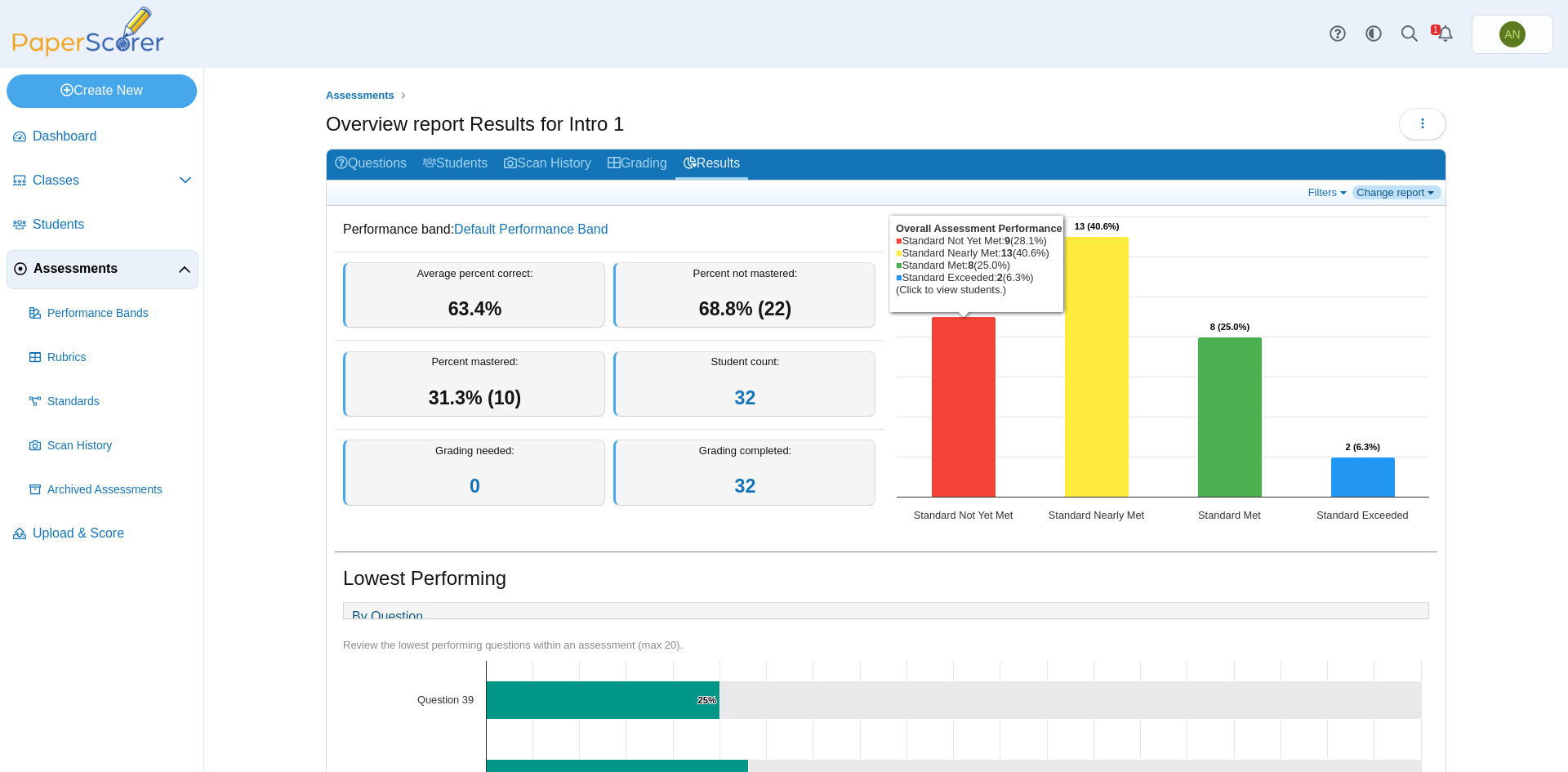
drag, startPoint x: 1389, startPoint y: 201, endPoint x: 1389, endPoint y: 191, distance: 10.0
click at [1389, 191] on div "Filters Show only: Loading… Change report Select a report: Overview report Ques…" at bounding box center [885, 193] width 1119 height 25
click at [1389, 189] on link "Change report" at bounding box center [1397, 192] width 89 height 14
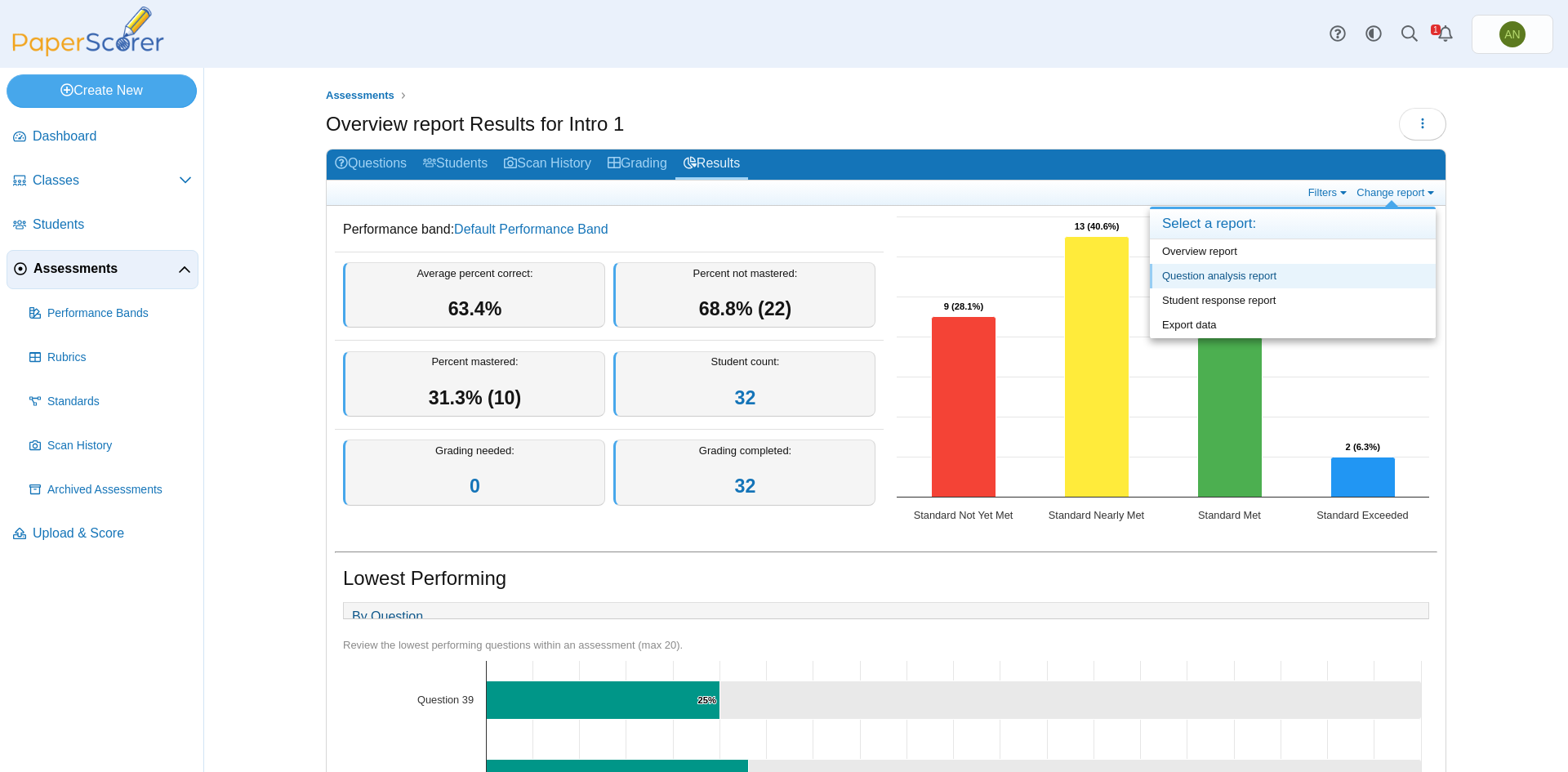
click at [1325, 274] on link "Question analysis report" at bounding box center [1292, 276] width 286 height 25
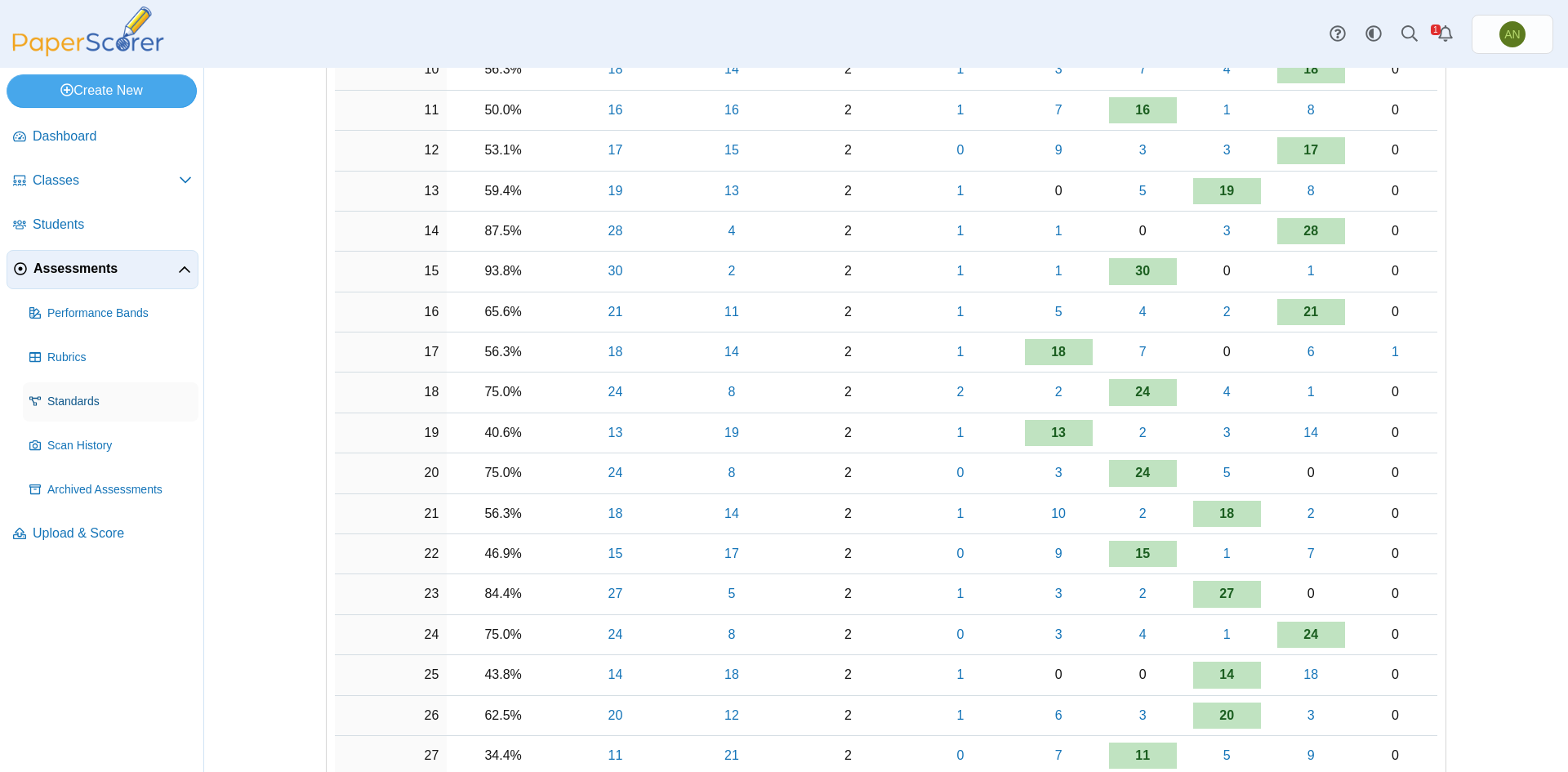
scroll to position [667, 0]
